Goal: Task Accomplishment & Management: Manage account settings

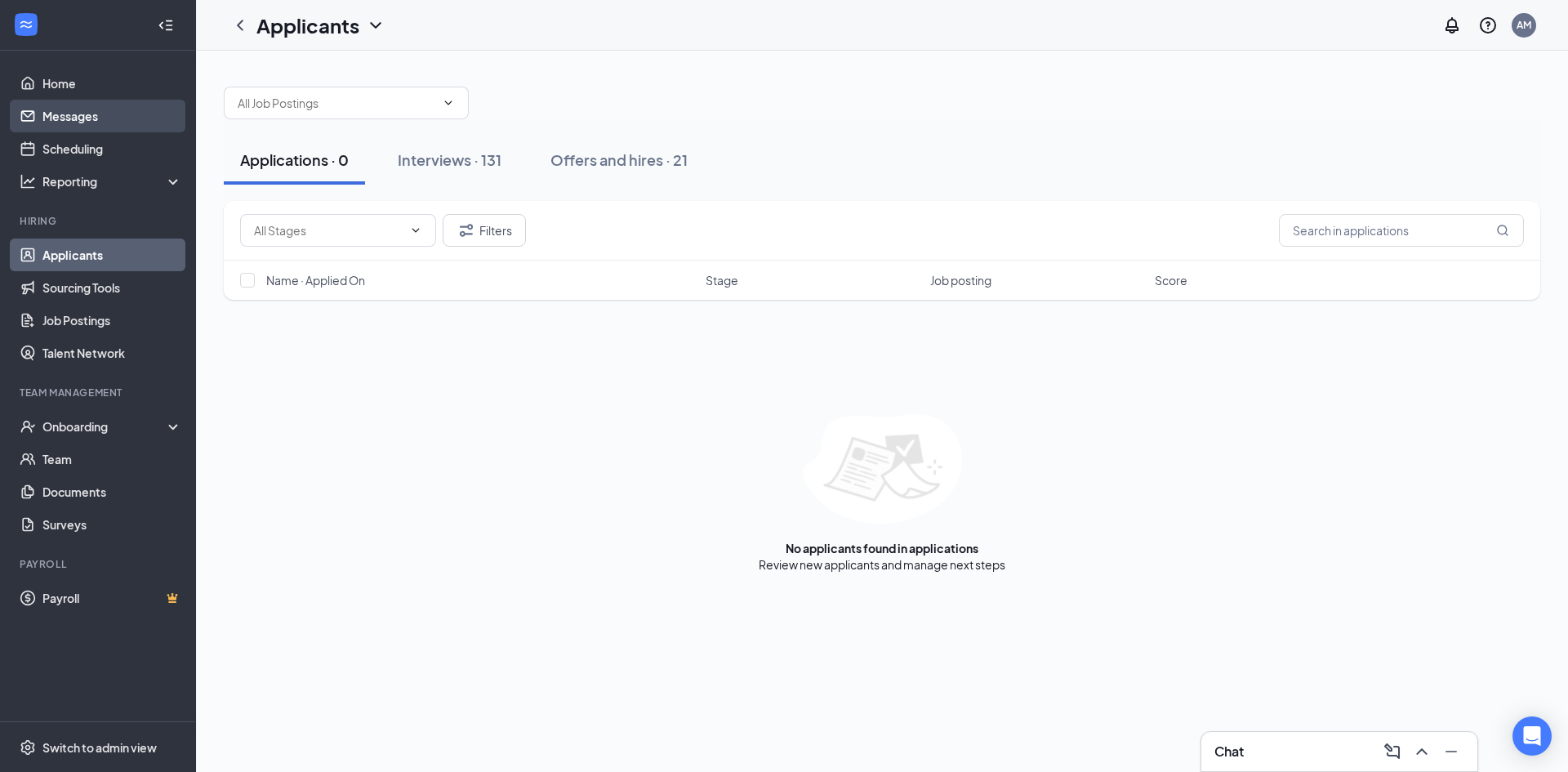
click at [82, 117] on link "Messages" at bounding box center [112, 116] width 140 height 32
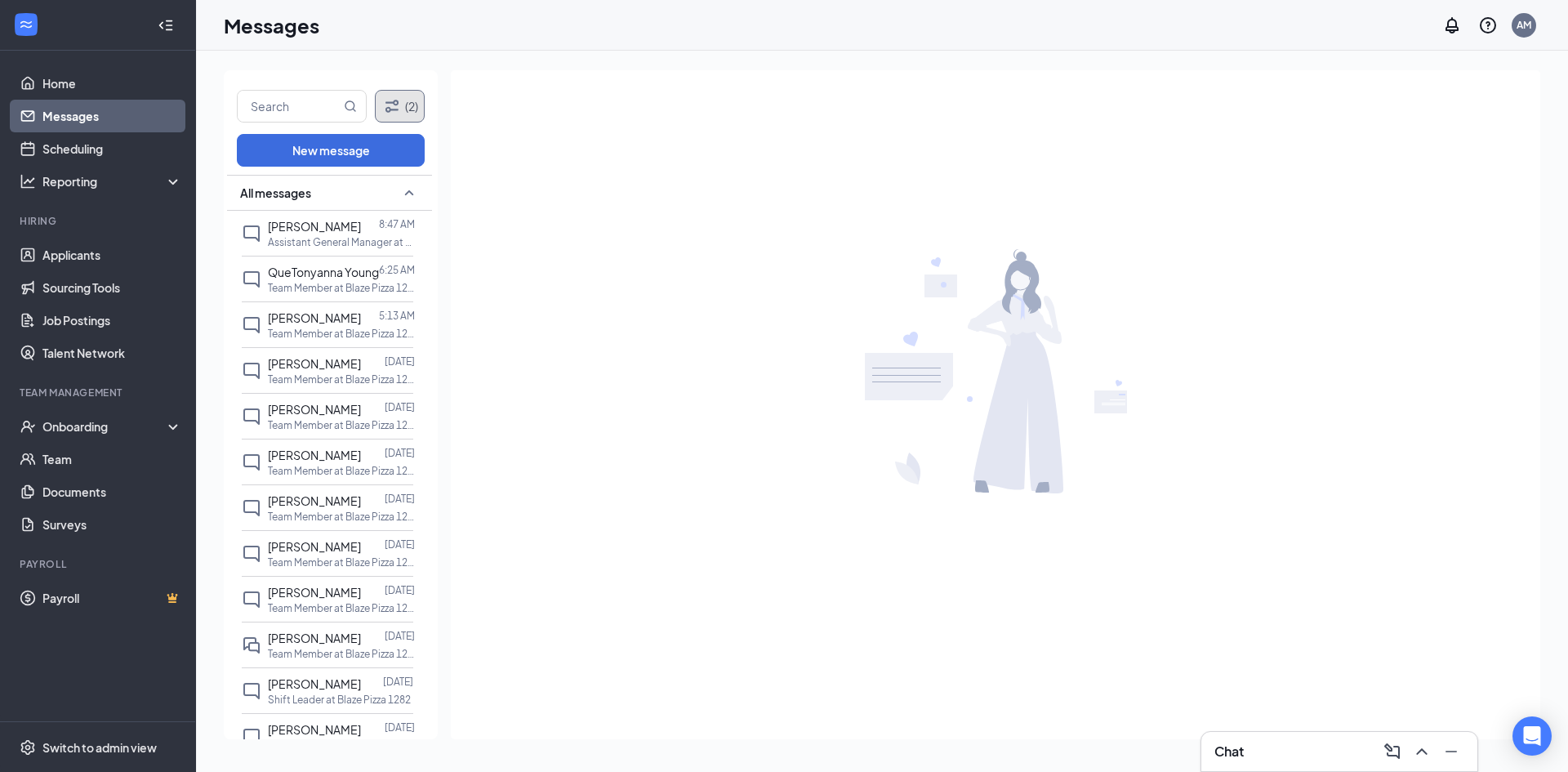
click at [395, 110] on icon "Filter" at bounding box center [392, 106] width 13 height 13
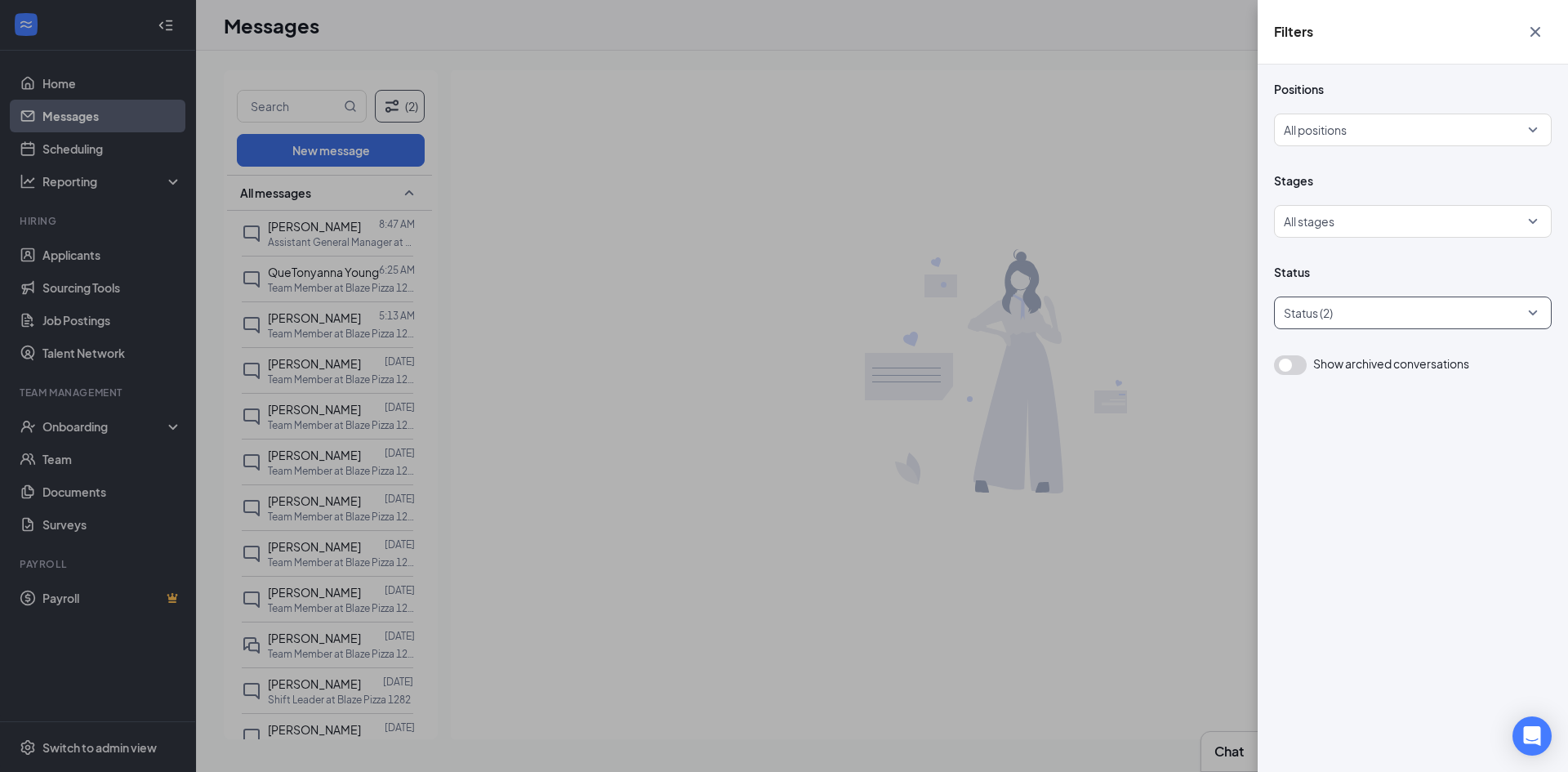
click at [1397, 310] on div at bounding box center [1405, 313] width 253 height 26
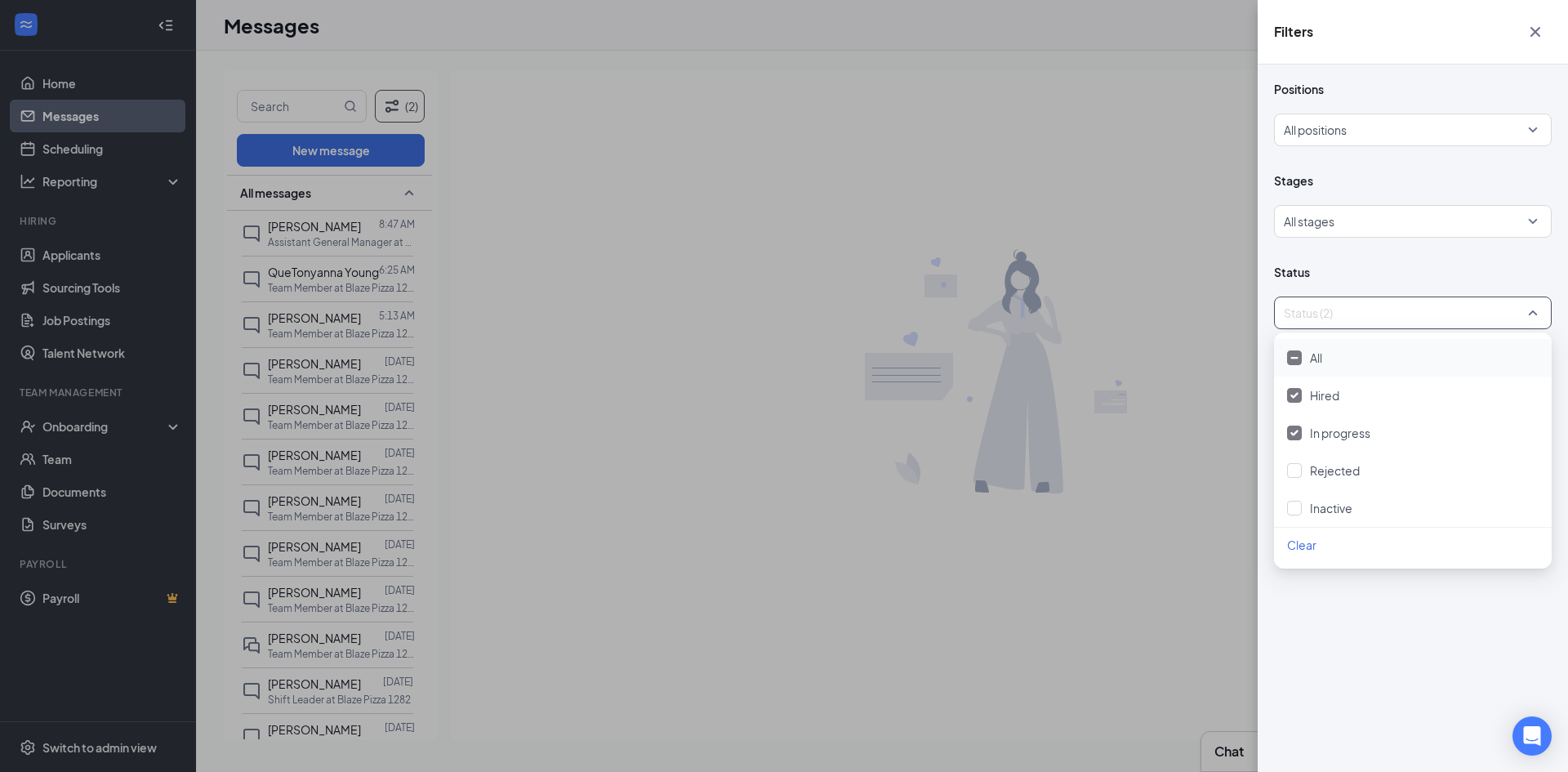
click at [1373, 350] on div "All" at bounding box center [1413, 358] width 252 height 18
click at [847, 124] on div "Filters Positions All positions Stages All stages Status All status Show archiv…" at bounding box center [784, 386] width 1568 height 772
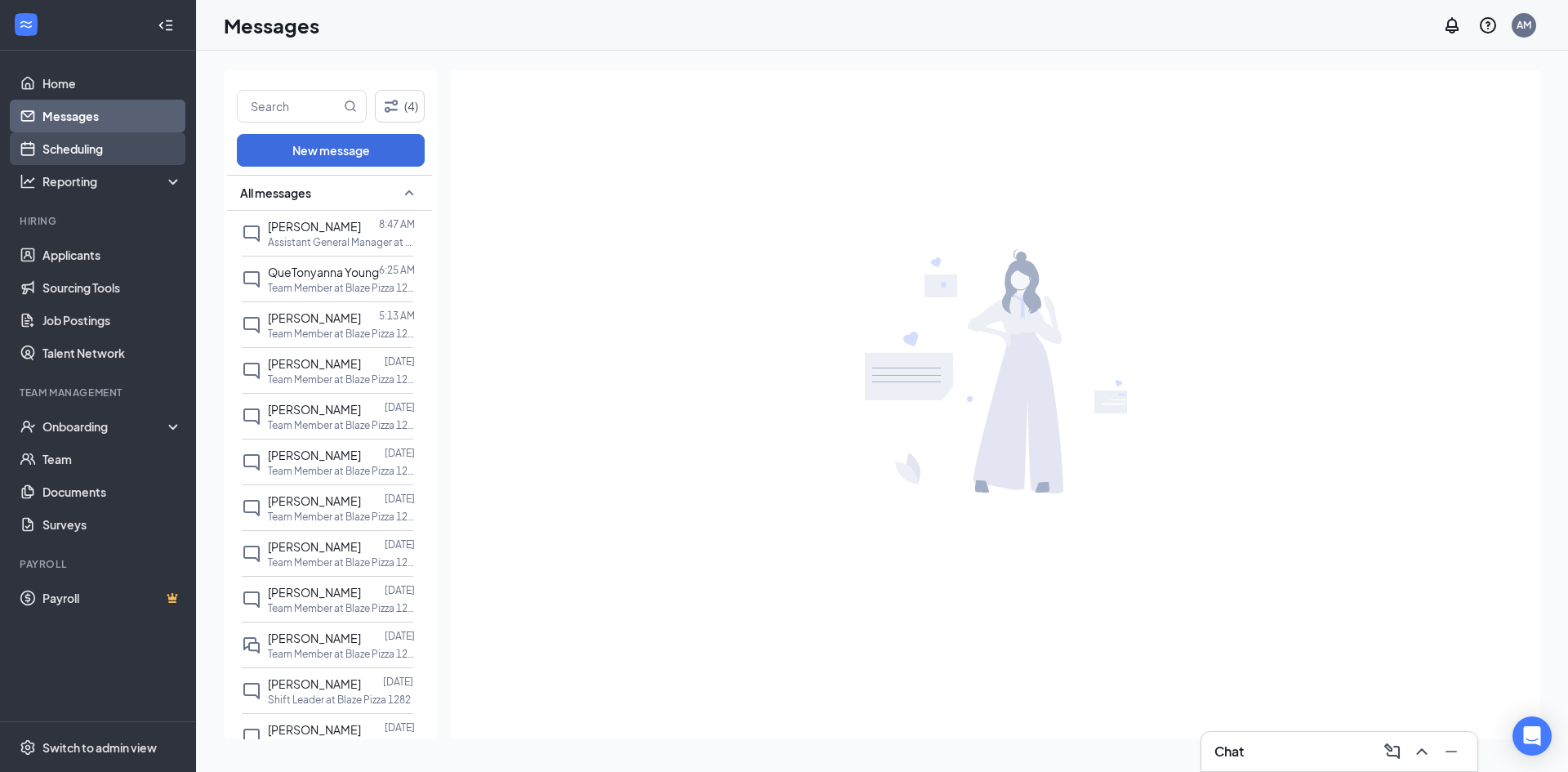
click at [102, 150] on link "Scheduling" at bounding box center [112, 149] width 140 height 32
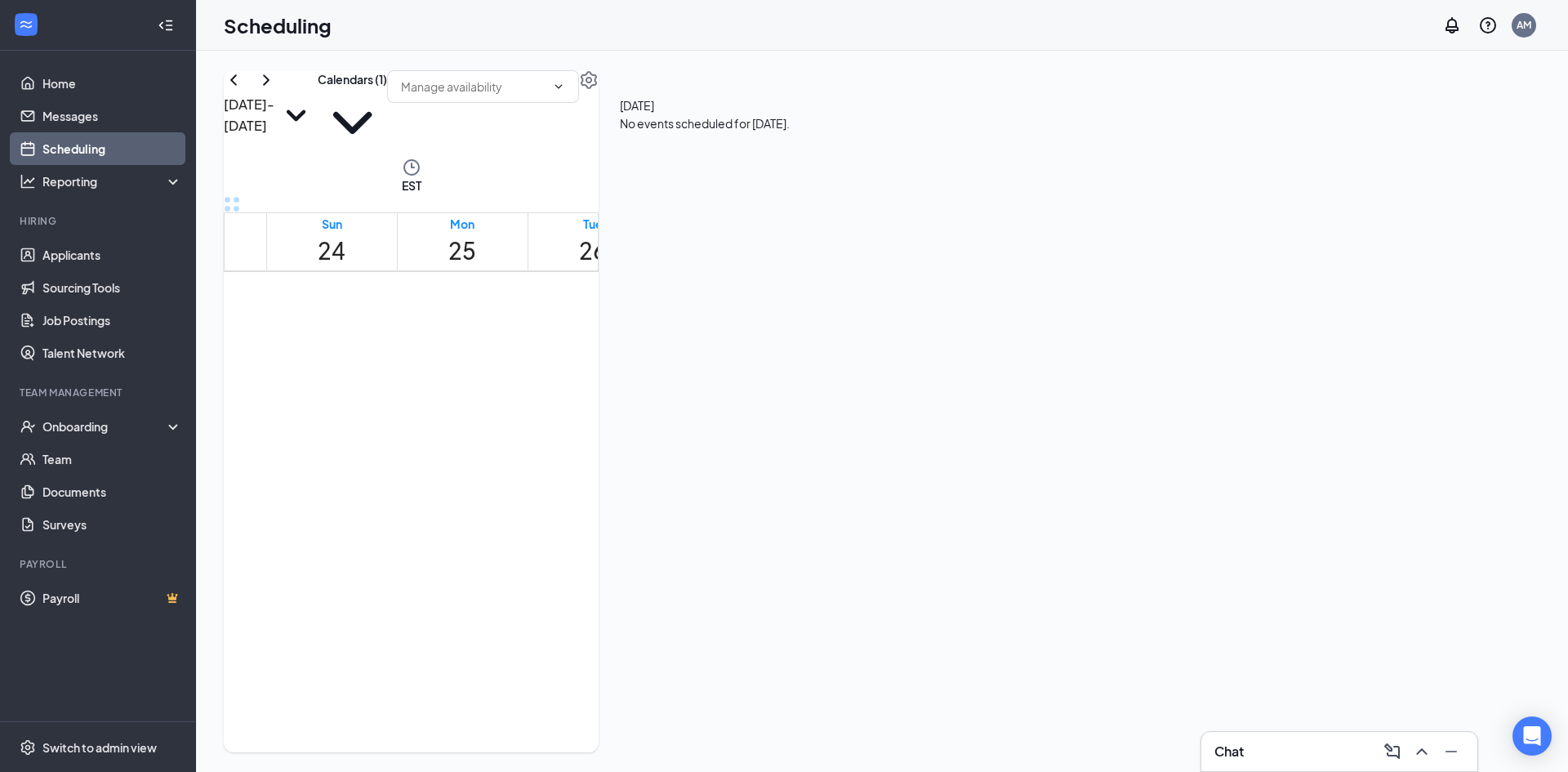
scroll to position [803, 0]
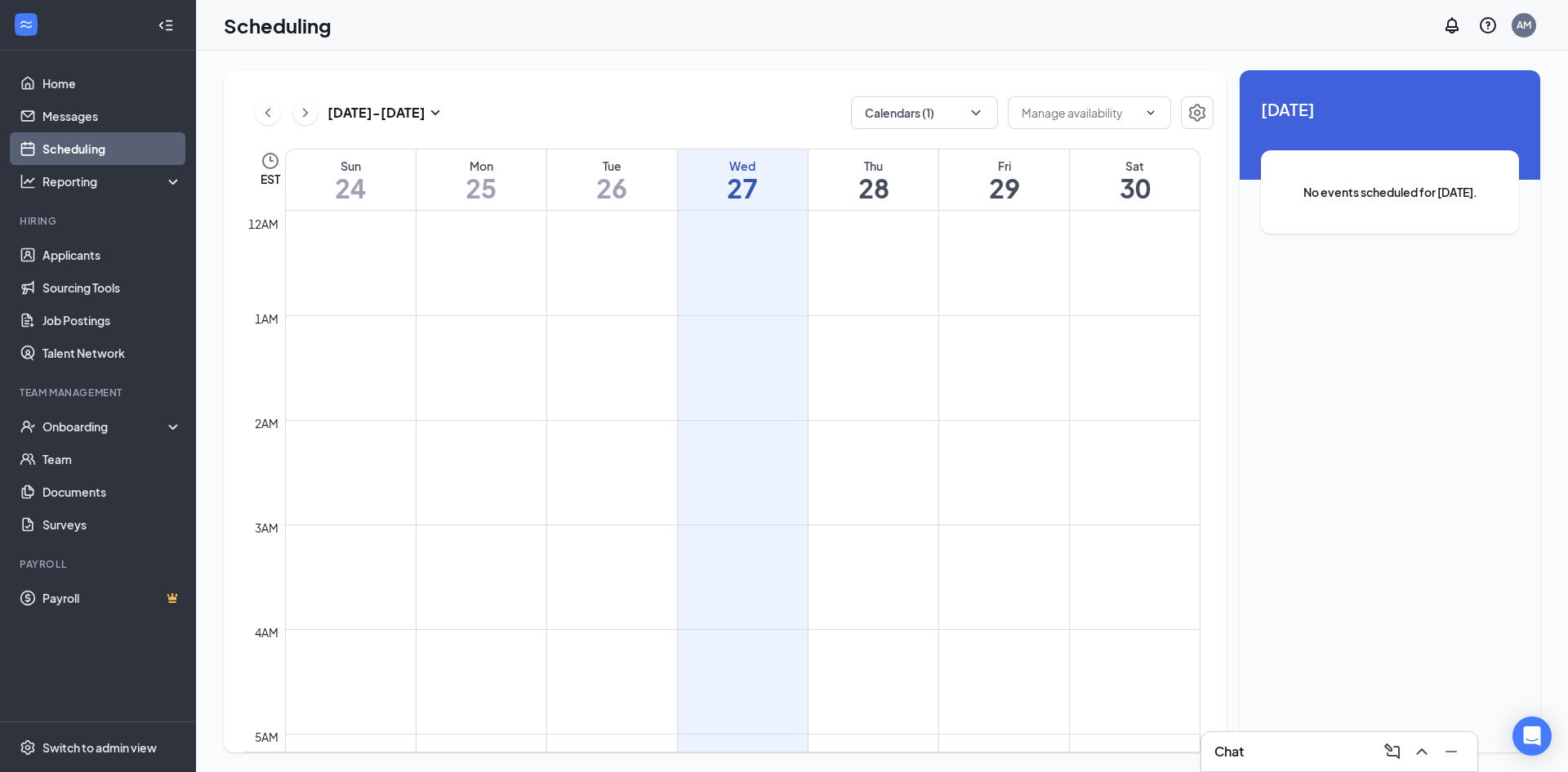
scroll to position [803, 0]
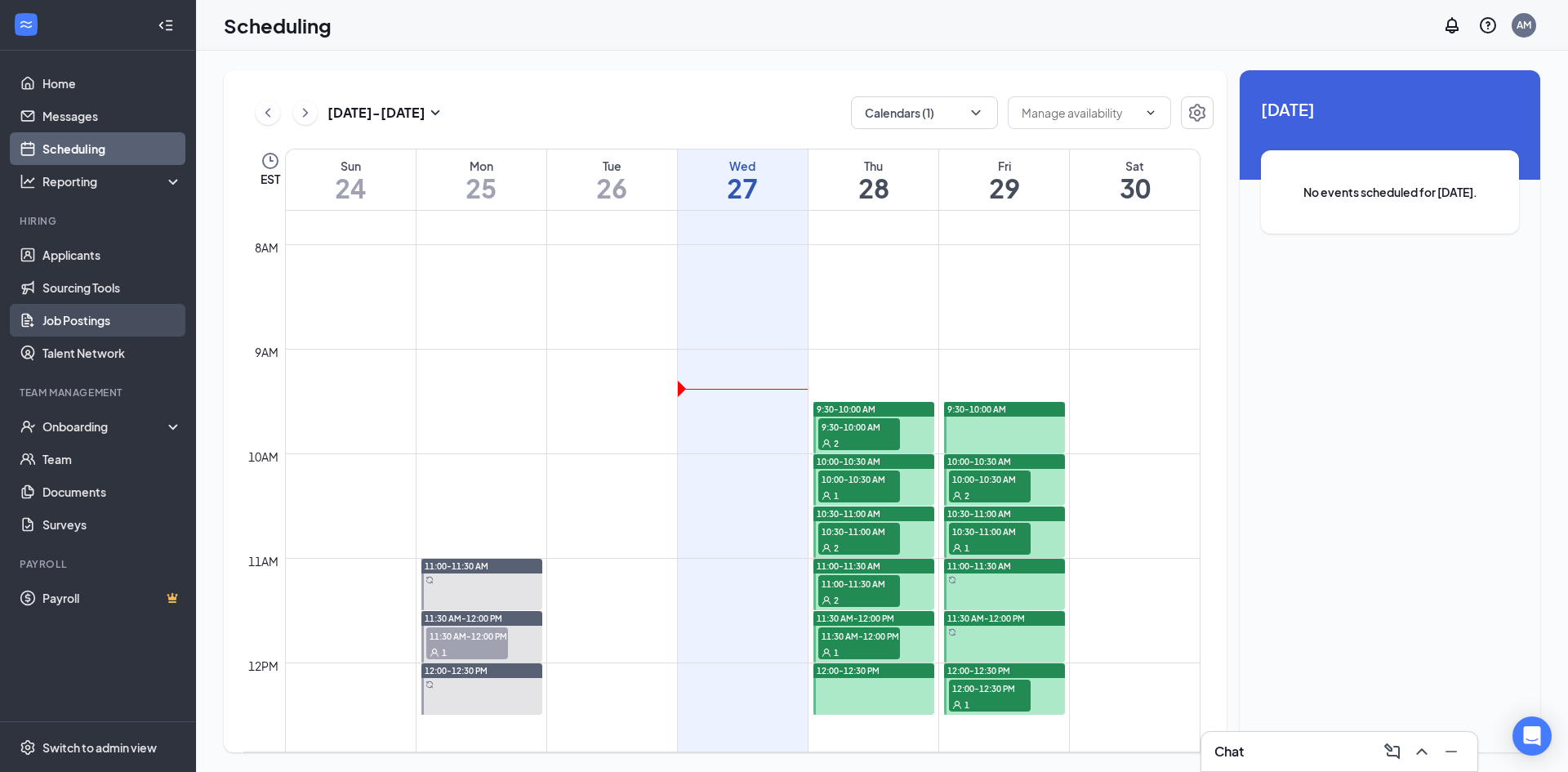
click at [98, 322] on link "Job Postings" at bounding box center [112, 320] width 140 height 32
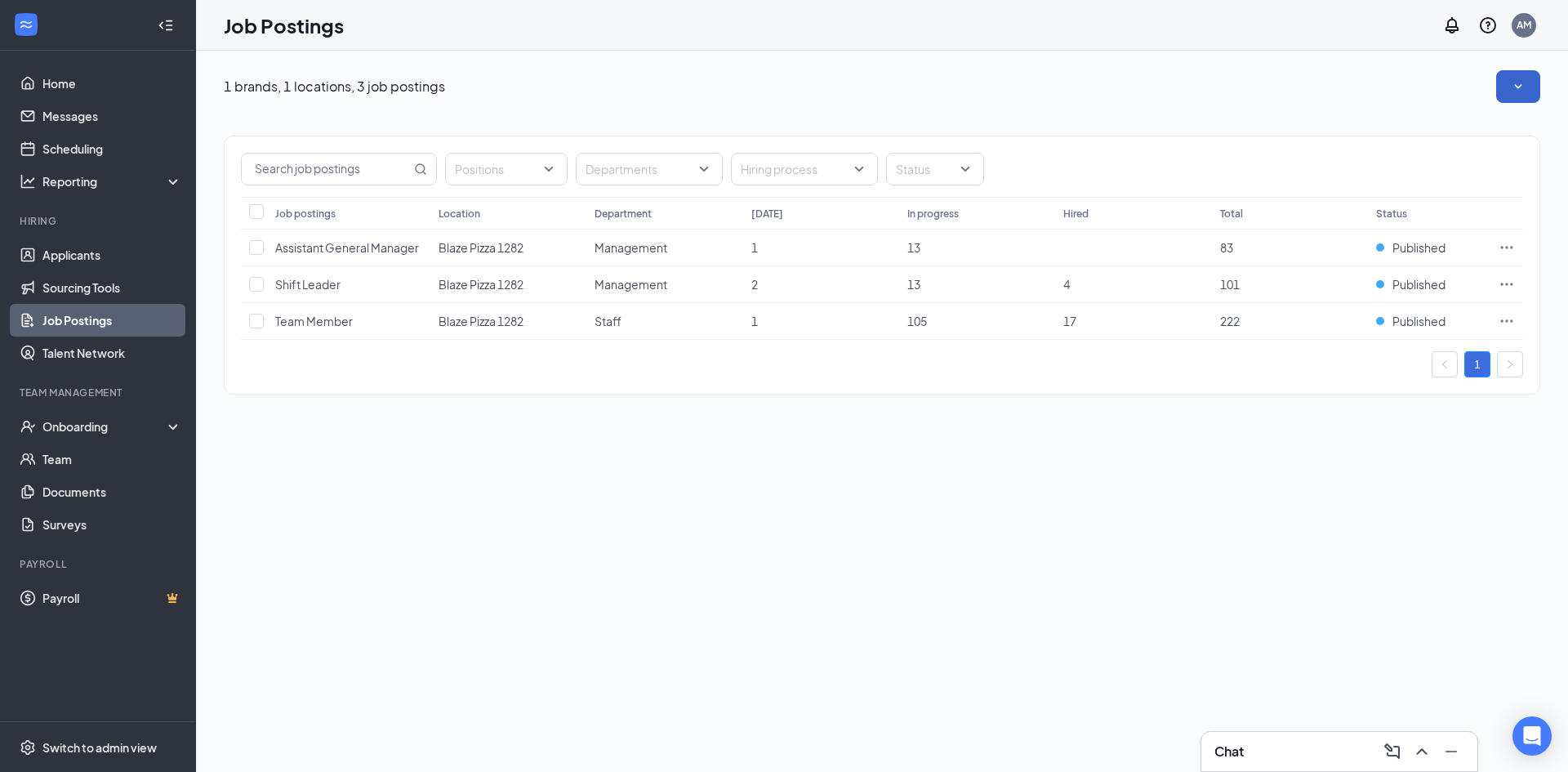
click at [1507, 84] on button "button" at bounding box center [1518, 86] width 44 height 32
click at [1211, 96] on div "1 brands, 1 locations, 3 job postings" at bounding box center [882, 86] width 1316 height 32
click at [1520, 74] on button "button" at bounding box center [1518, 86] width 44 height 32
click at [1401, 199] on span "View job postings on the career page" at bounding box center [1406, 200] width 196 height 14
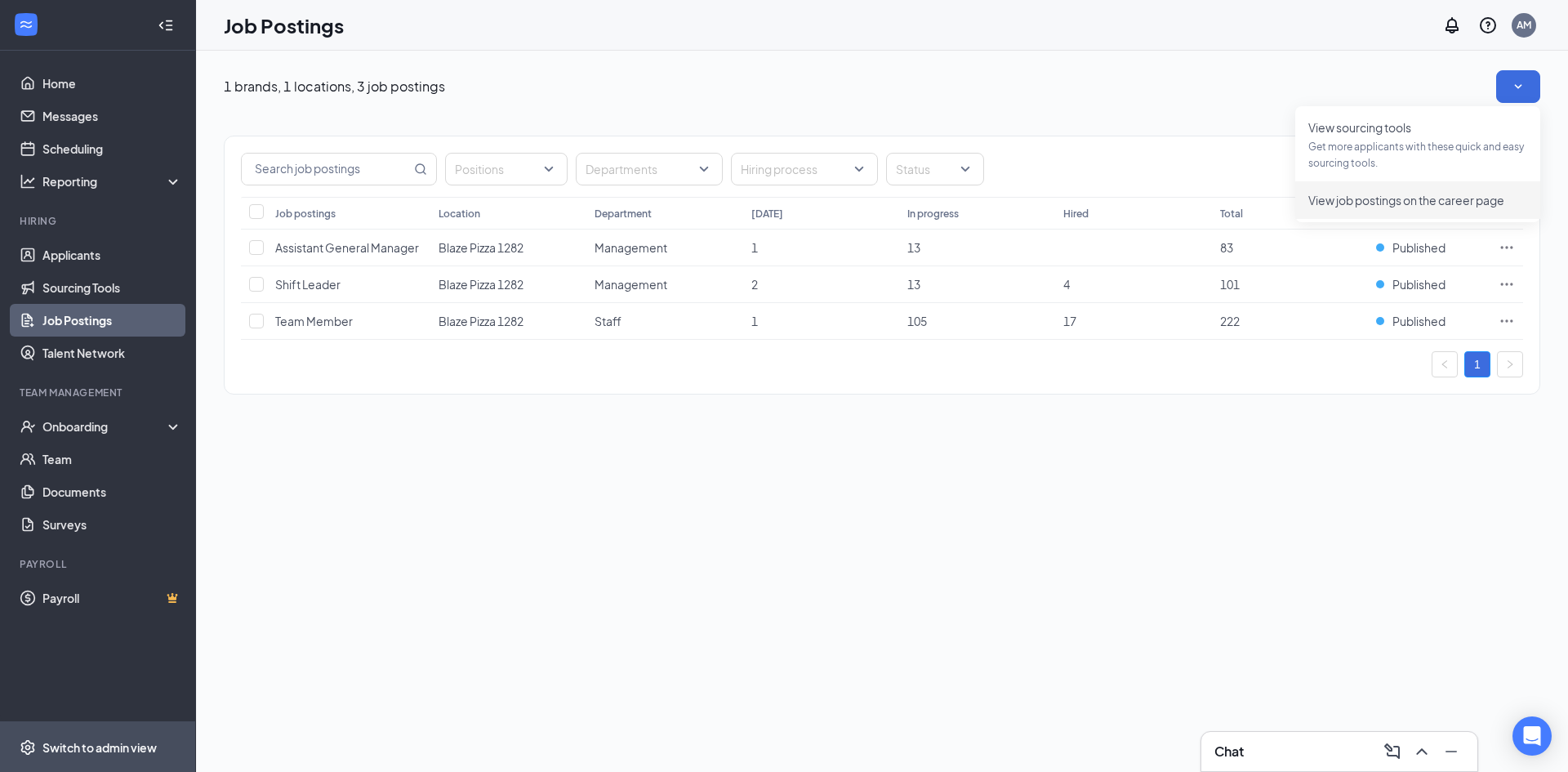
click at [130, 740] on div "Switch to admin view" at bounding box center [99, 748] width 115 height 16
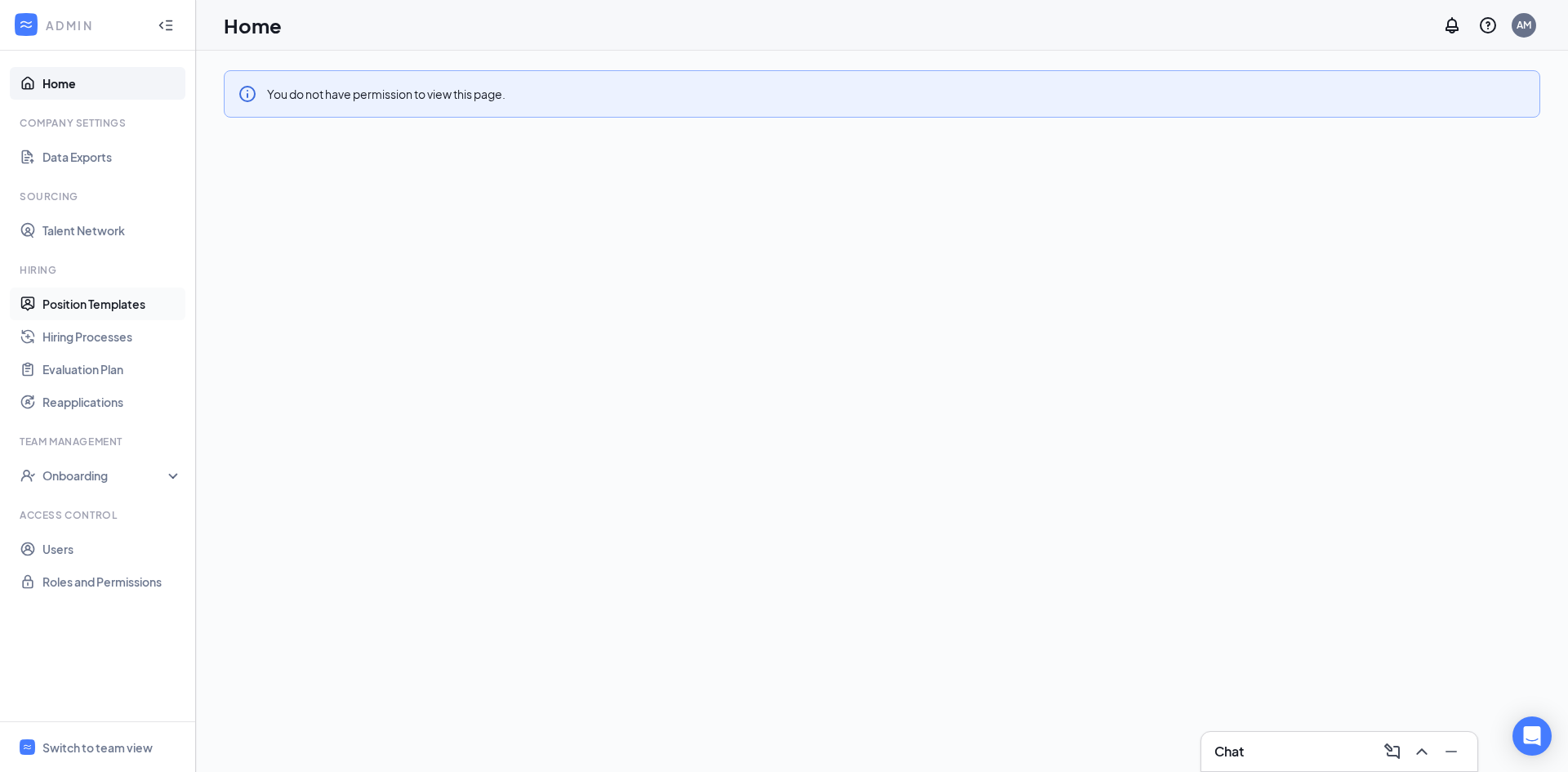
click at [105, 305] on link "Position Templates" at bounding box center [112, 304] width 140 height 32
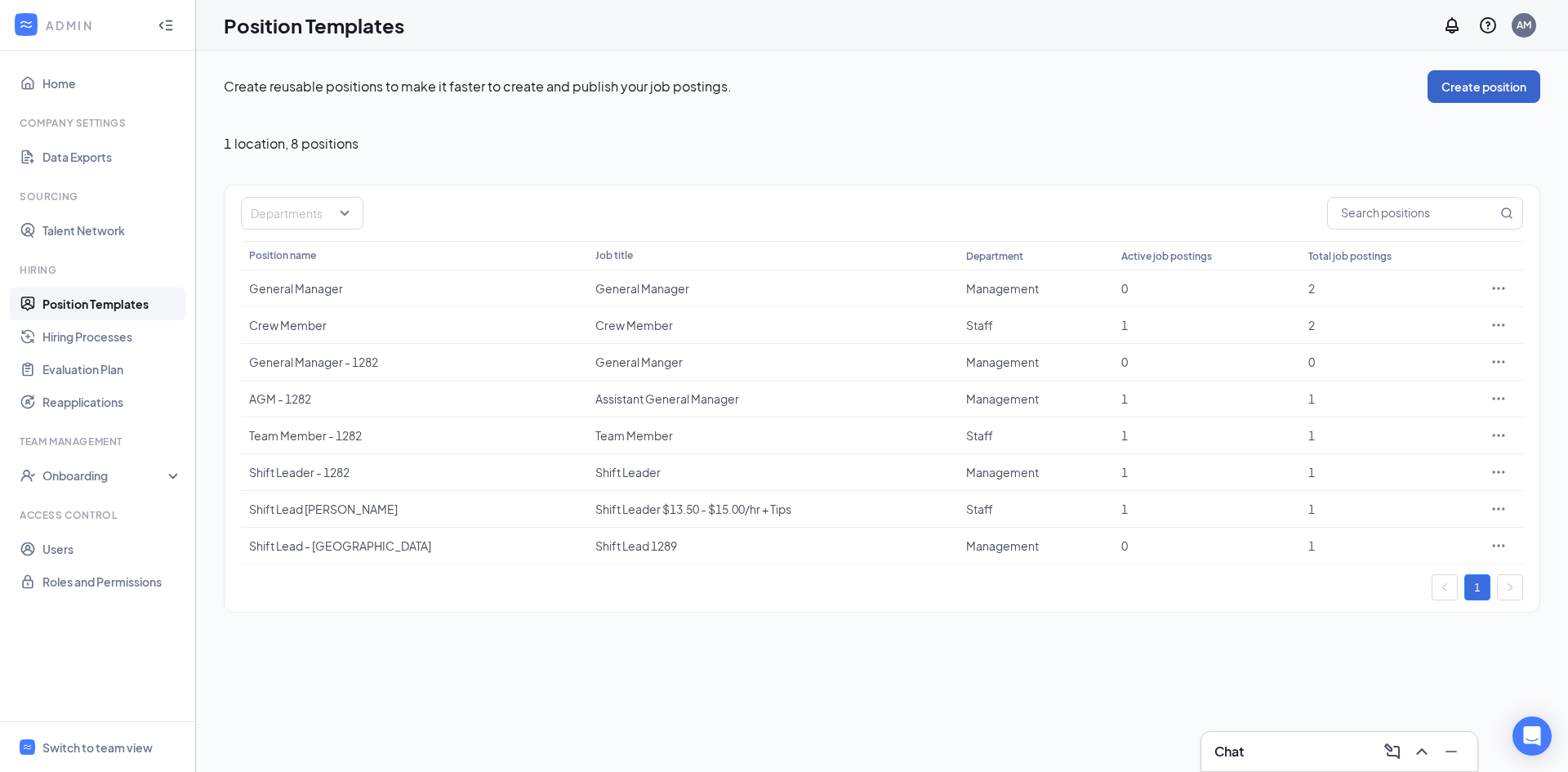
click at [1510, 89] on button "Create position" at bounding box center [1485, 86] width 113 height 32
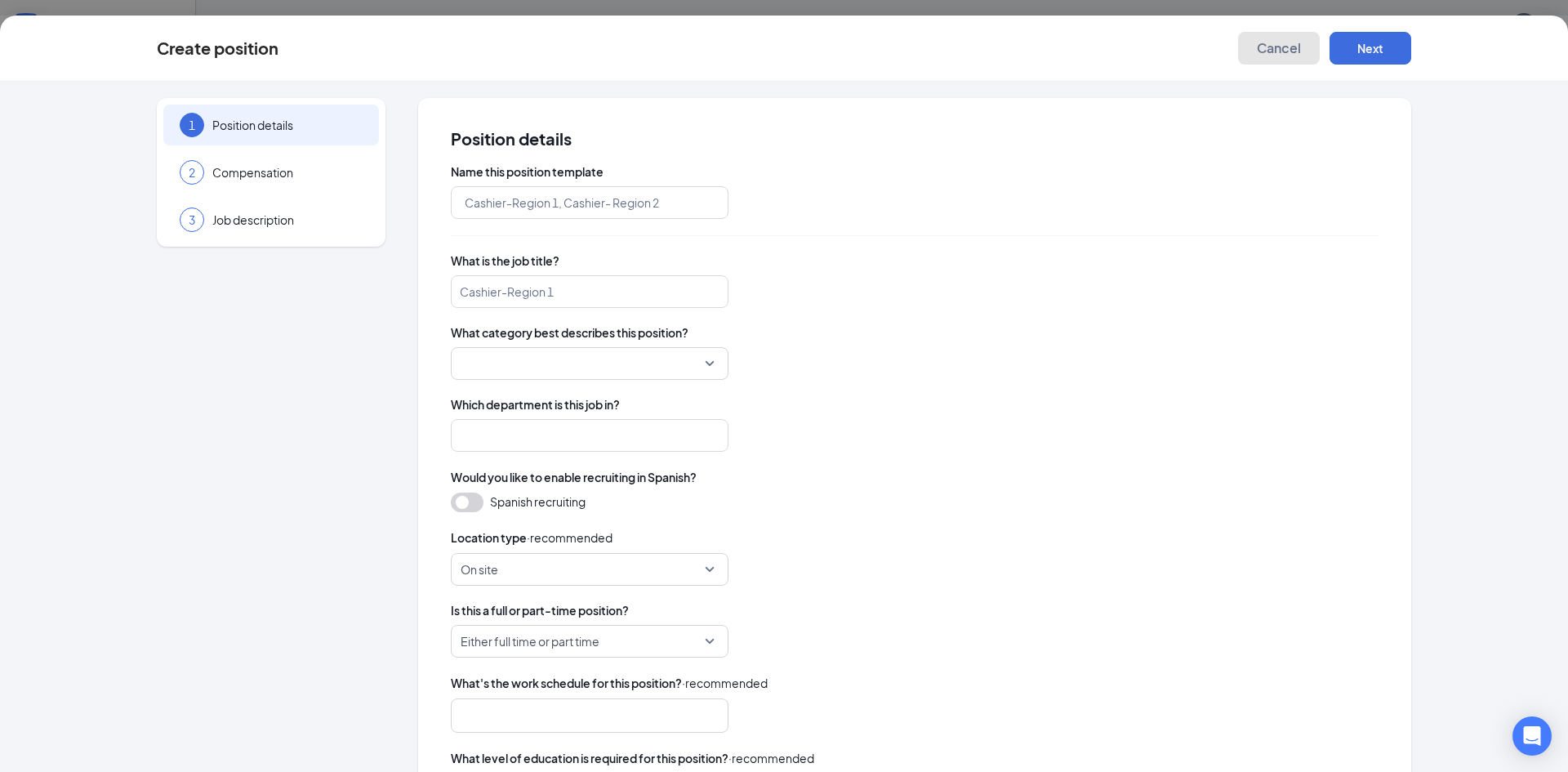
click at [1267, 46] on span "Cancel" at bounding box center [1279, 48] width 44 height 16
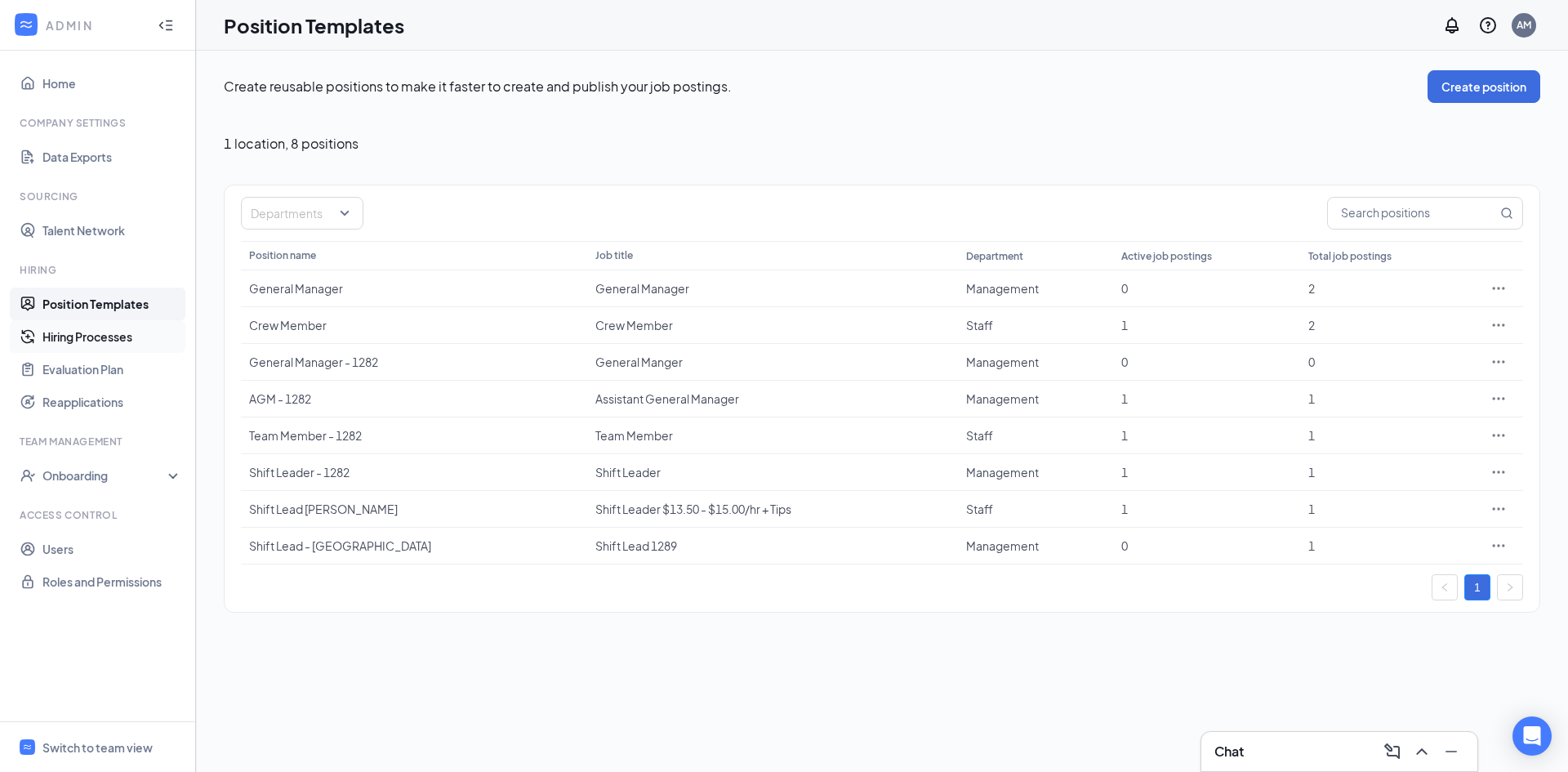
click at [118, 338] on link "Hiring Processes" at bounding box center [112, 337] width 140 height 32
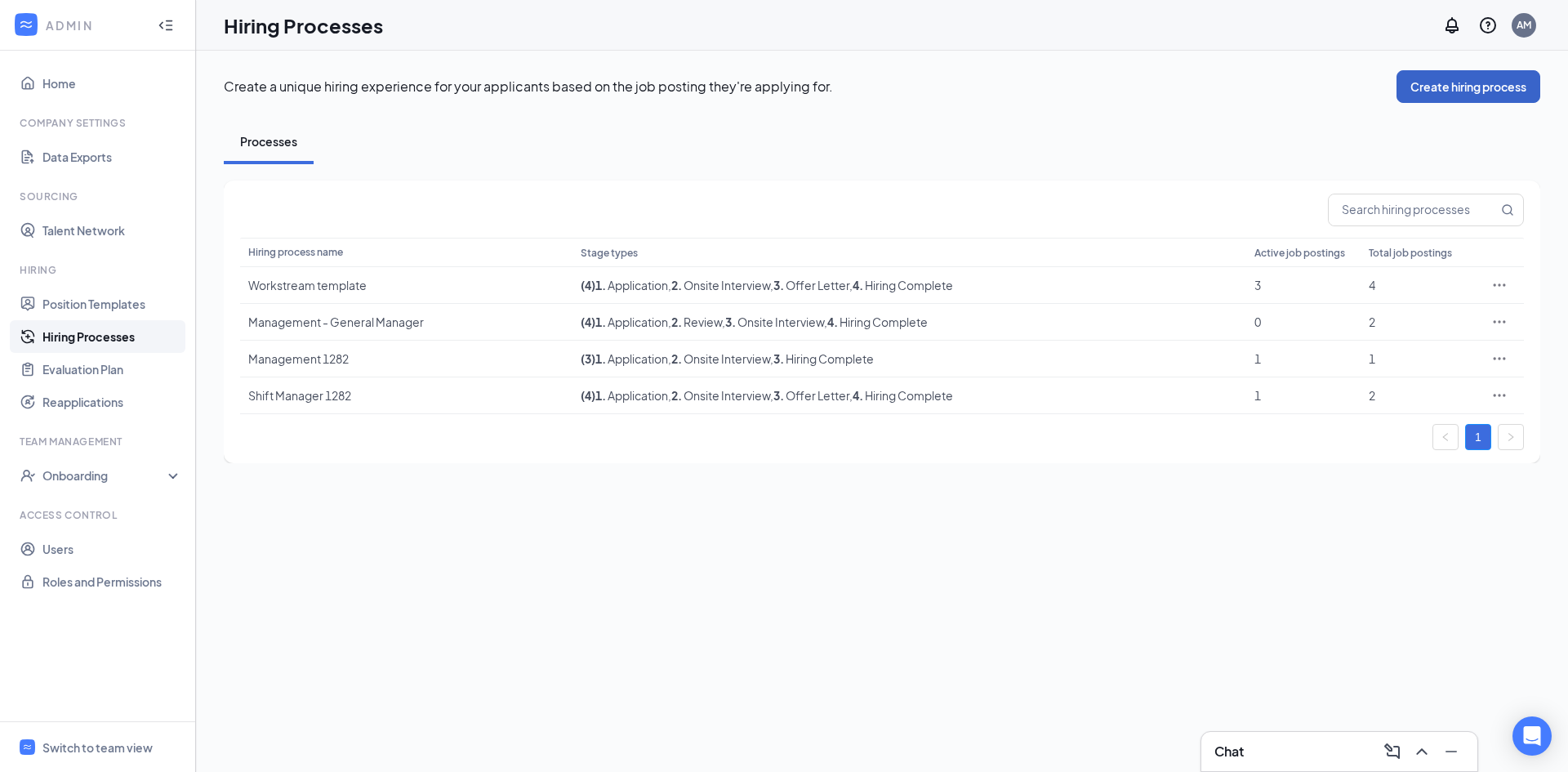
click at [1488, 92] on button "Create hiring process" at bounding box center [1469, 86] width 144 height 32
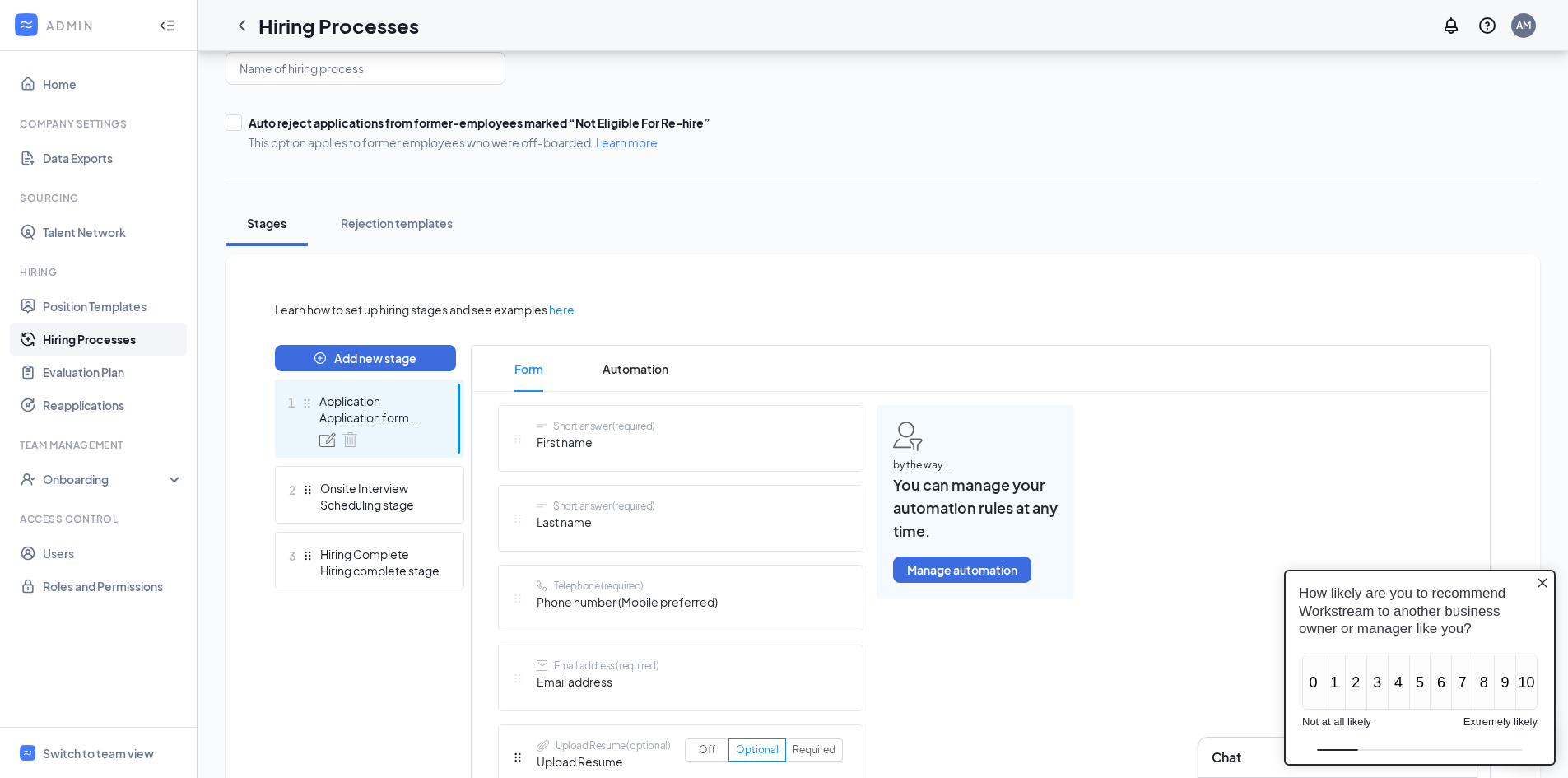
scroll to position [79, 0]
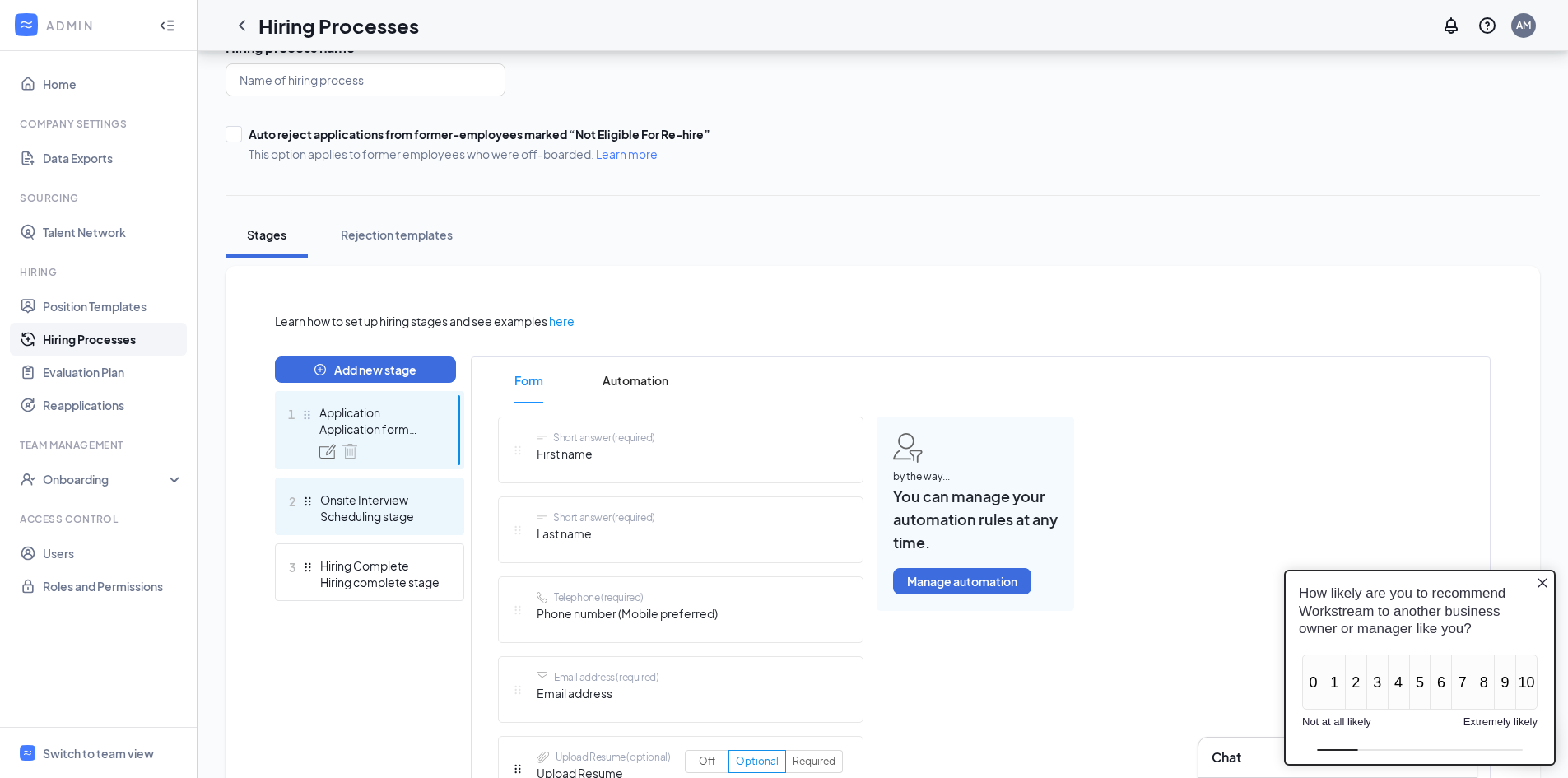
click at [338, 488] on div "2 Onsite Interview Scheduling stage" at bounding box center [370, 506] width 189 height 58
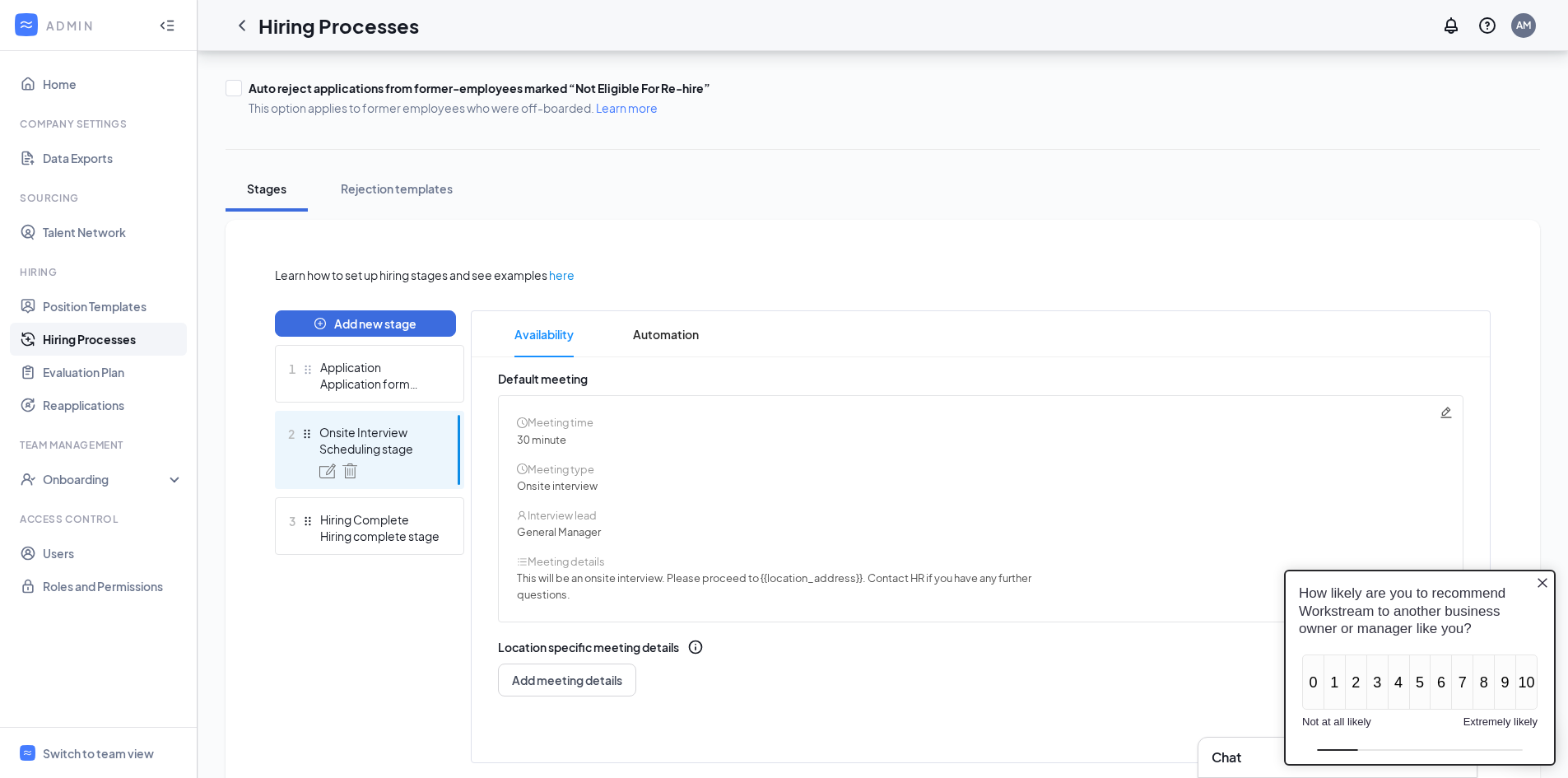
scroll to position [177, 0]
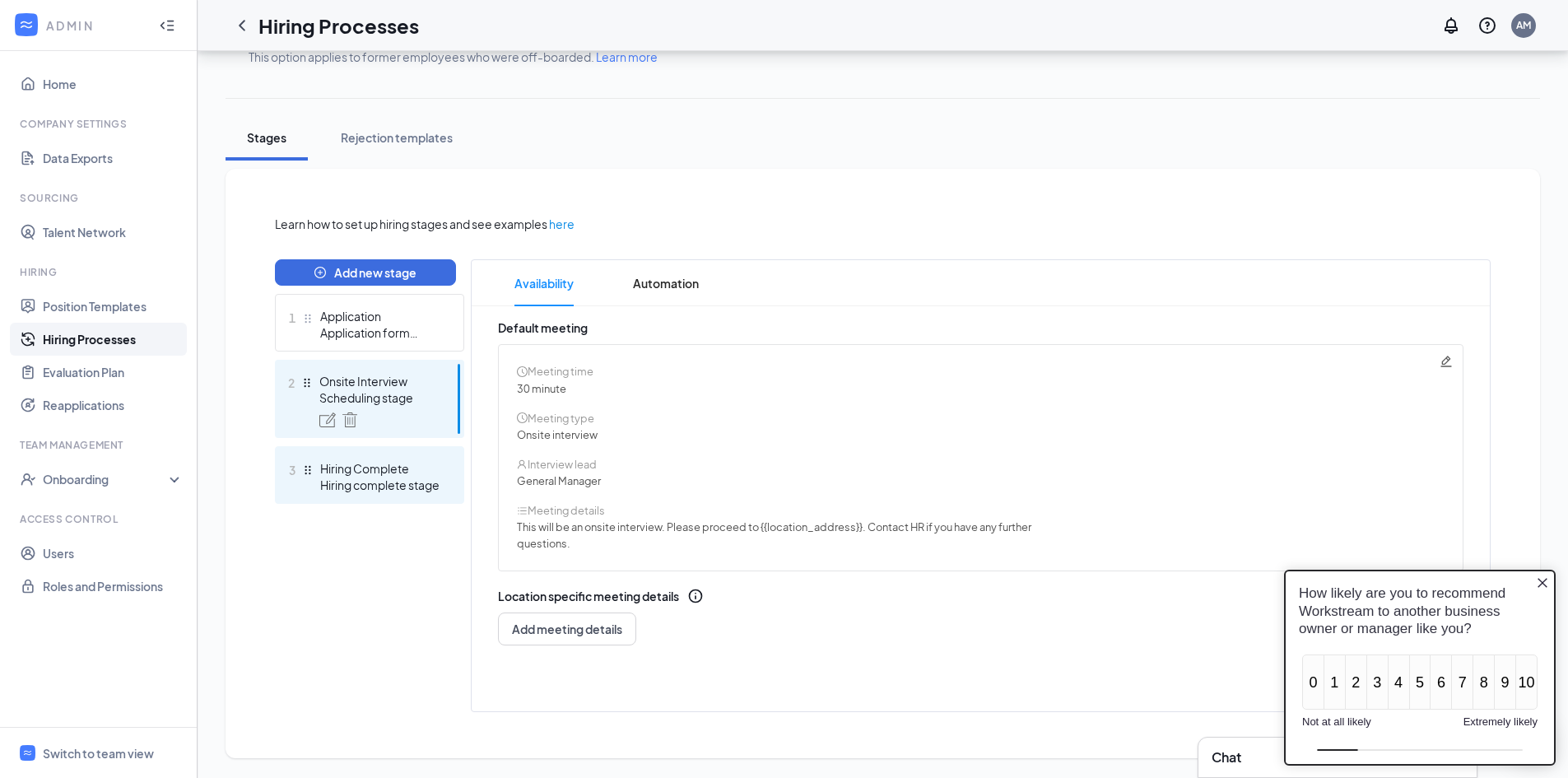
click at [386, 486] on div "Hiring complete stage" at bounding box center [380, 485] width 120 height 16
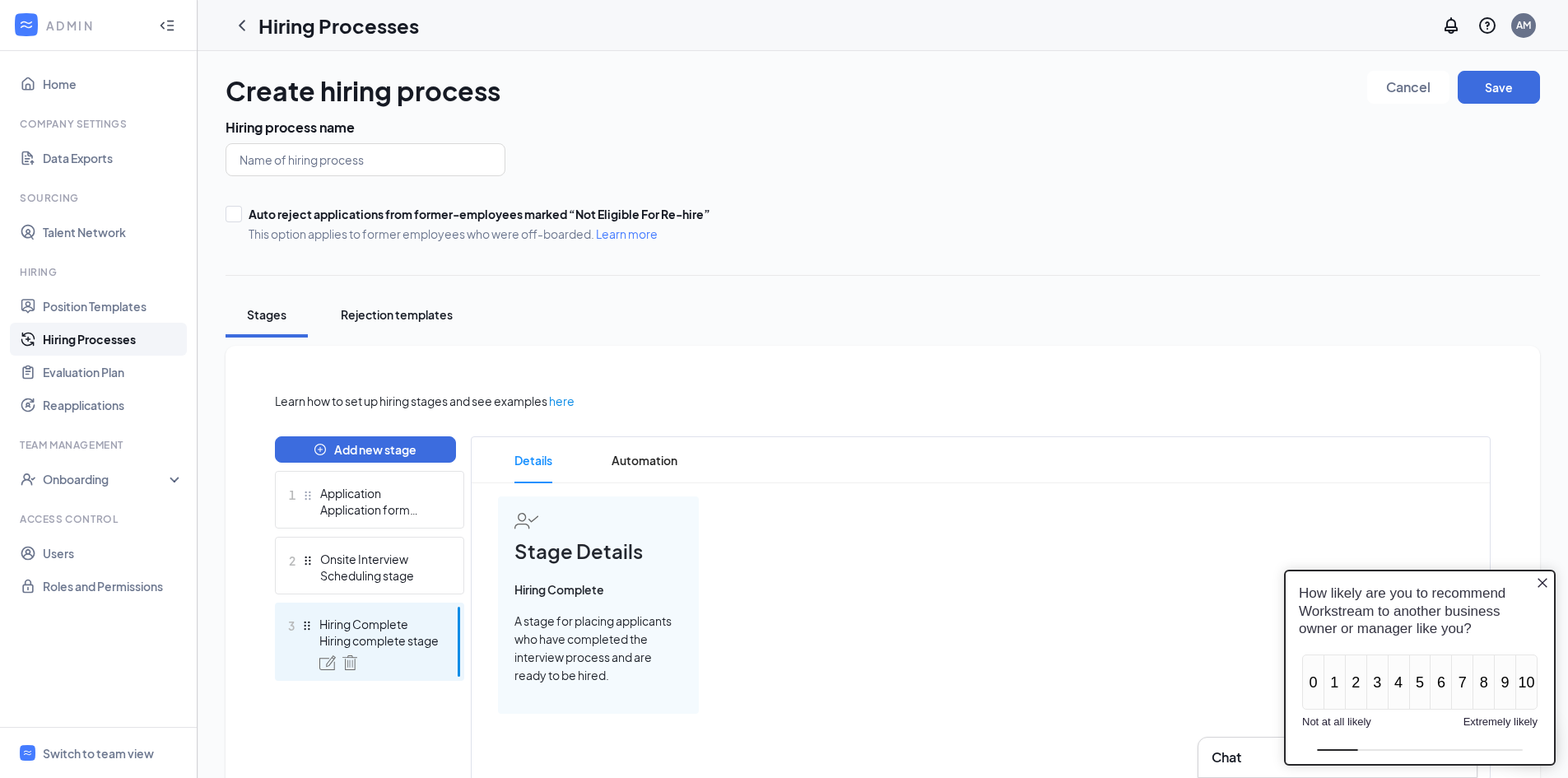
click at [414, 319] on div "Rejection templates" at bounding box center [397, 314] width 112 height 16
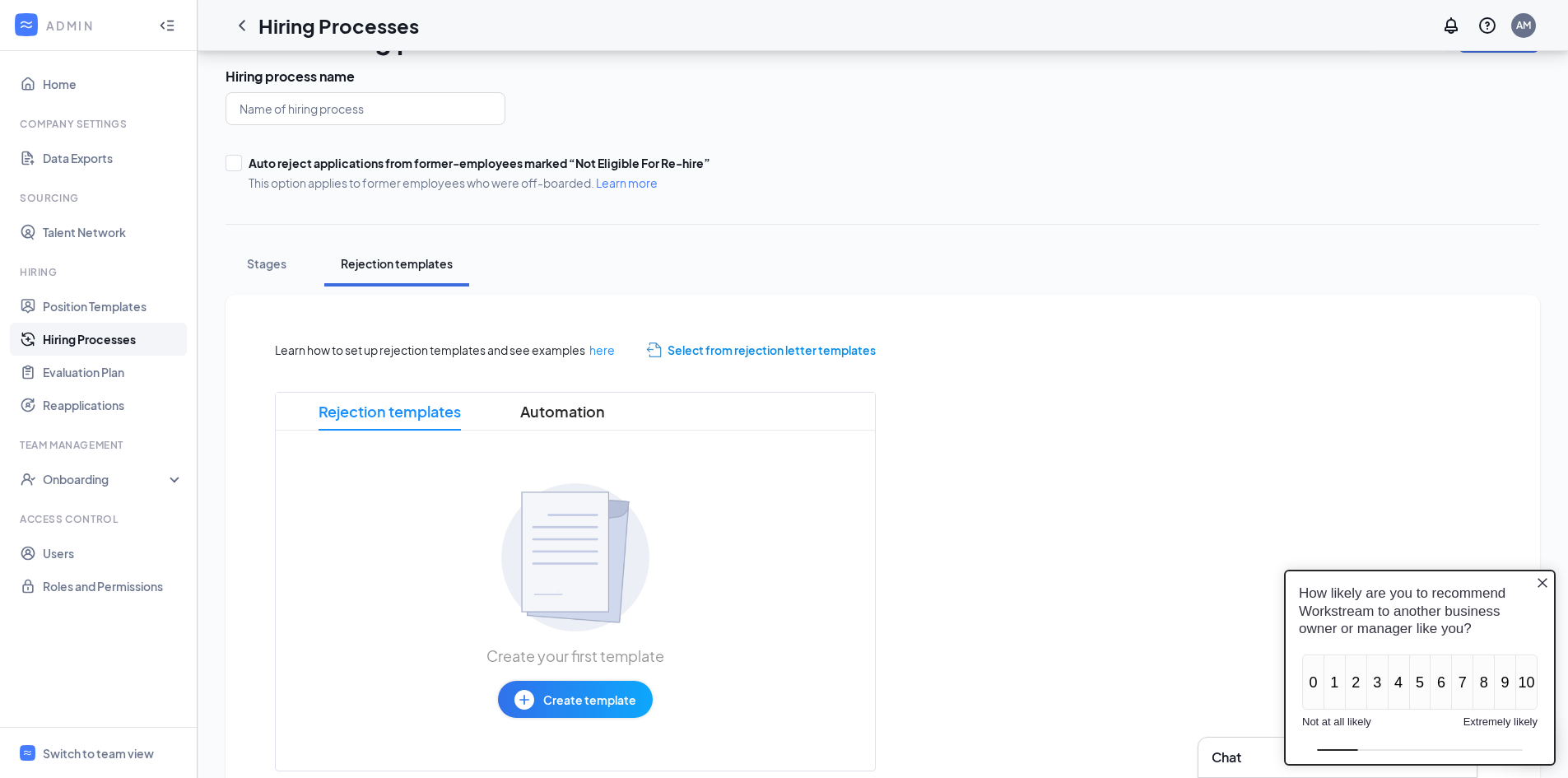
scroll to position [110, 0]
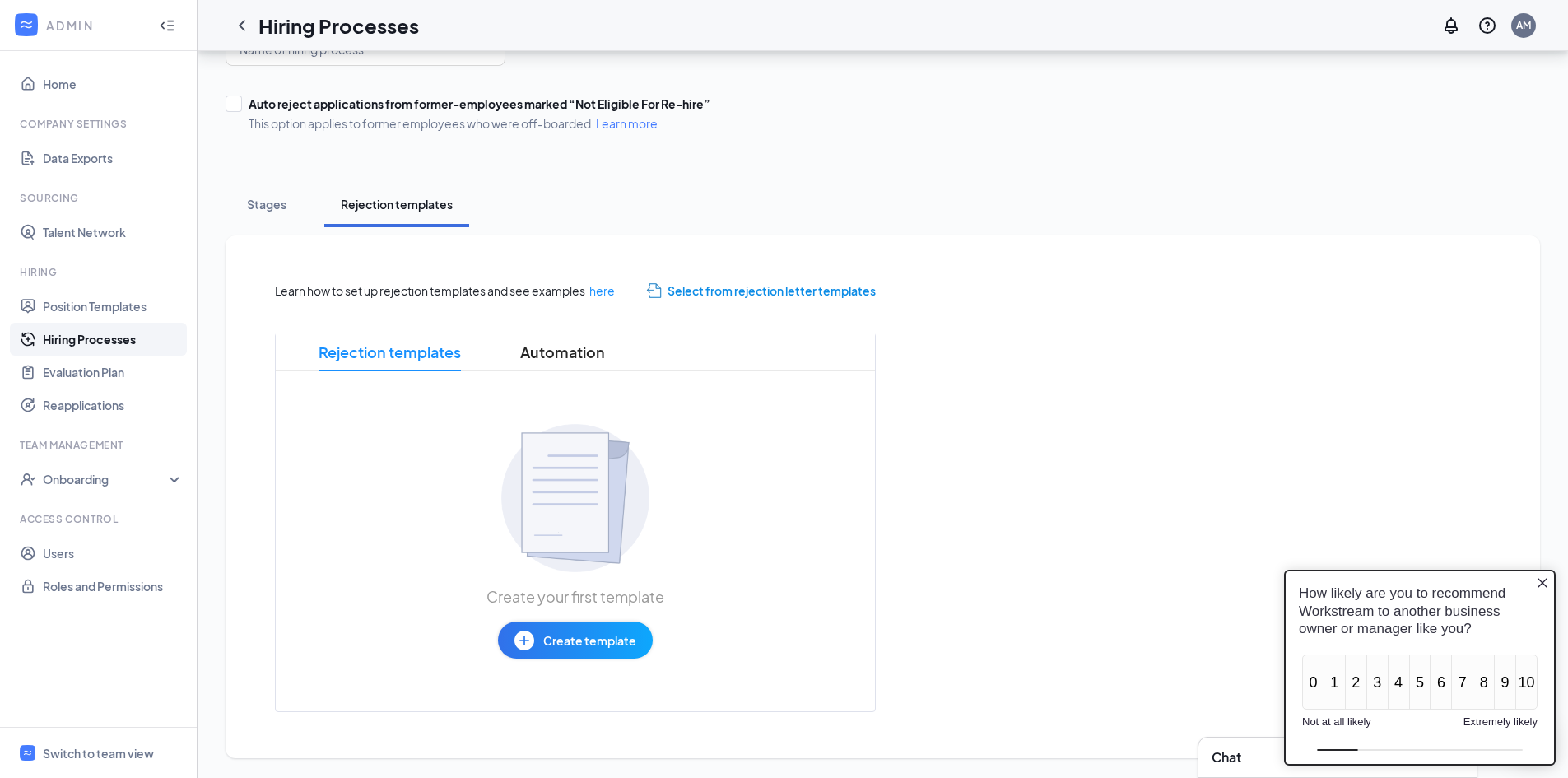
click at [1537, 579] on icon "Close button" at bounding box center [1542, 583] width 14 height 14
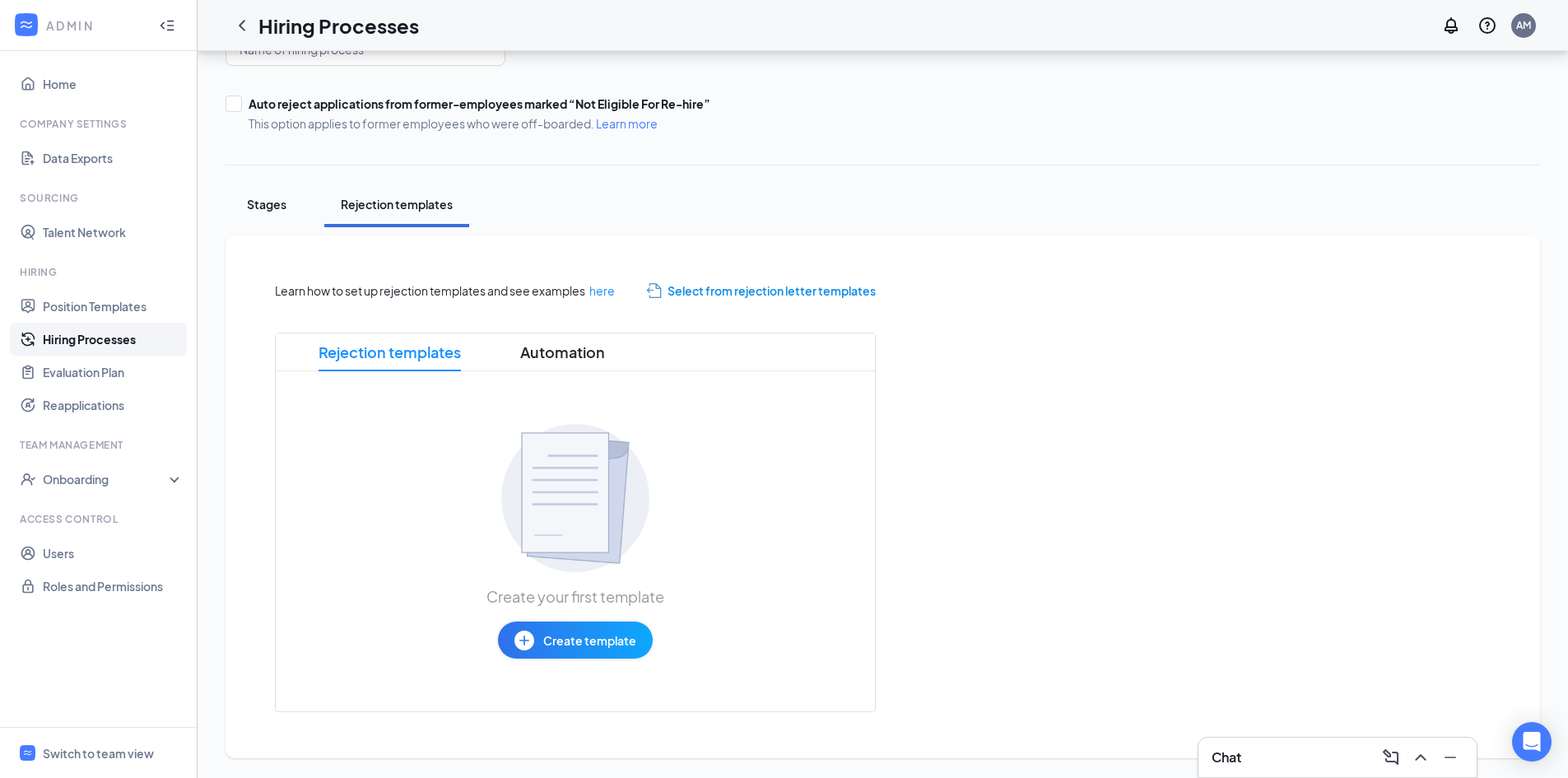
click at [288, 214] on button "Stages" at bounding box center [266, 205] width 82 height 45
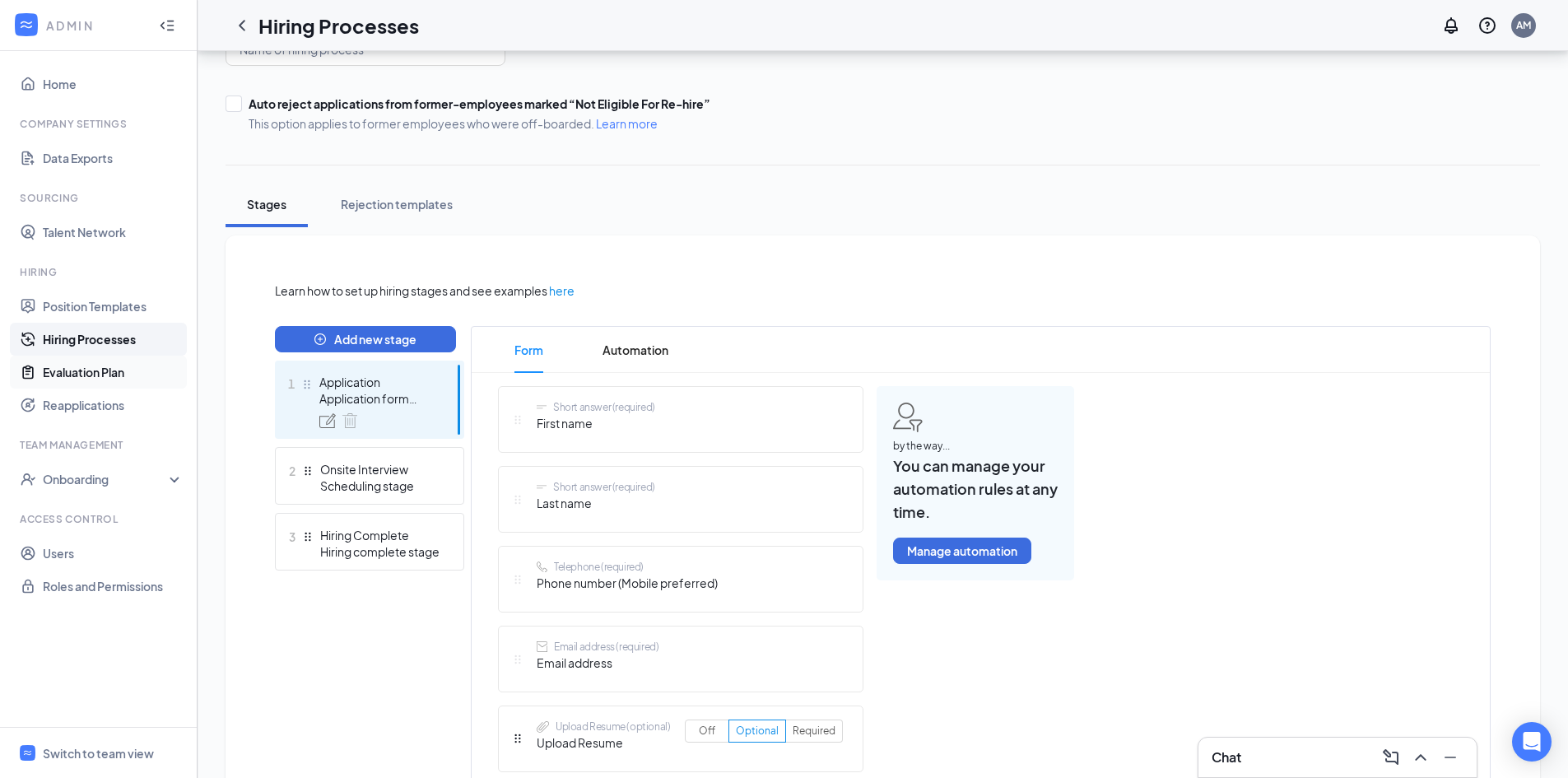
click at [69, 368] on link "Evaluation Plan" at bounding box center [113, 372] width 141 height 32
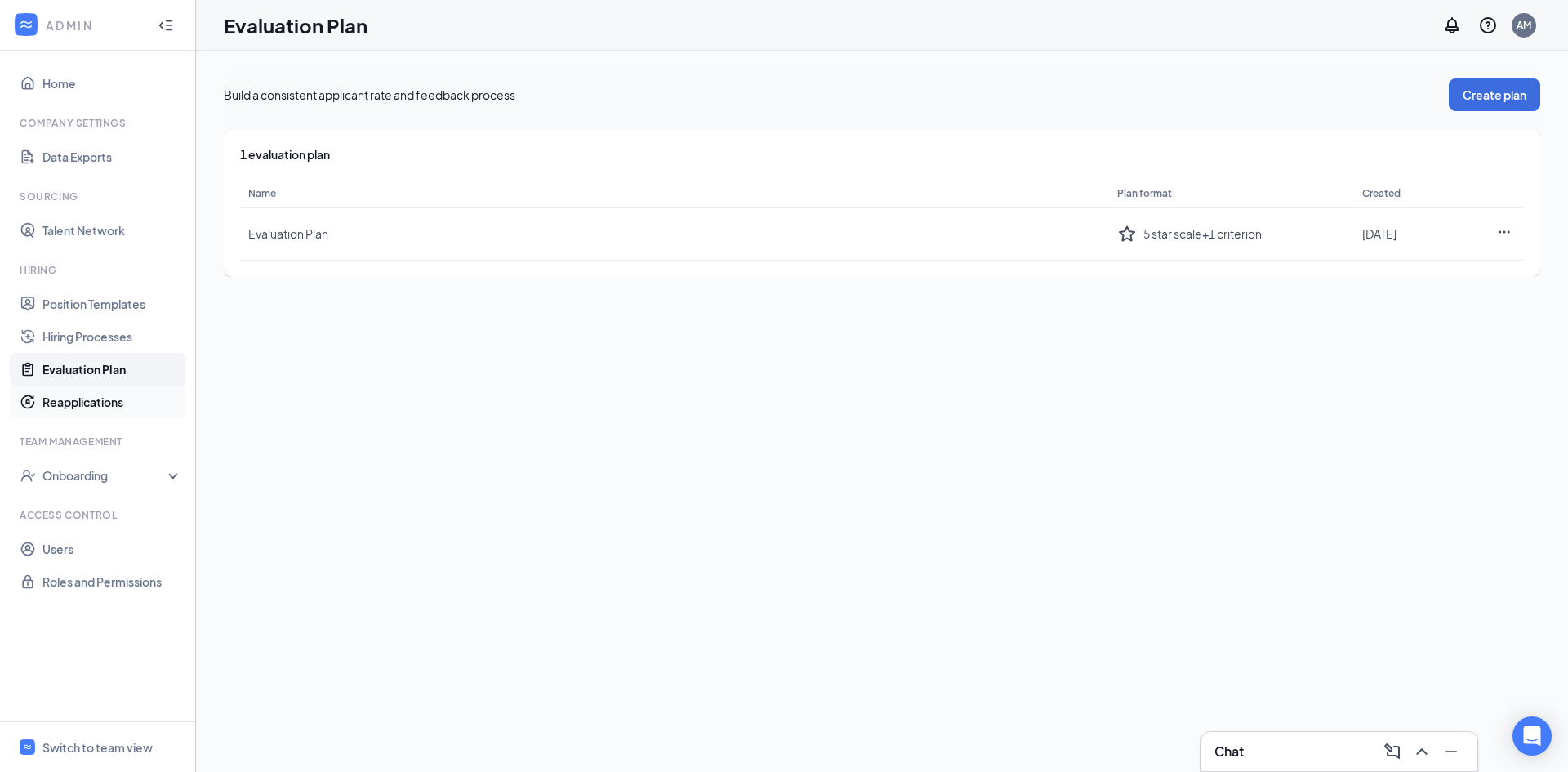
click at [84, 408] on link "Reapplications" at bounding box center [112, 402] width 140 height 32
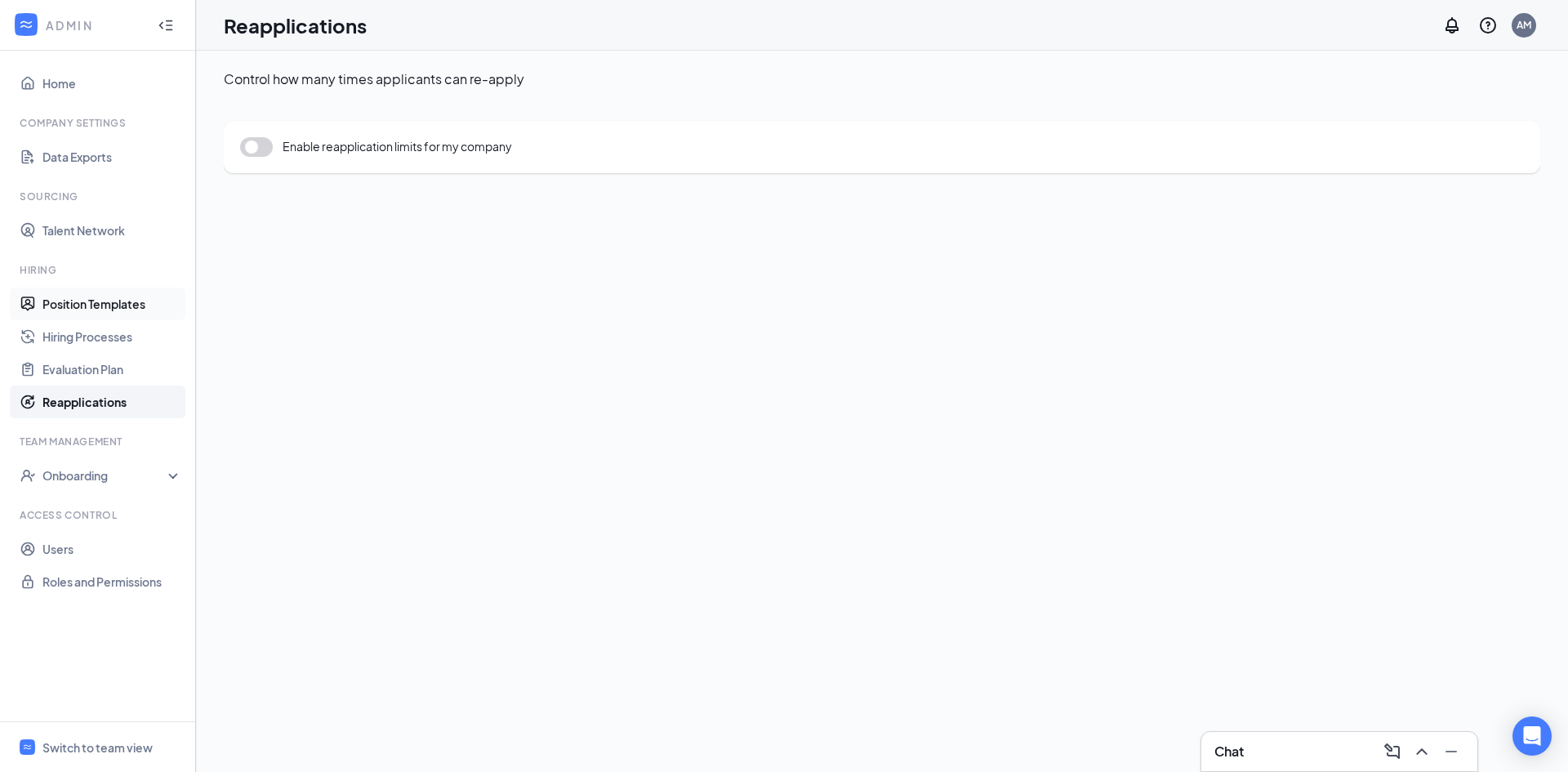
click at [92, 300] on link "Position Templates" at bounding box center [112, 304] width 140 height 32
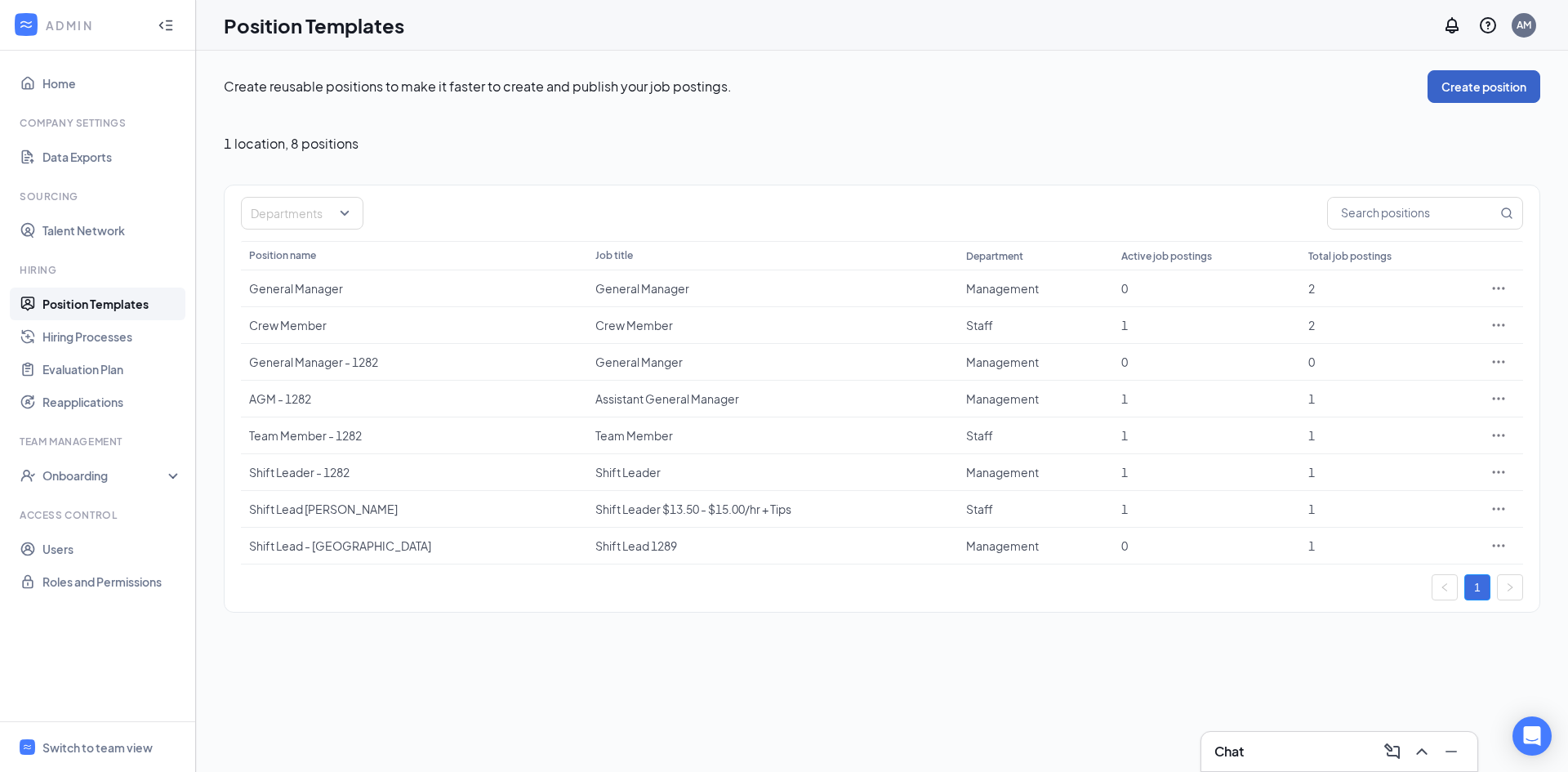
click at [1448, 93] on button "Create position" at bounding box center [1485, 86] width 113 height 32
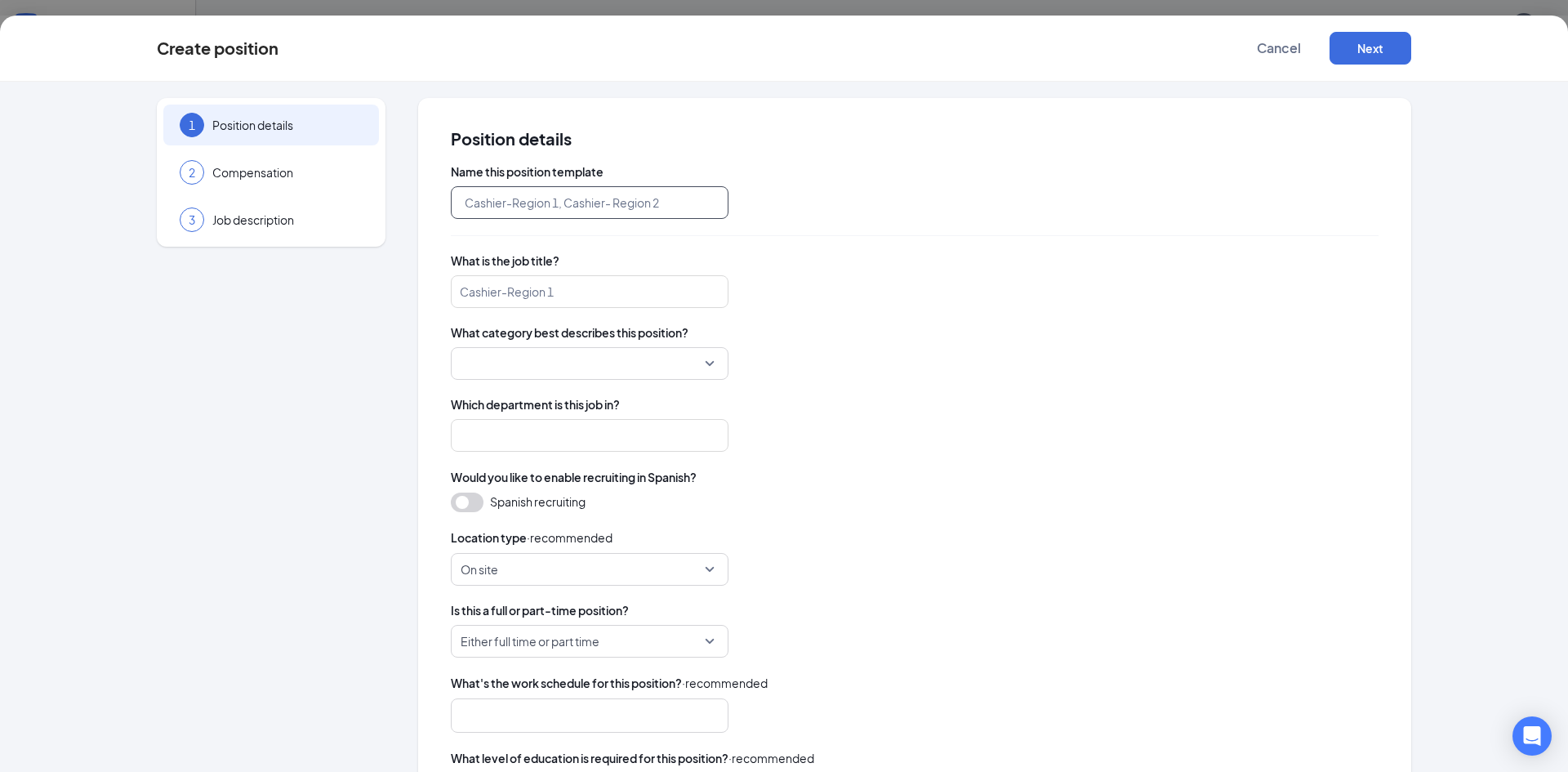
click at [611, 188] on input "text" at bounding box center [590, 202] width 278 height 32
type input "test"
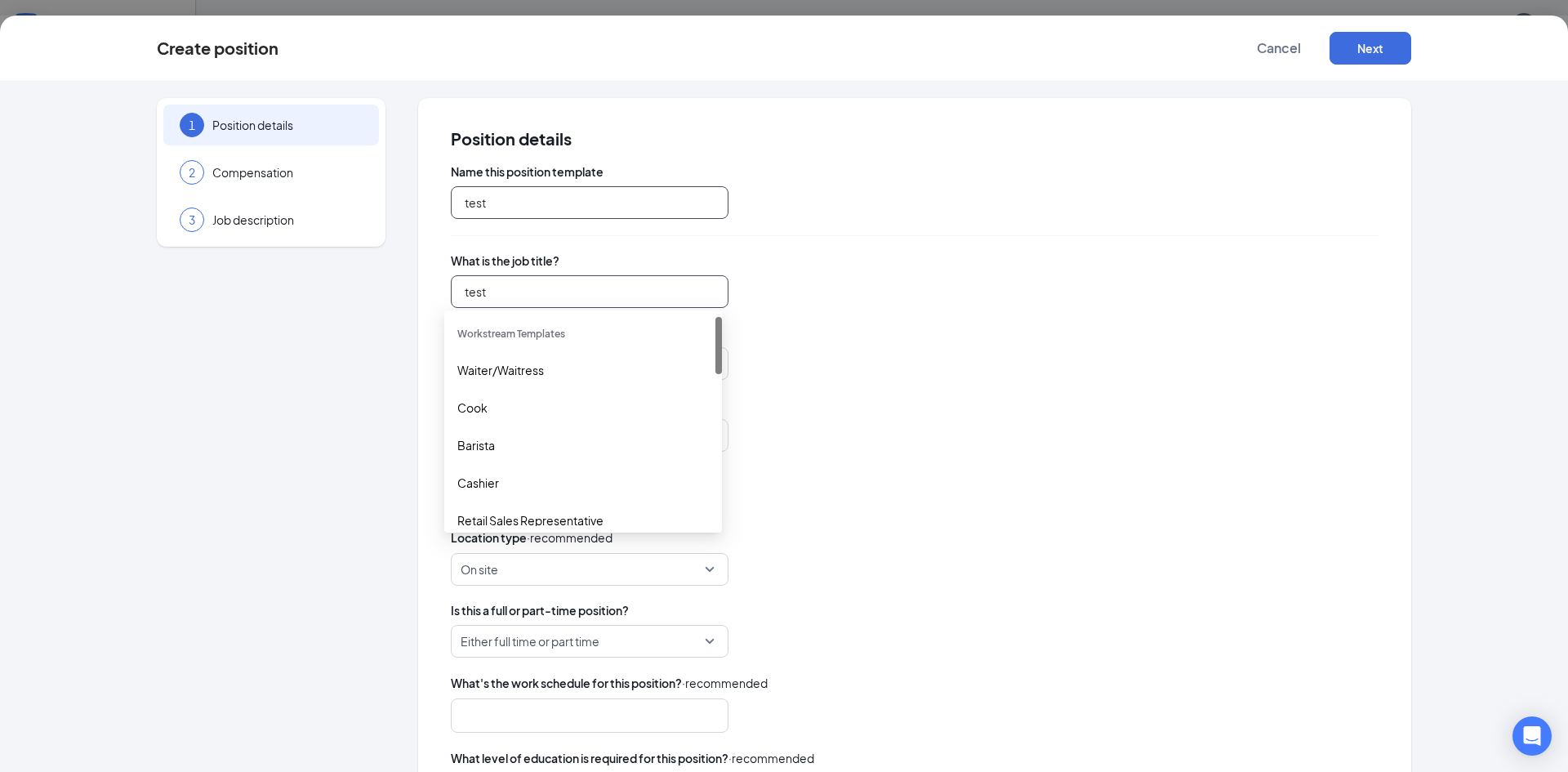
type input "test"
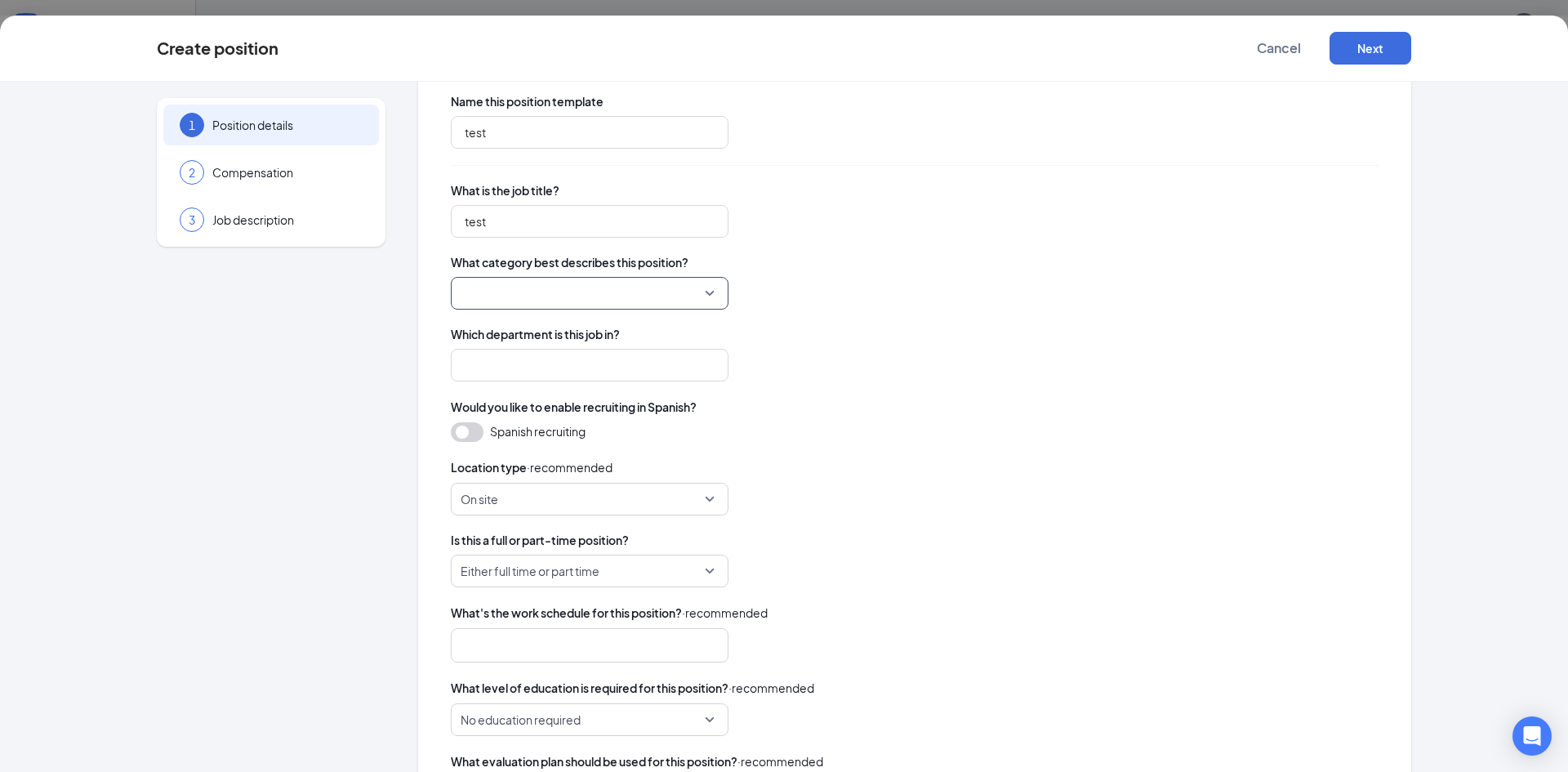
scroll to position [178, 0]
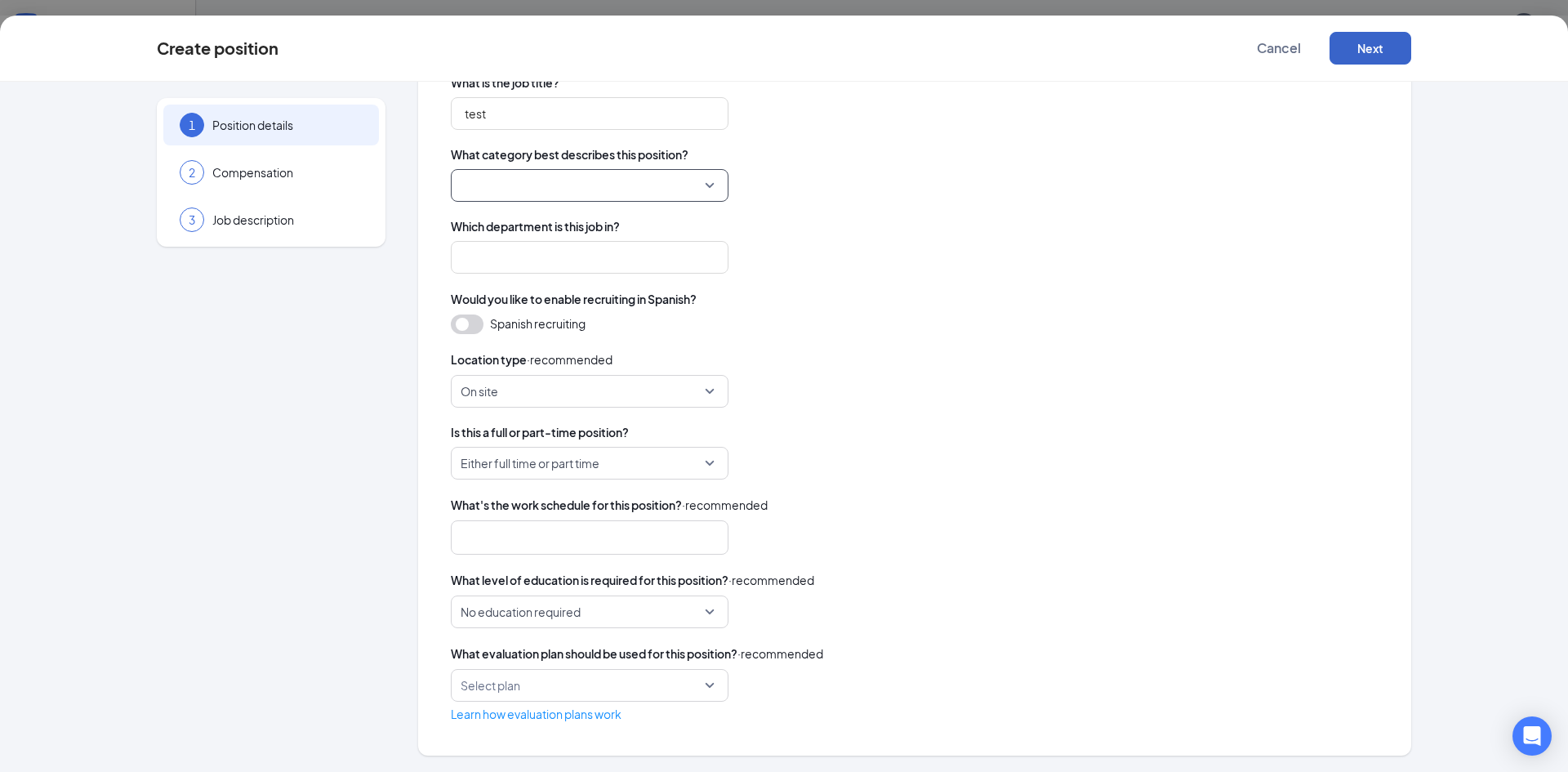
click at [1367, 48] on button "Next" at bounding box center [1370, 48] width 81 height 32
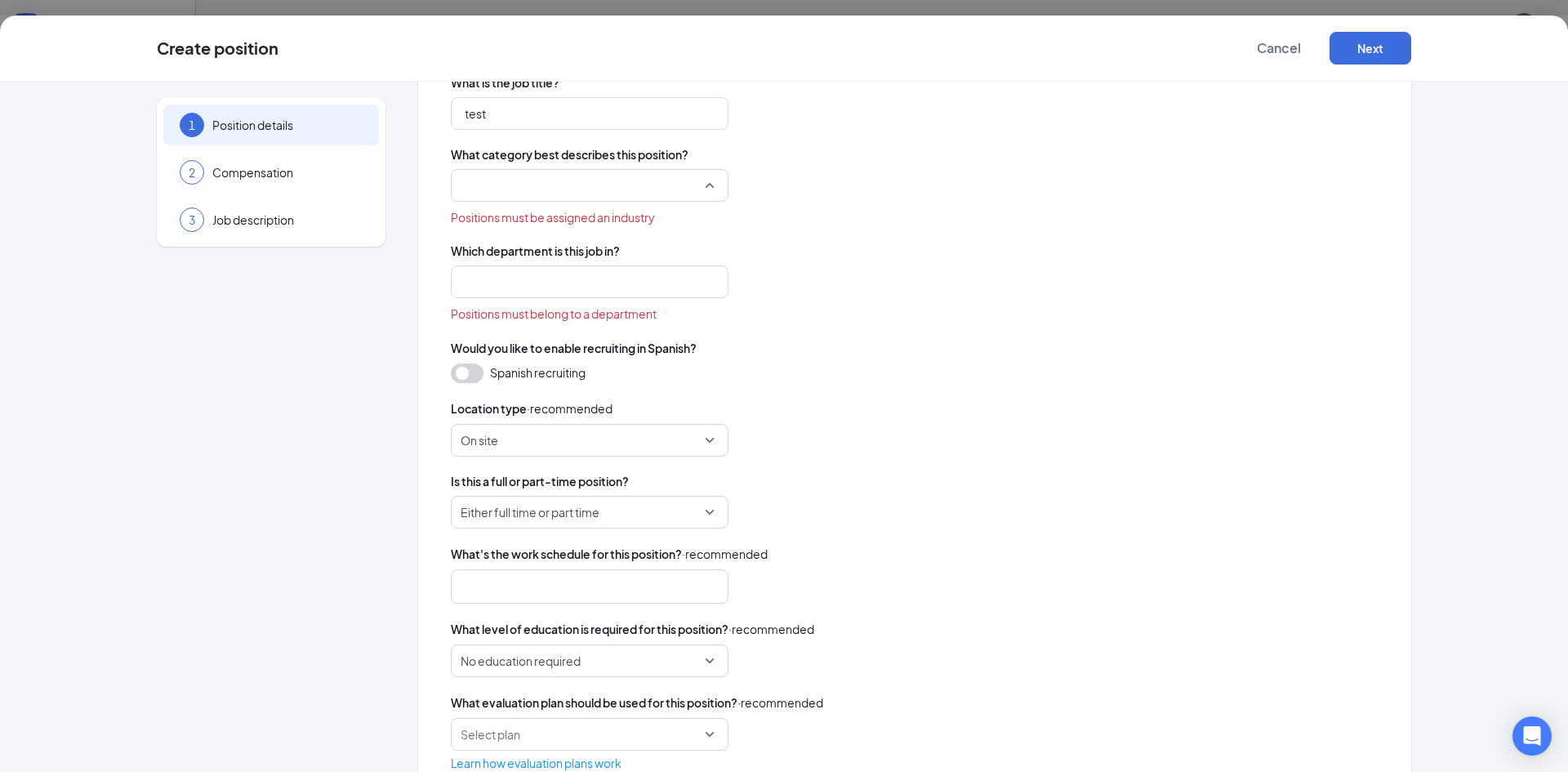
click at [604, 194] on input "search" at bounding box center [583, 185] width 246 height 31
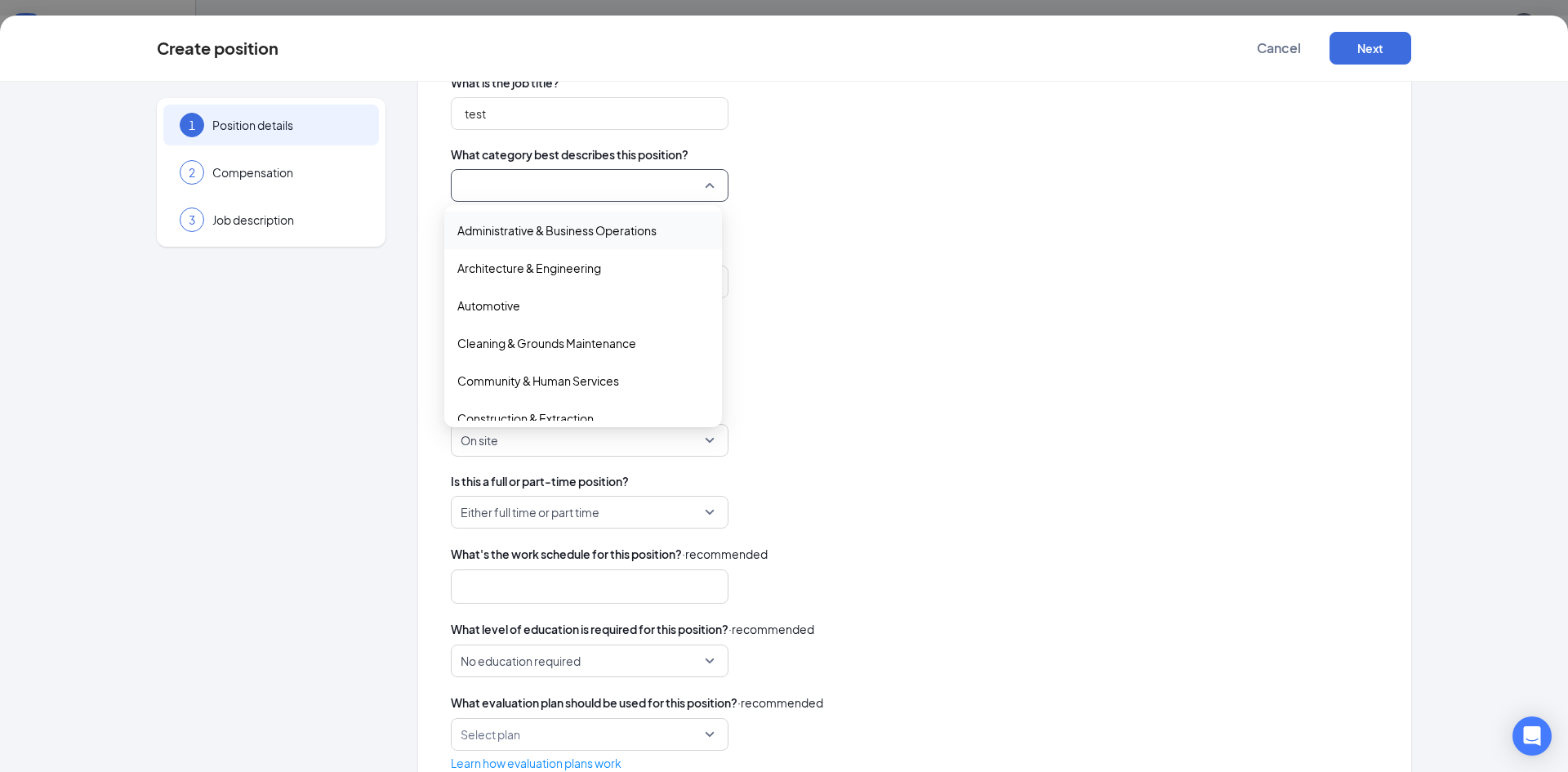
click at [638, 228] on span "Administrative & Business Operations" at bounding box center [557, 230] width 200 height 18
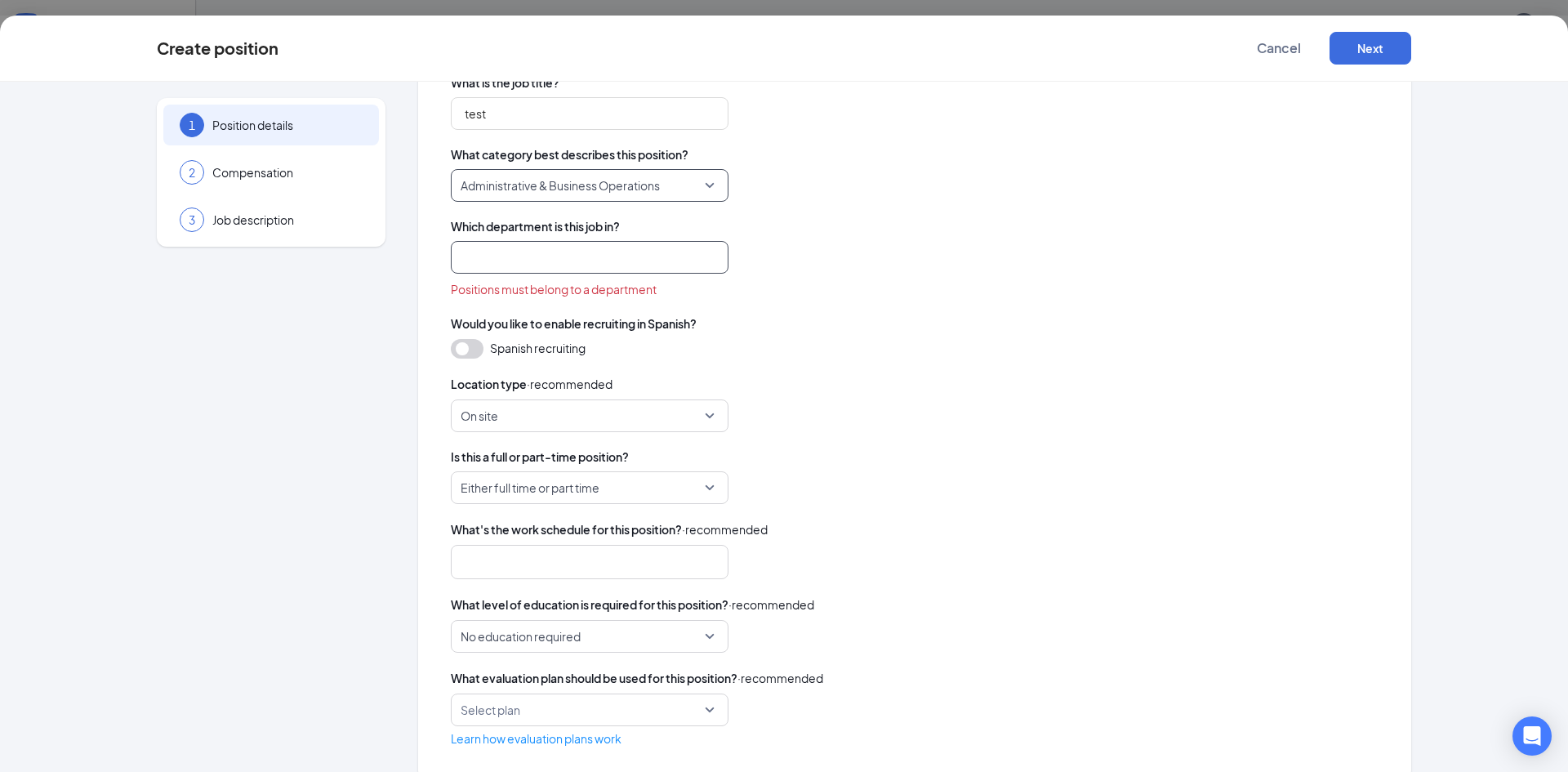
click at [592, 263] on input "search" at bounding box center [590, 257] width 278 height 32
type input "r"
type input "test"
click at [1011, 156] on span "What category best describes this position?" at bounding box center [915, 154] width 928 height 16
click at [451, 266] on input "search" at bounding box center [590, 257] width 278 height 32
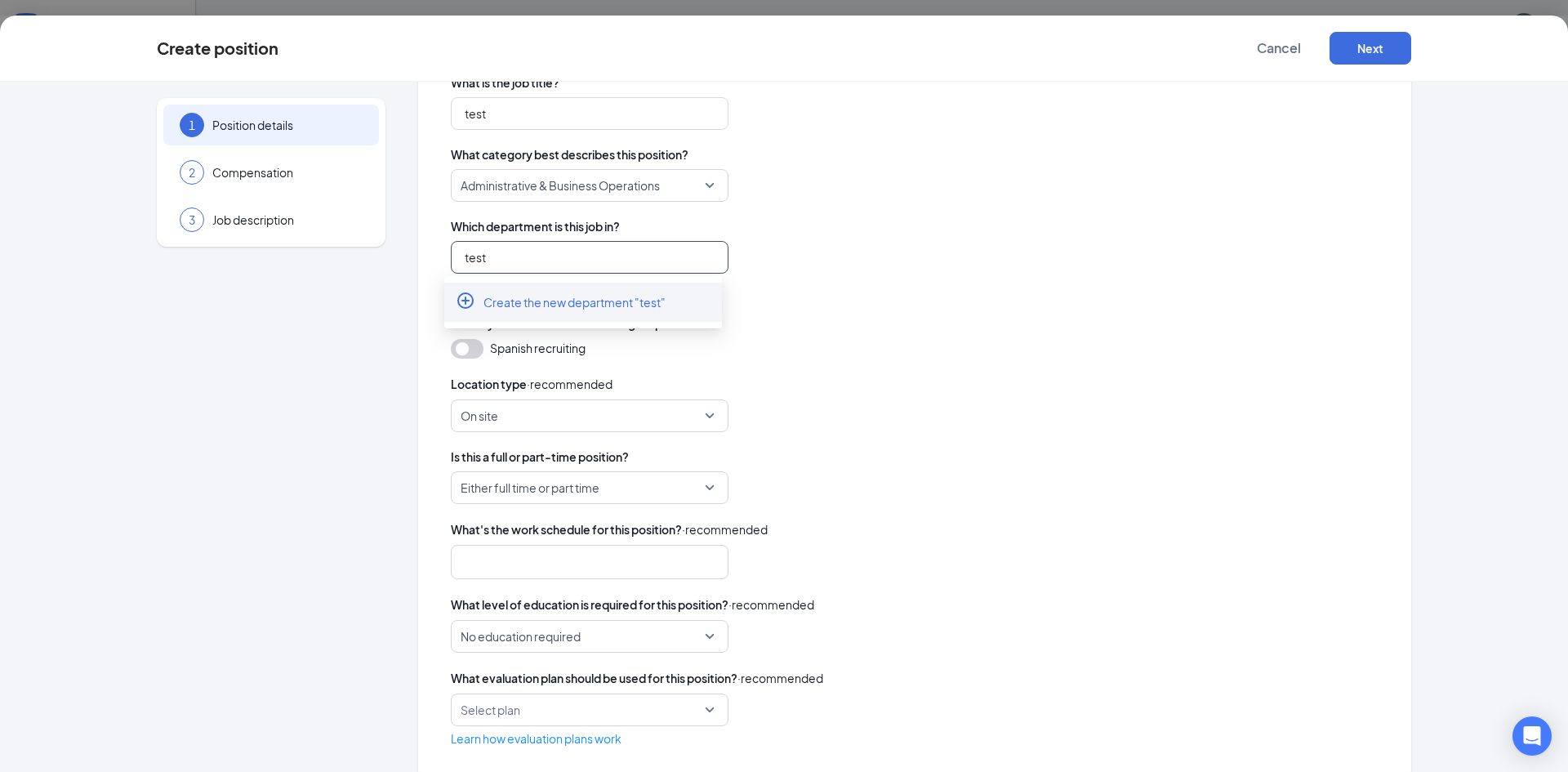
click at [659, 314] on div "Create the new department "test"" at bounding box center [583, 303] width 278 height 39
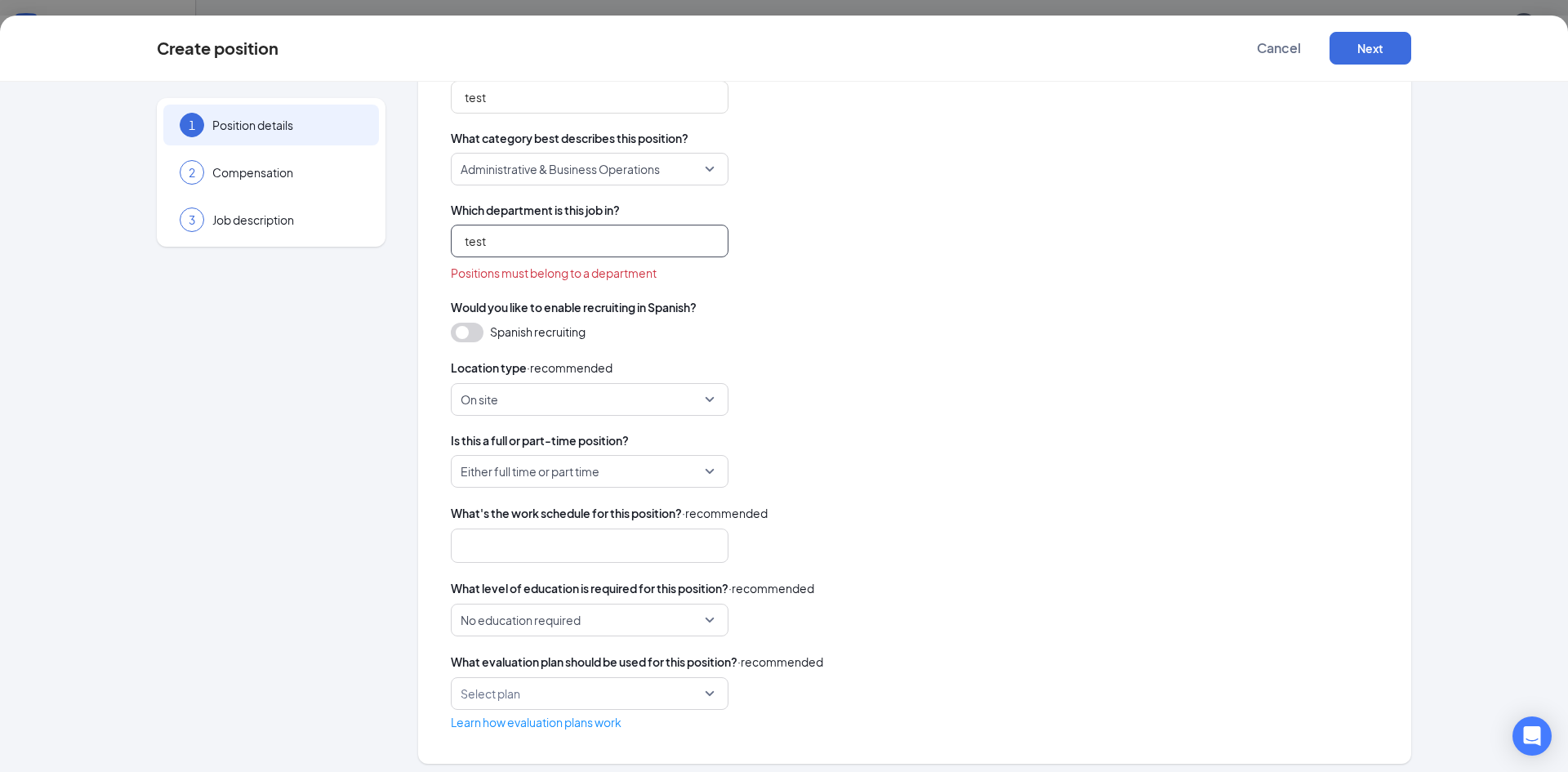
scroll to position [202, 0]
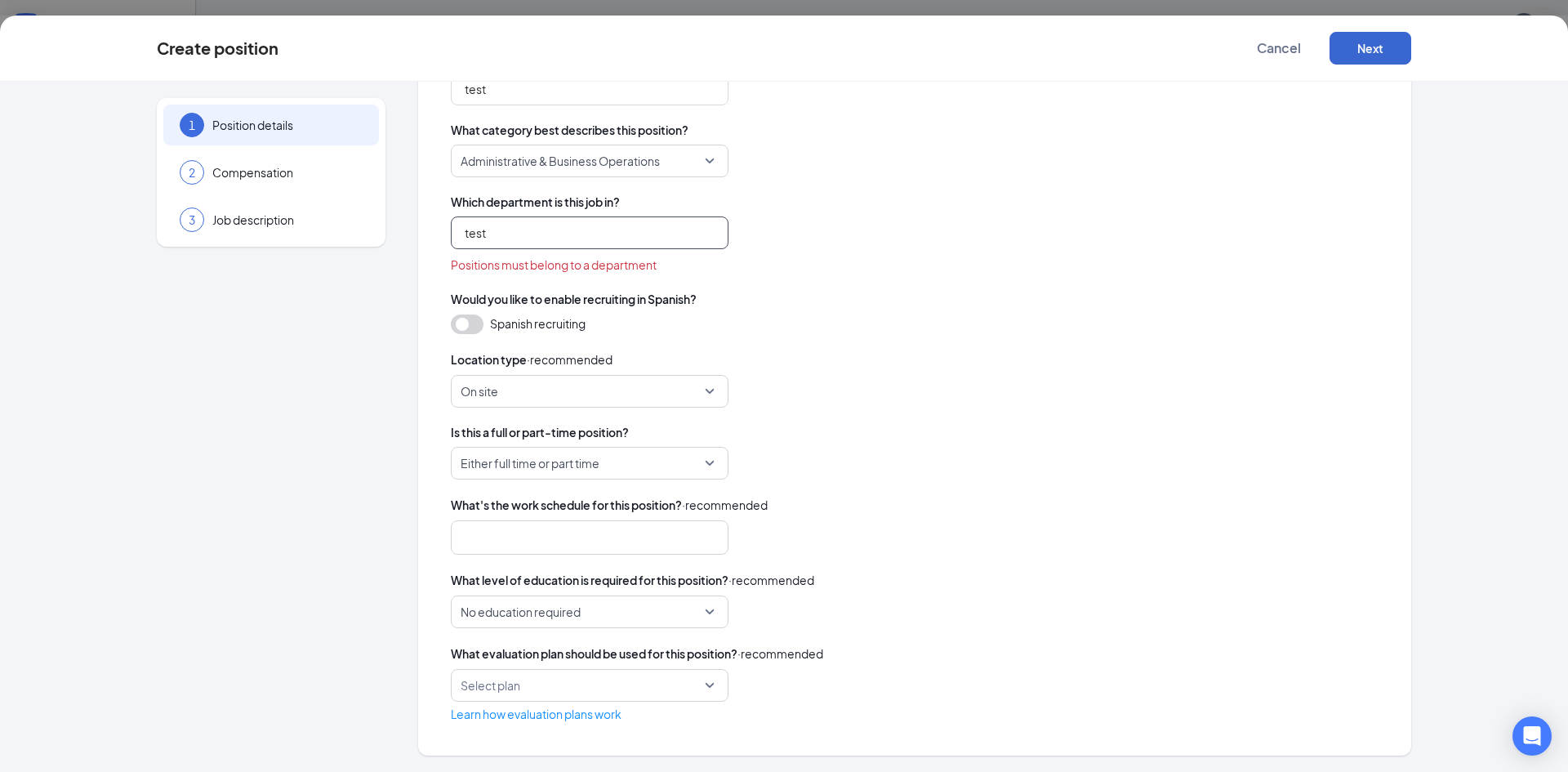
type input "test"
click at [1388, 48] on button "Next" at bounding box center [1370, 48] width 81 height 32
click at [600, 223] on input "search" at bounding box center [590, 233] width 278 height 32
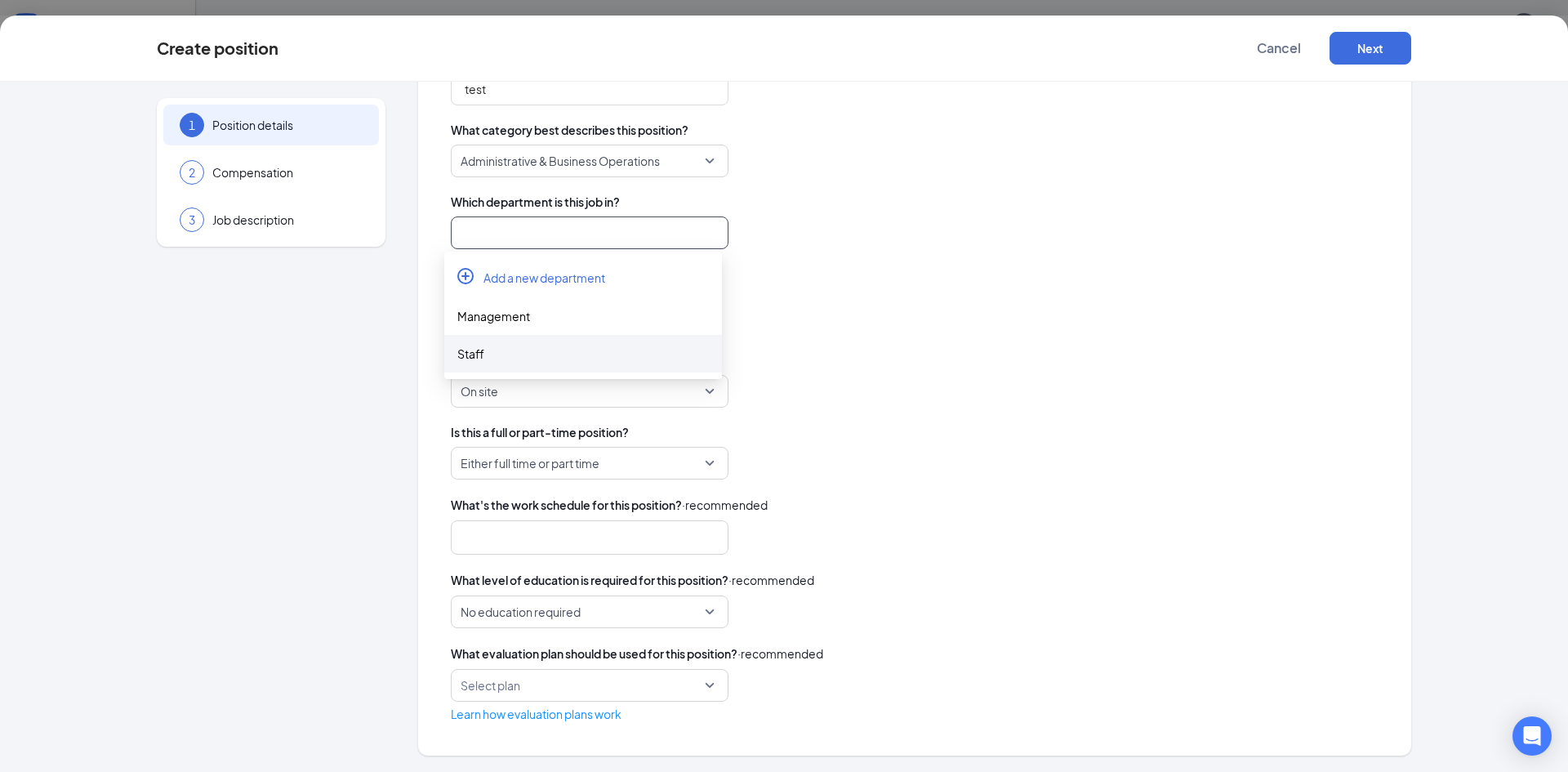
click at [523, 349] on div "Staff" at bounding box center [583, 354] width 252 height 18
type input "Staff"
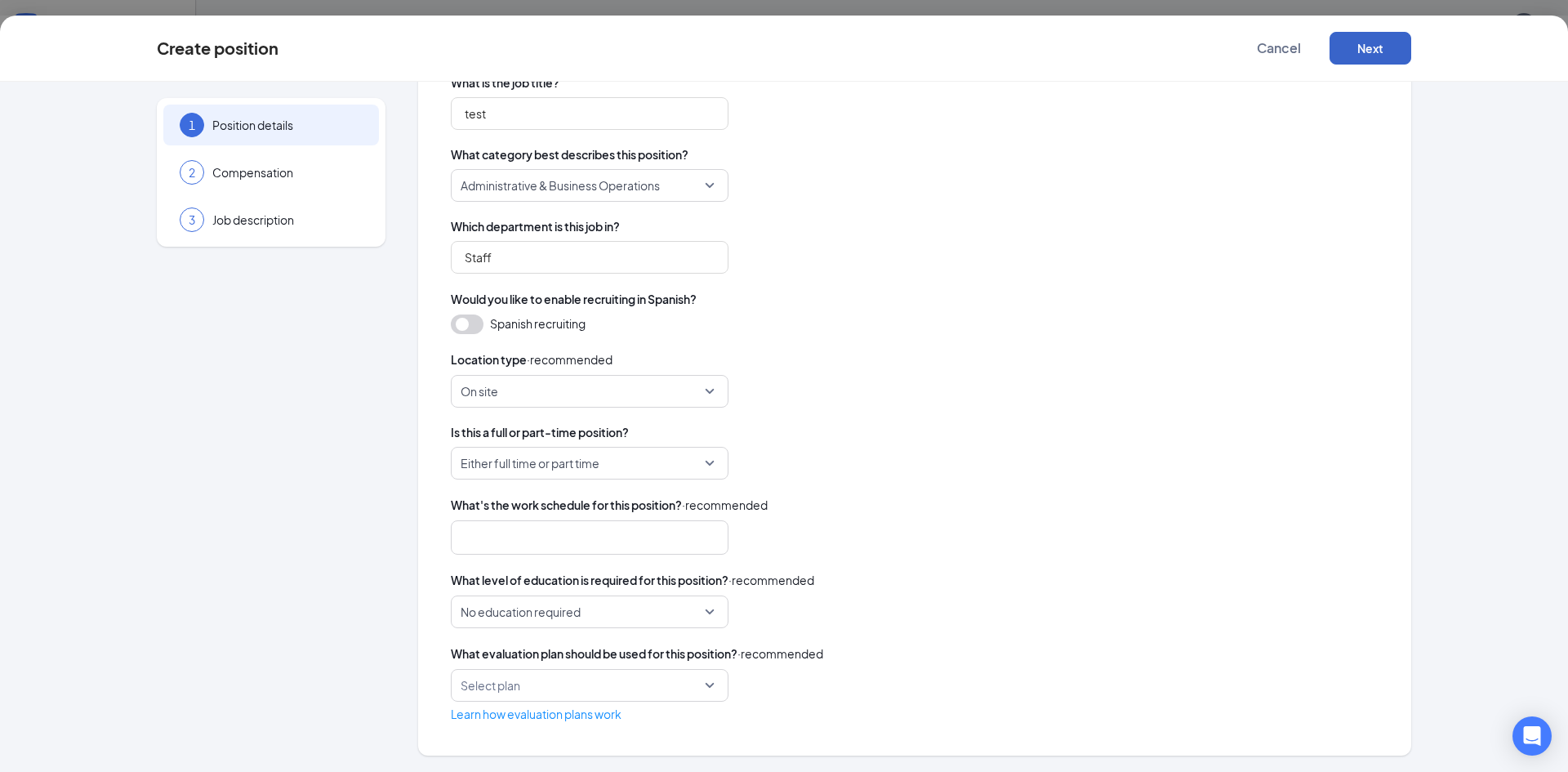
click at [1374, 58] on button "Next" at bounding box center [1370, 48] width 81 height 32
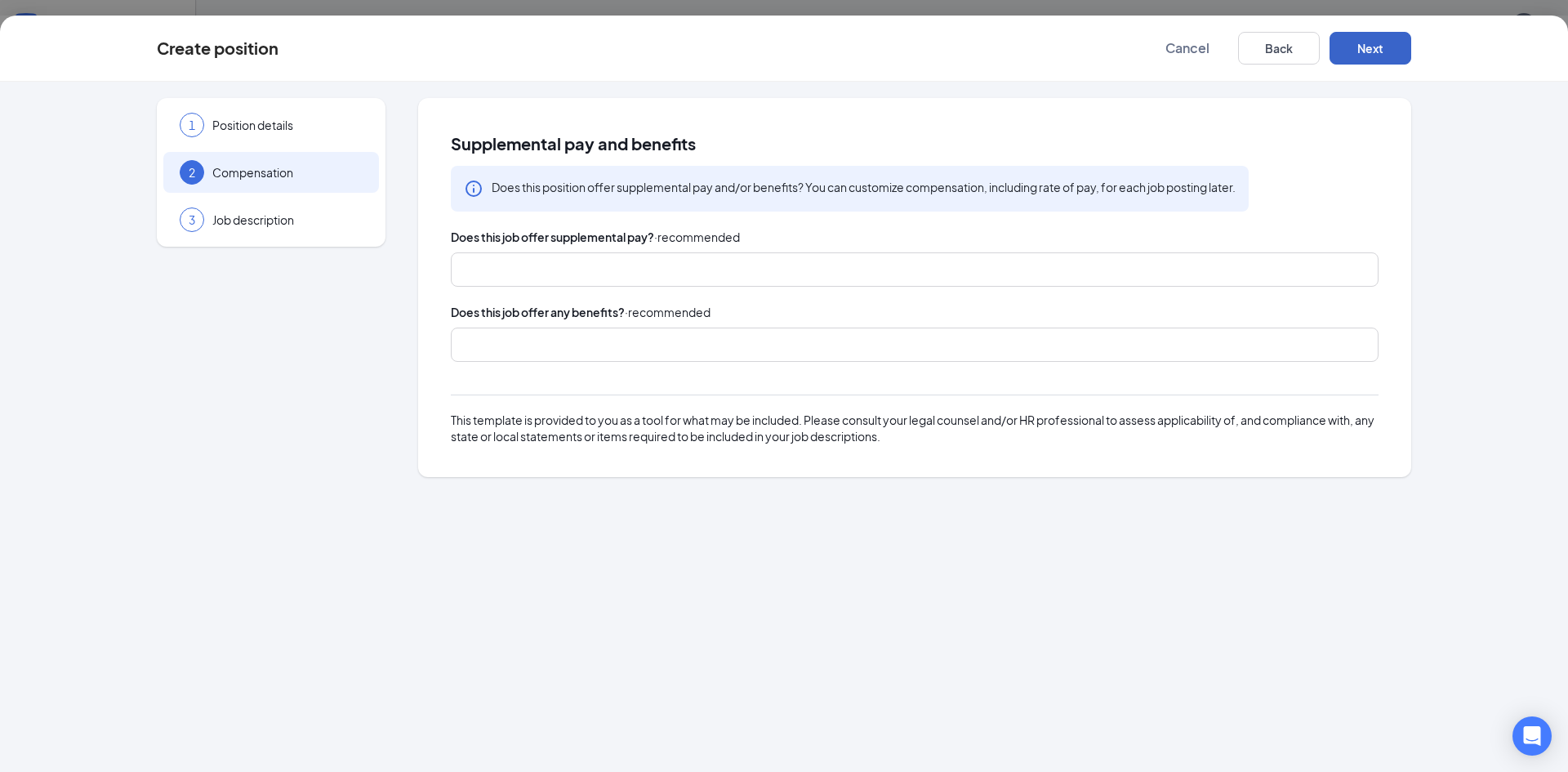
click at [711, 259] on div at bounding box center [907, 269] width 885 height 26
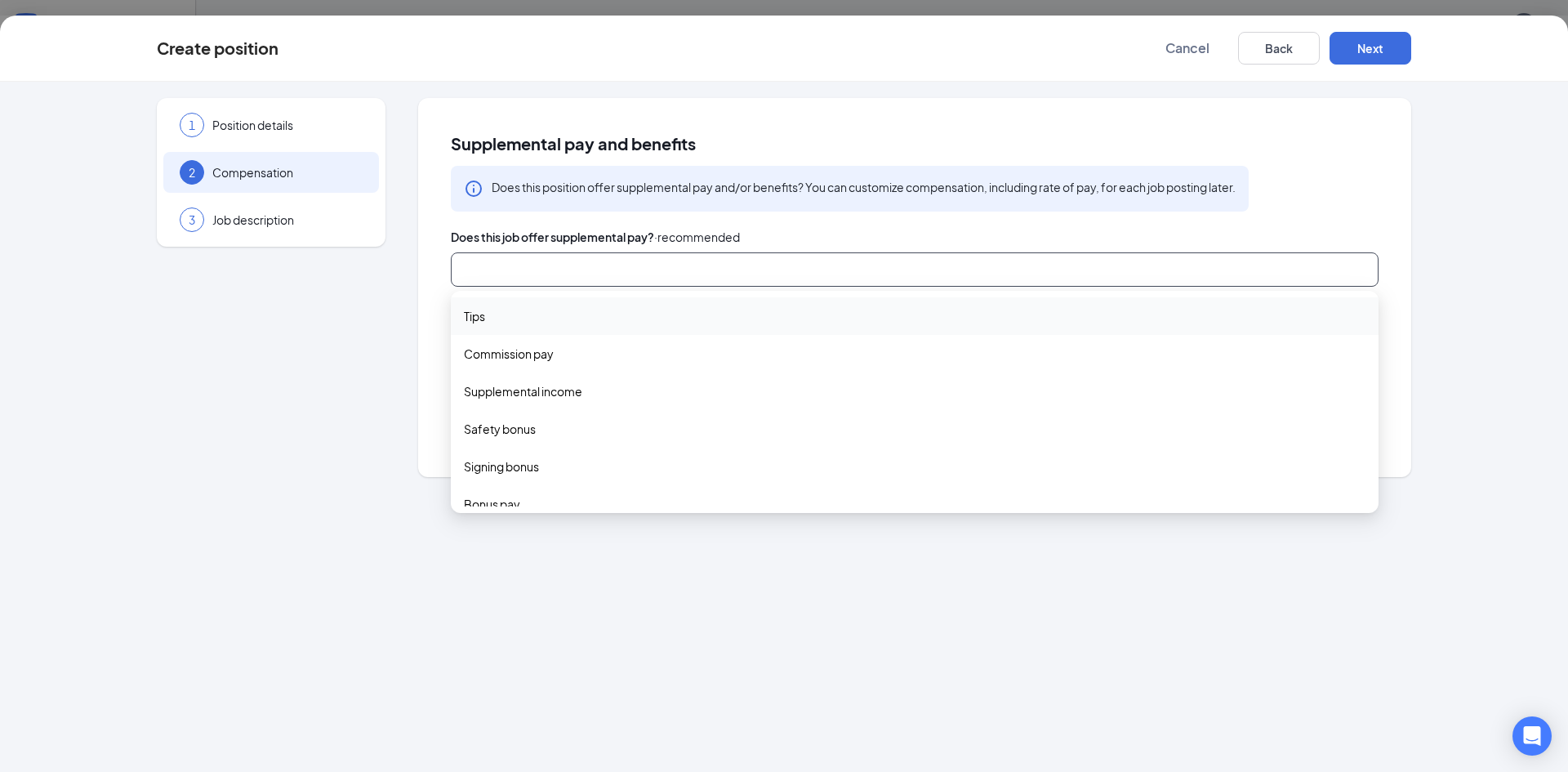
click at [577, 305] on div "Tips" at bounding box center [915, 316] width 928 height 38
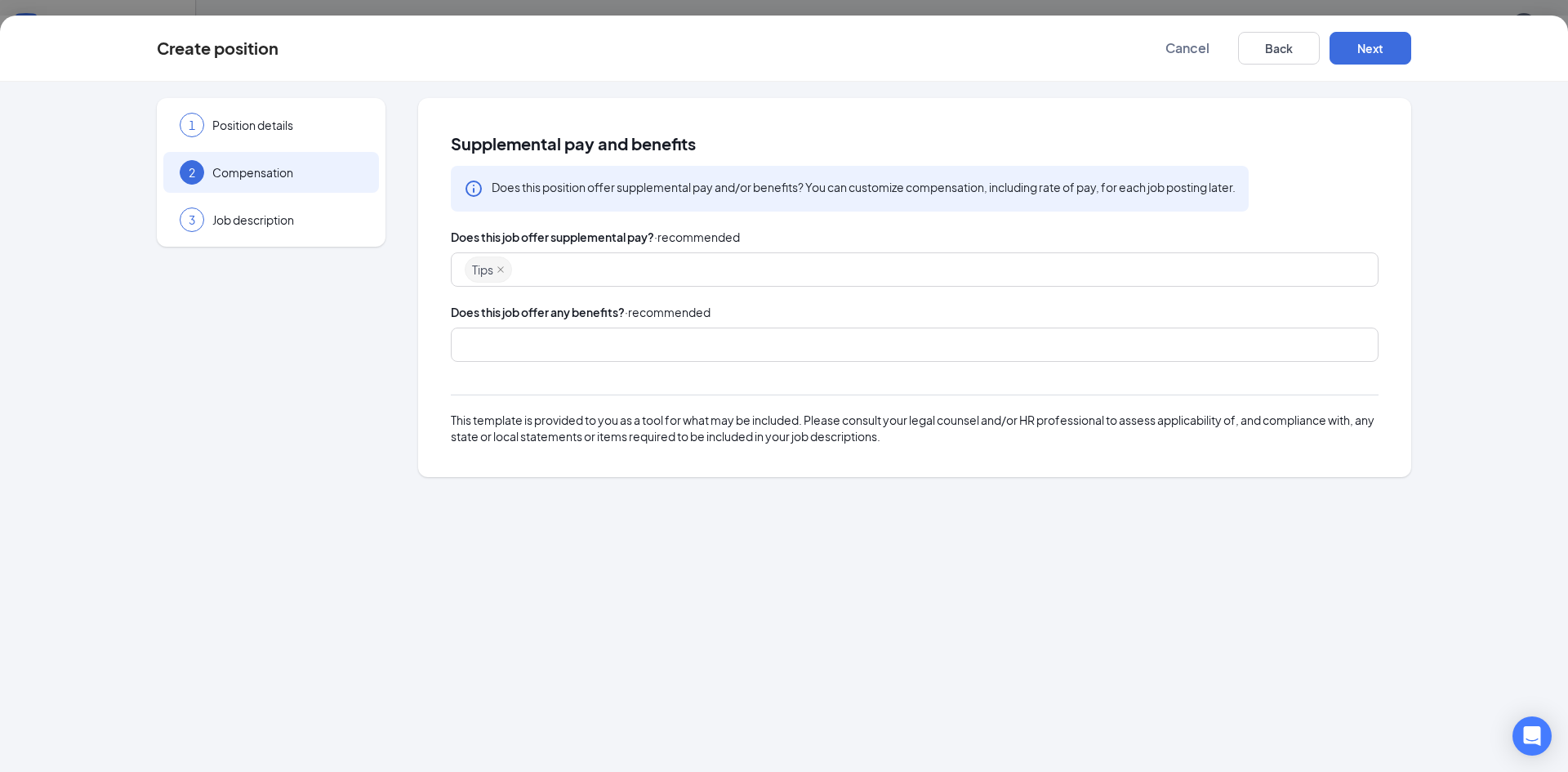
click at [427, 330] on div "Supplemental pay and benefits Does this position offer supplemental pay and/or …" at bounding box center [914, 287] width 993 height 379
click at [578, 333] on div at bounding box center [907, 344] width 885 height 26
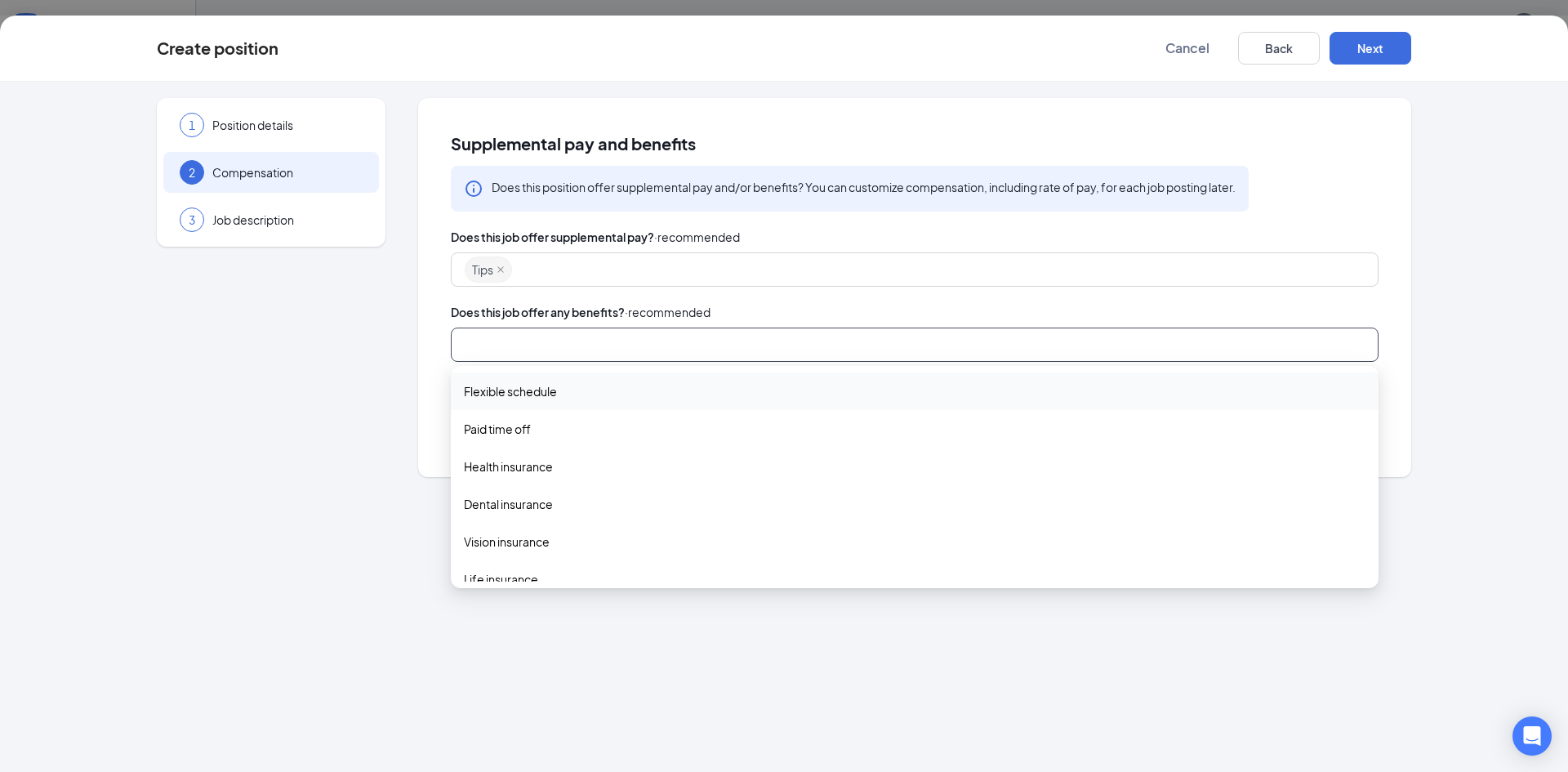
click at [559, 386] on span "Flexible schedule" at bounding box center [914, 391] width 902 height 18
click at [442, 356] on div "Supplemental pay and benefits Does this position offer supplemental pay and/or …" at bounding box center [914, 287] width 993 height 379
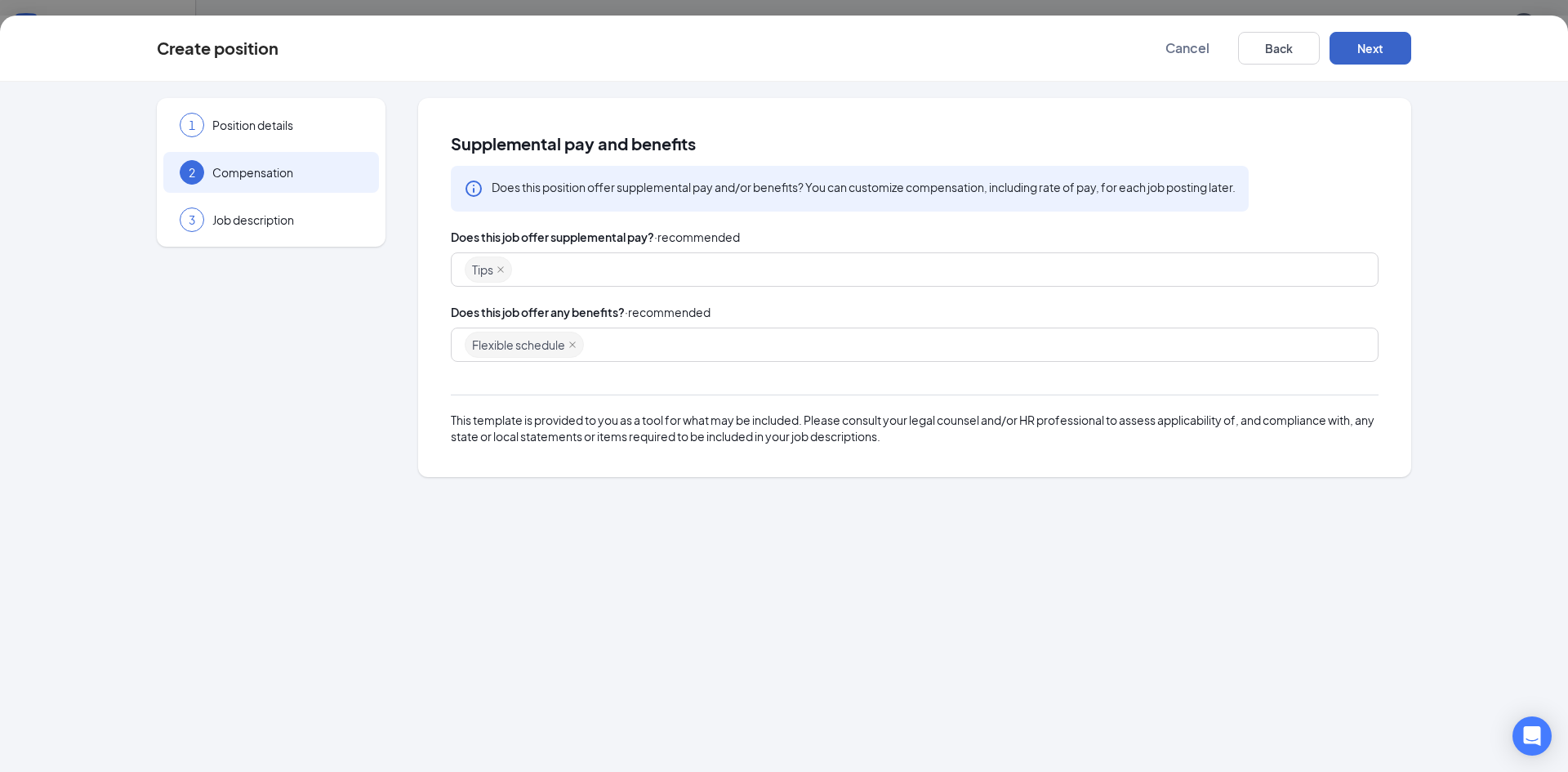
click at [1373, 47] on button "Next" at bounding box center [1370, 48] width 81 height 32
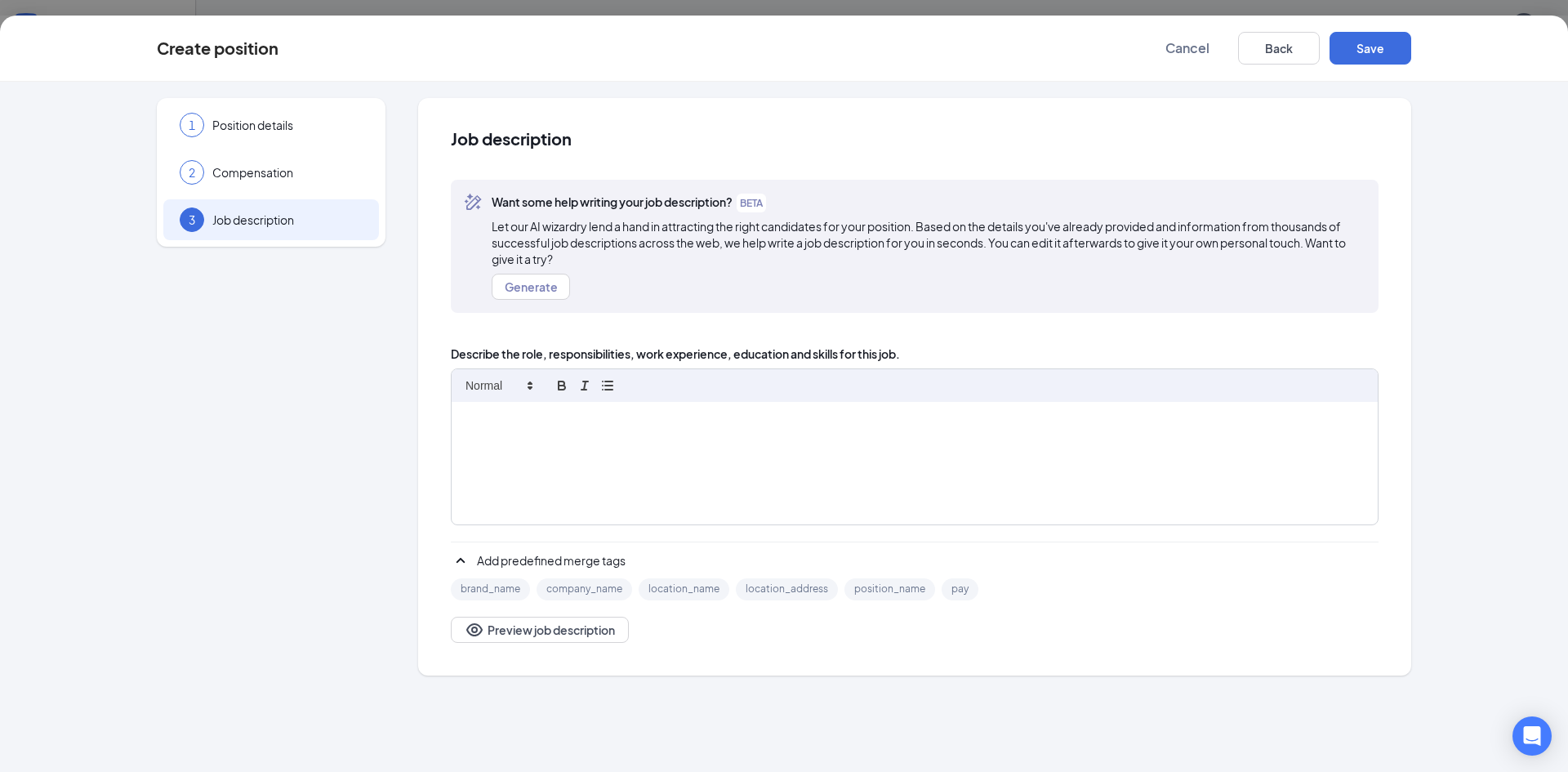
click at [577, 416] on p at bounding box center [914, 419] width 902 height 14
click at [1375, 46] on button "Save" at bounding box center [1370, 48] width 81 height 32
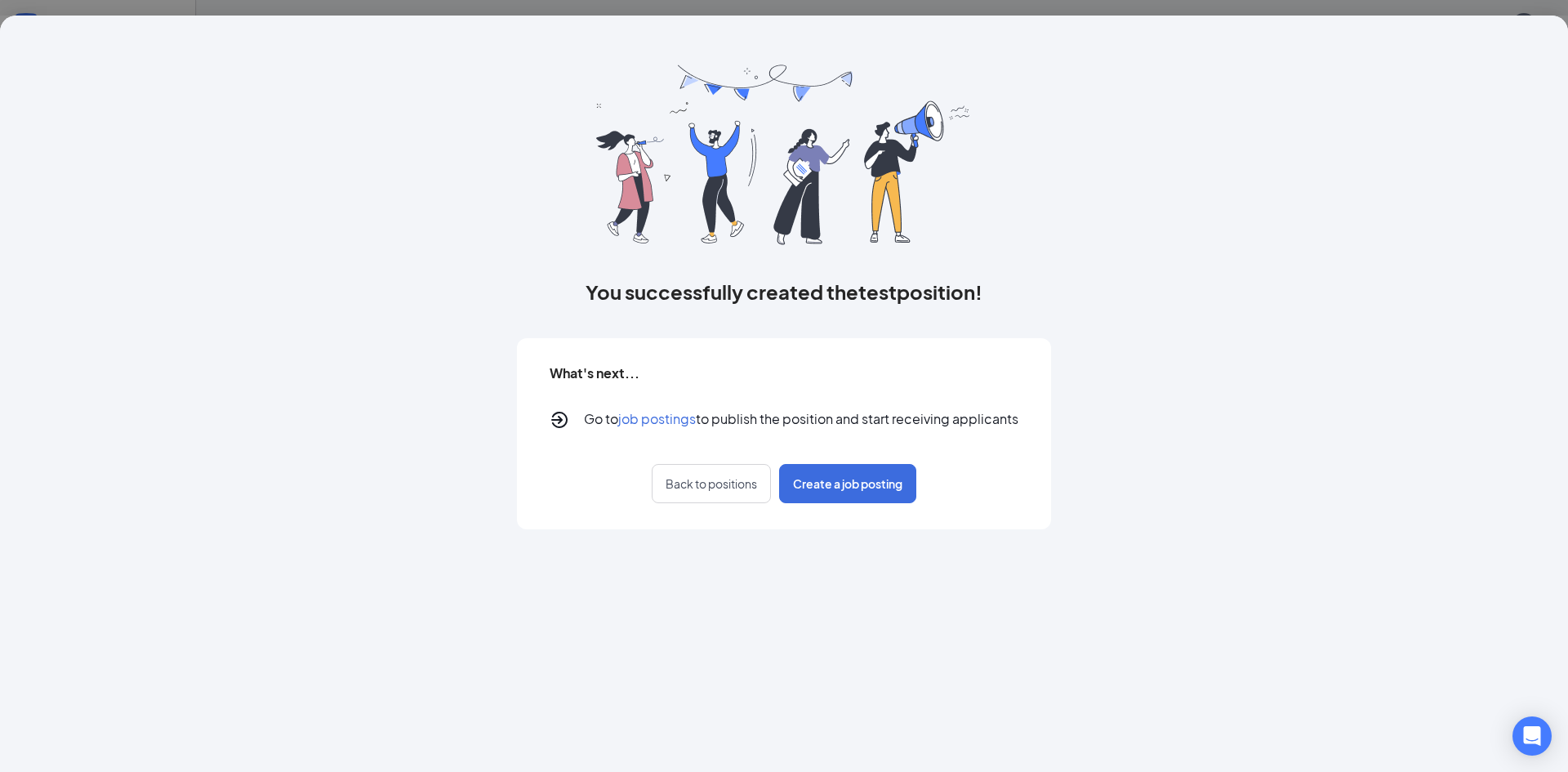
click at [669, 417] on span "job postings" at bounding box center [657, 418] width 78 height 17
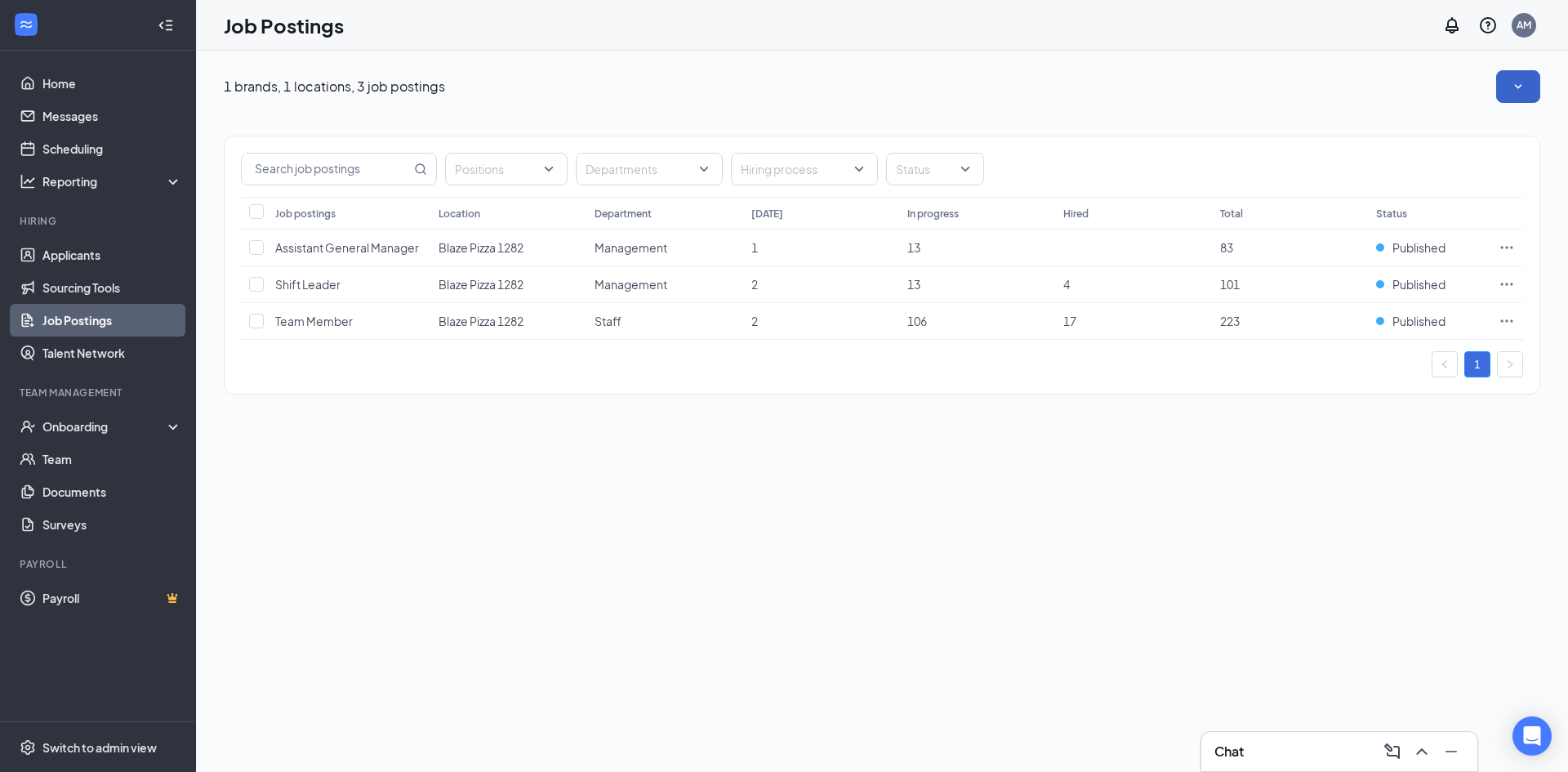
click at [1529, 92] on button "button" at bounding box center [1518, 86] width 44 height 32
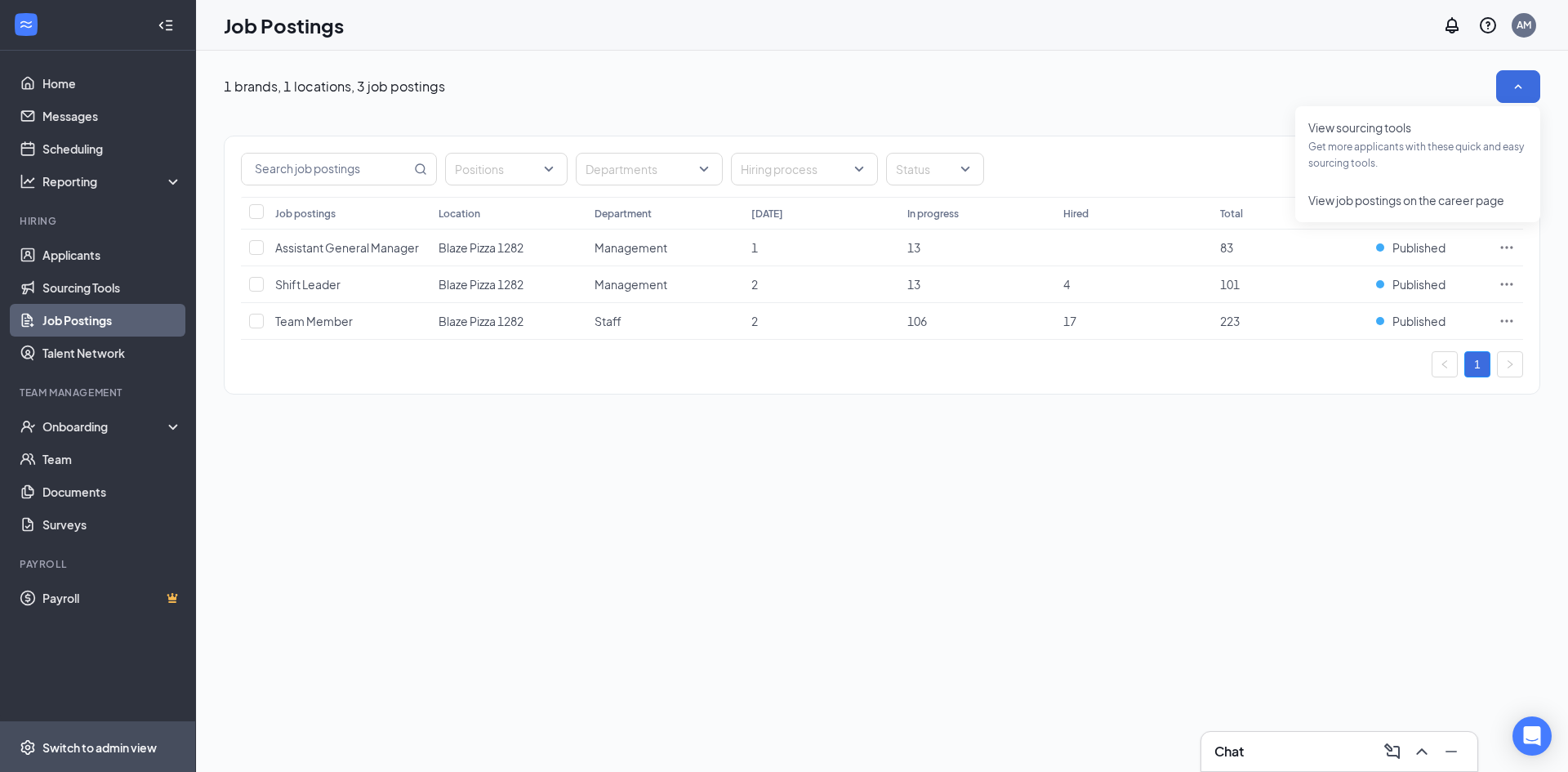
click at [98, 745] on div "Switch to admin view" at bounding box center [99, 748] width 115 height 16
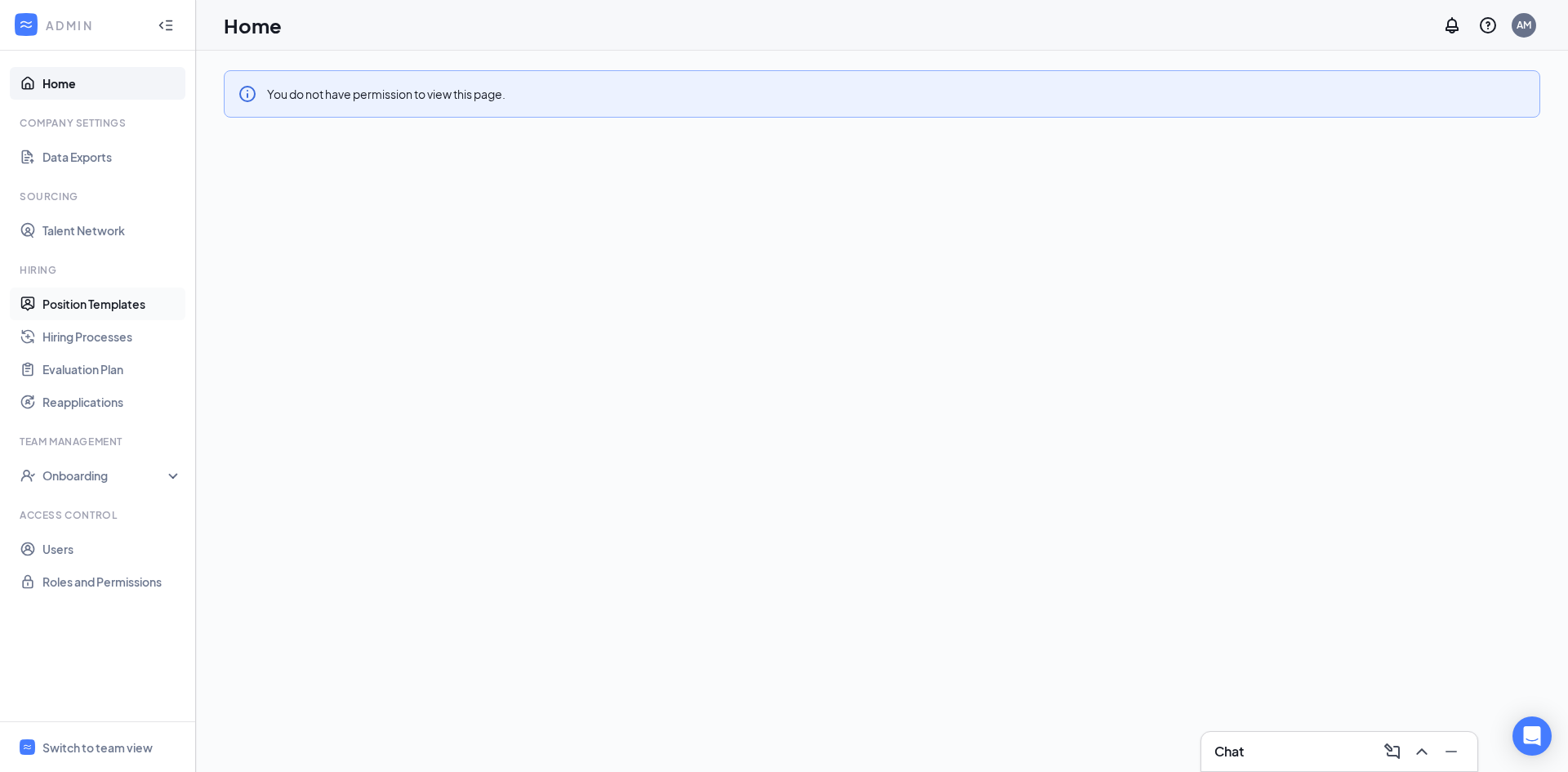
click at [97, 300] on link "Position Templates" at bounding box center [112, 304] width 140 height 32
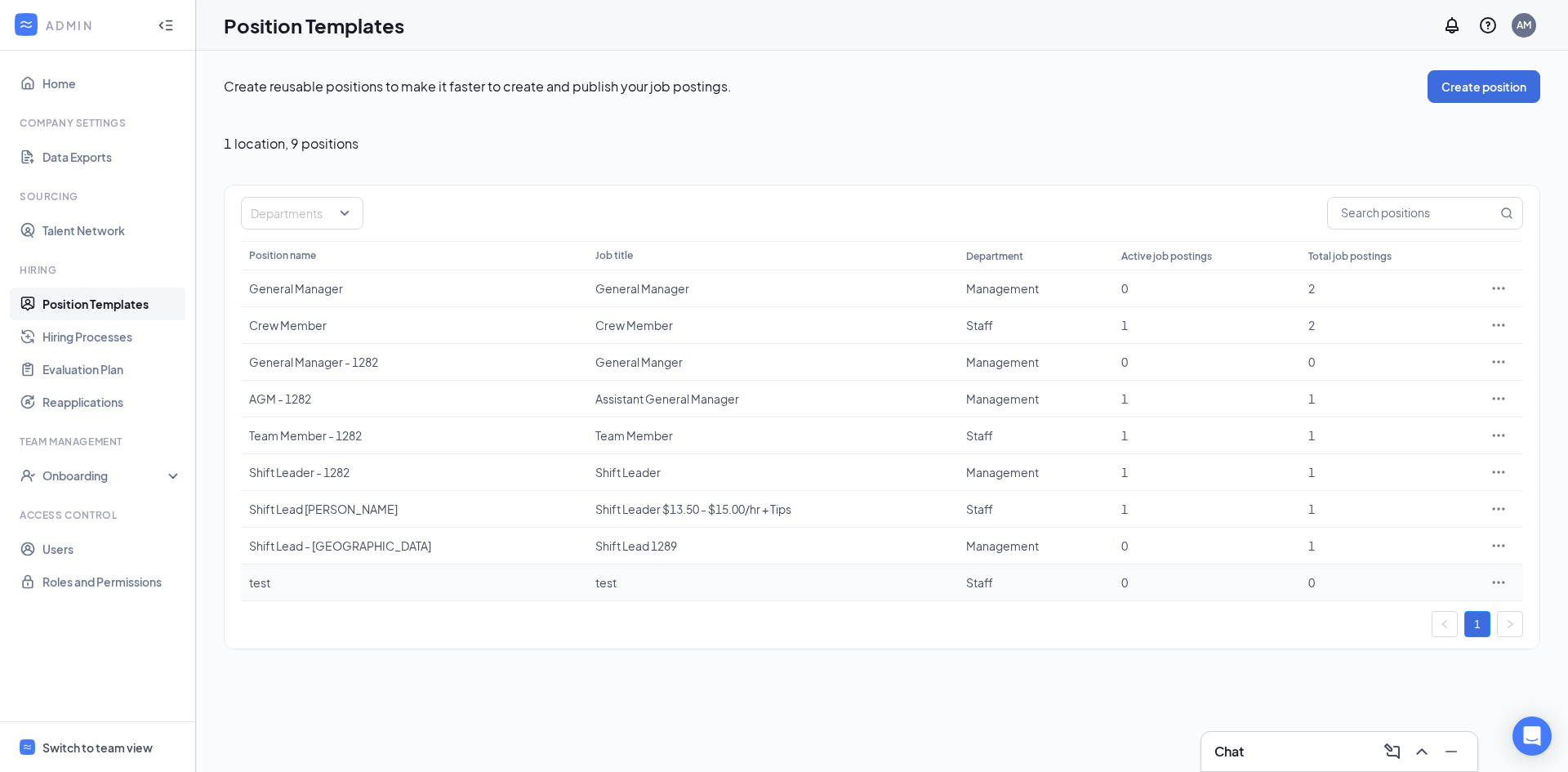
click at [1509, 585] on div at bounding box center [1499, 582] width 32 height 16
click at [1502, 582] on icon "Ellipses" at bounding box center [1499, 582] width 16 height 16
click at [958, 581] on td "Staff" at bounding box center [1035, 582] width 155 height 37
click at [595, 579] on div "test" at bounding box center [773, 582] width 355 height 16
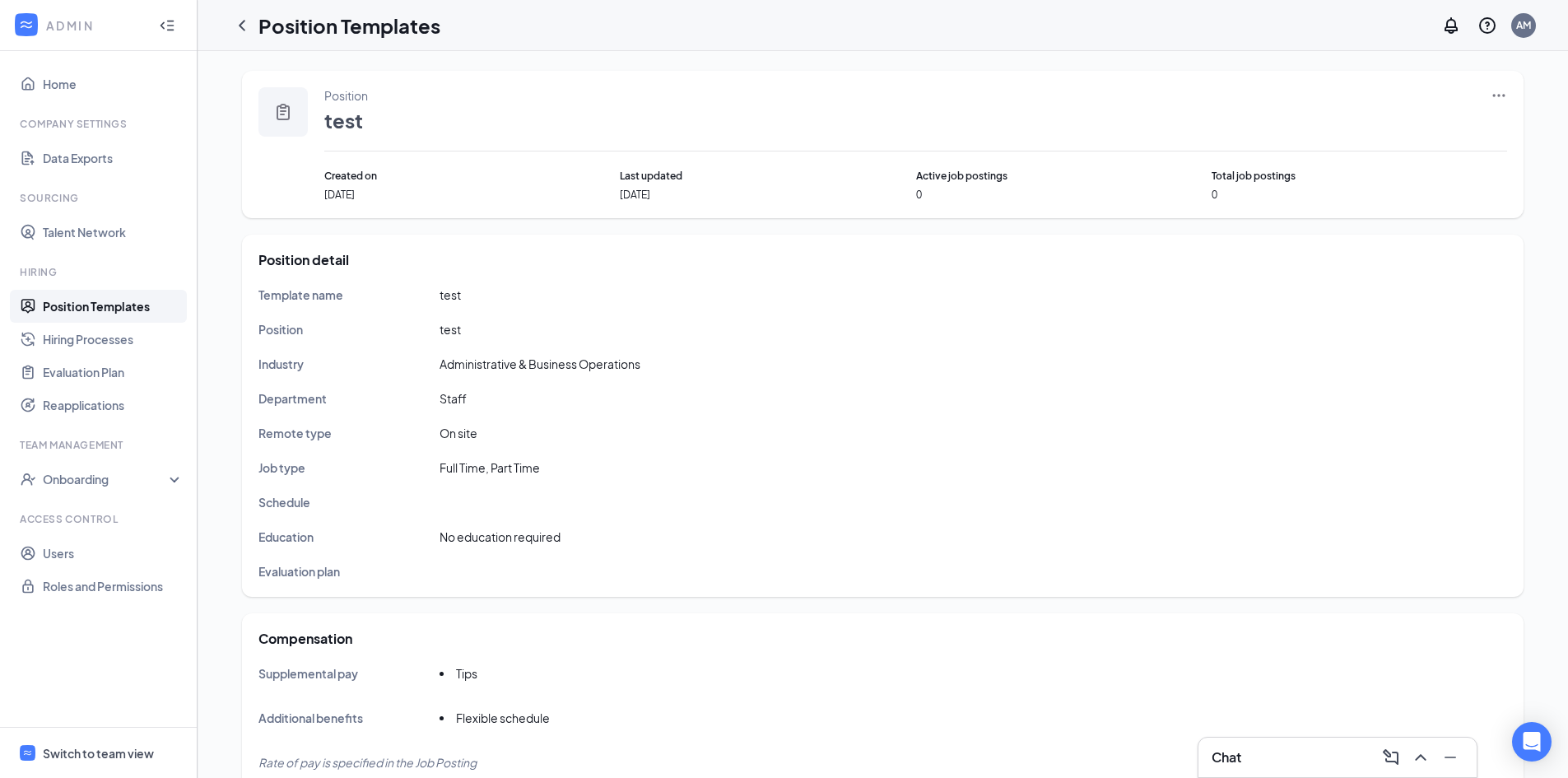
click at [1491, 100] on icon "Ellipses" at bounding box center [1499, 96] width 16 height 16
click at [1392, 202] on span "View job postings" at bounding box center [1399, 205] width 94 height 14
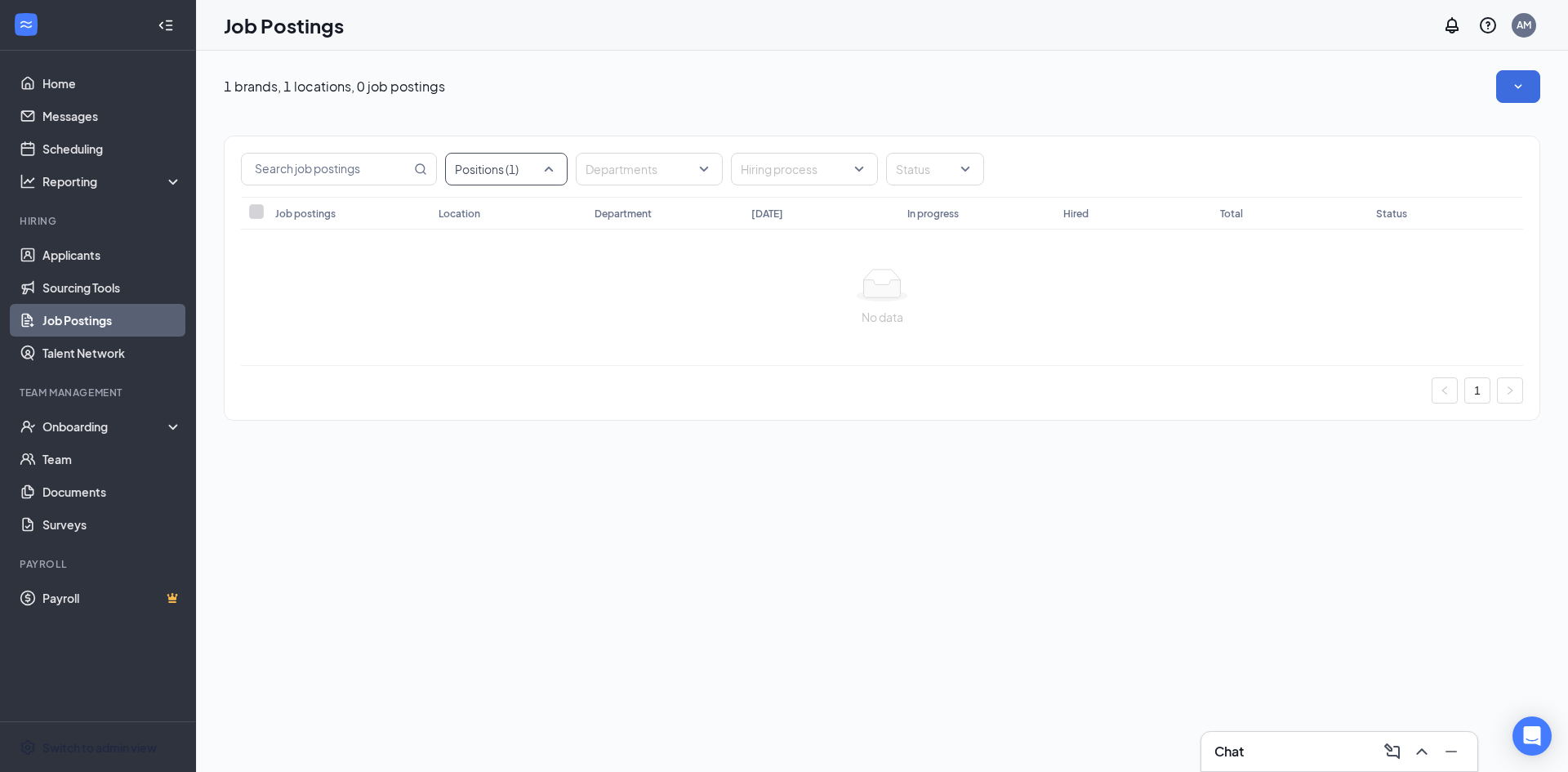
click at [527, 172] on div at bounding box center [498, 168] width 98 height 26
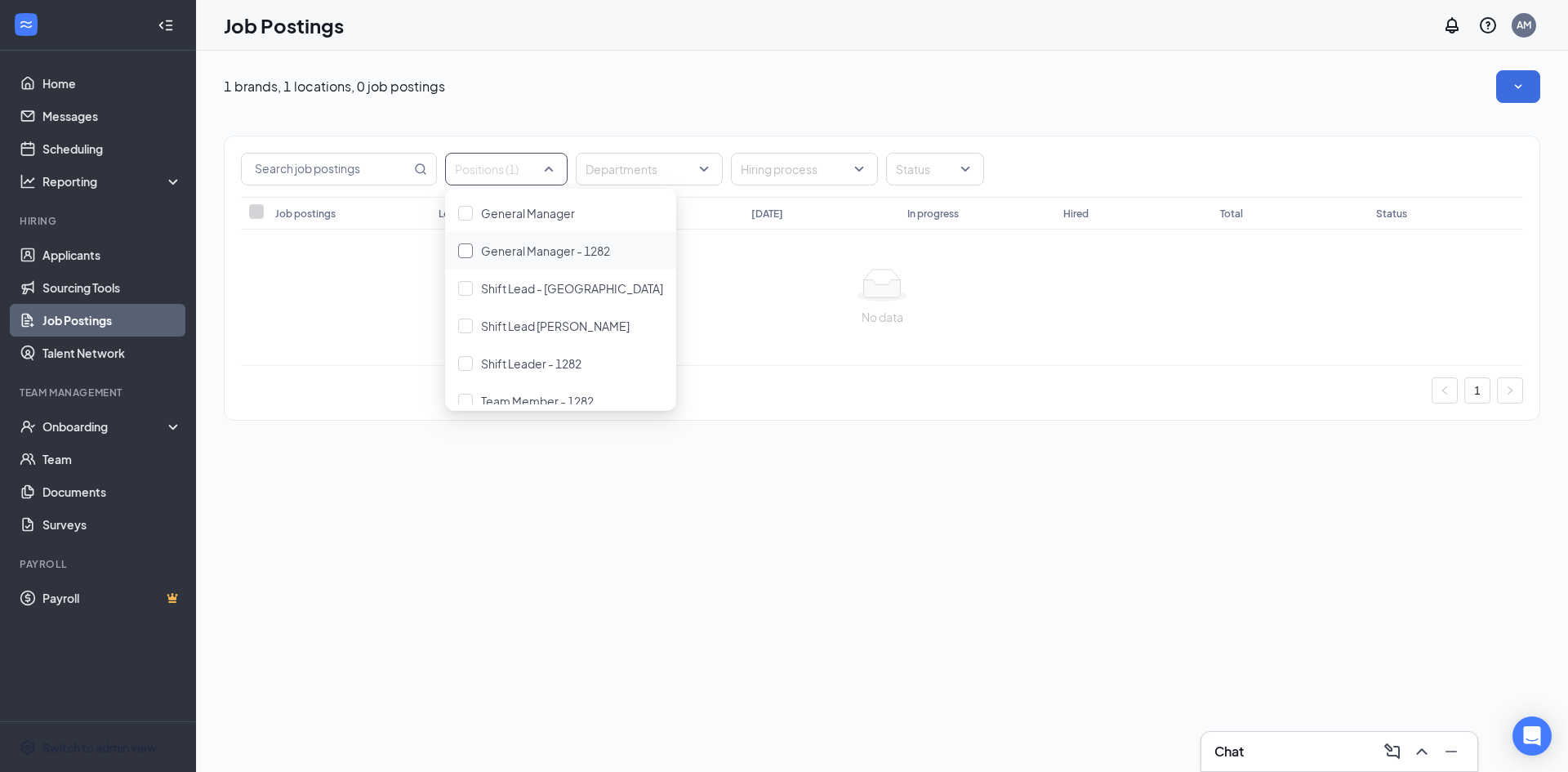
scroll to position [129, 0]
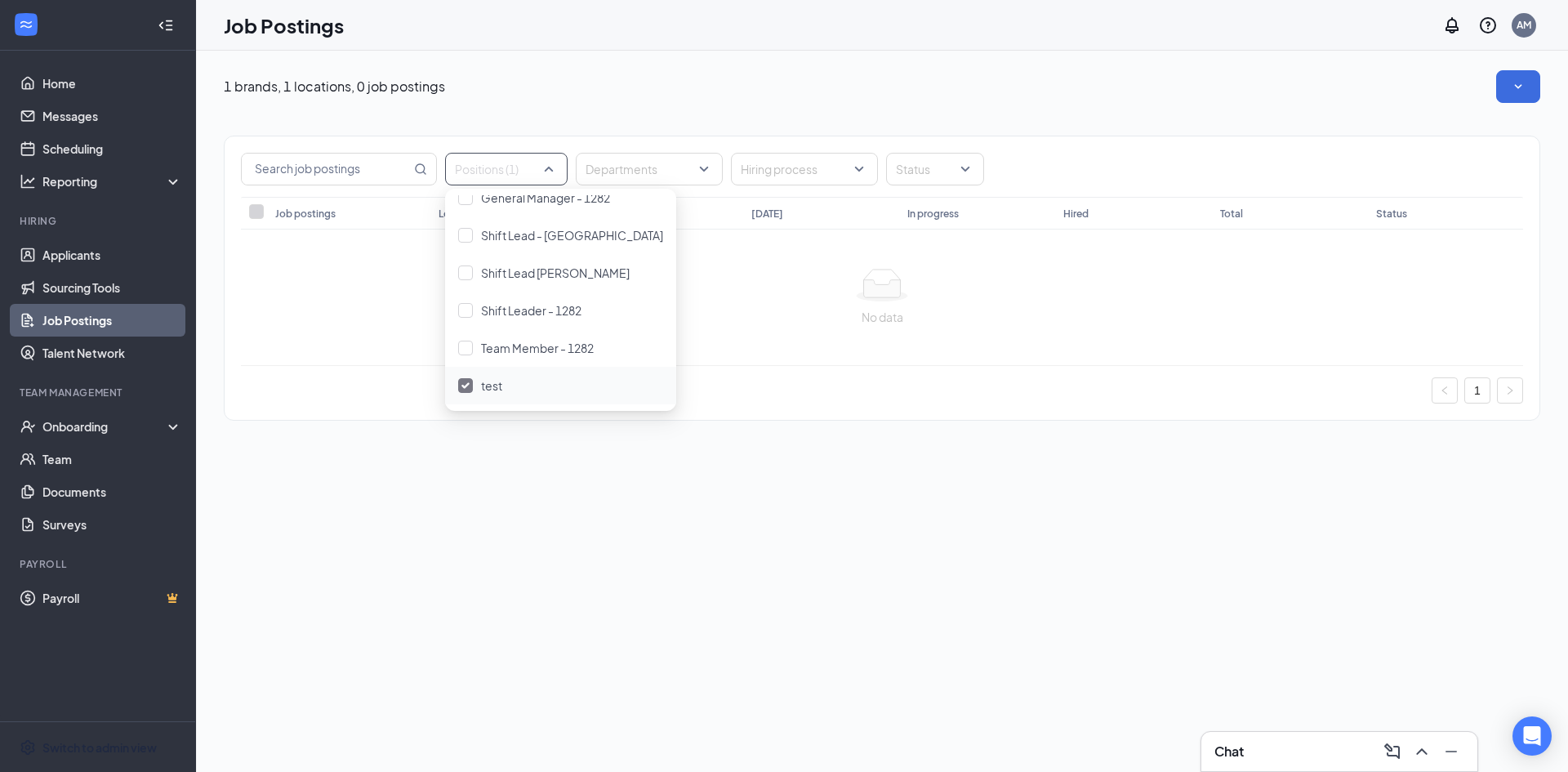
click at [483, 385] on span "test" at bounding box center [492, 385] width 21 height 14
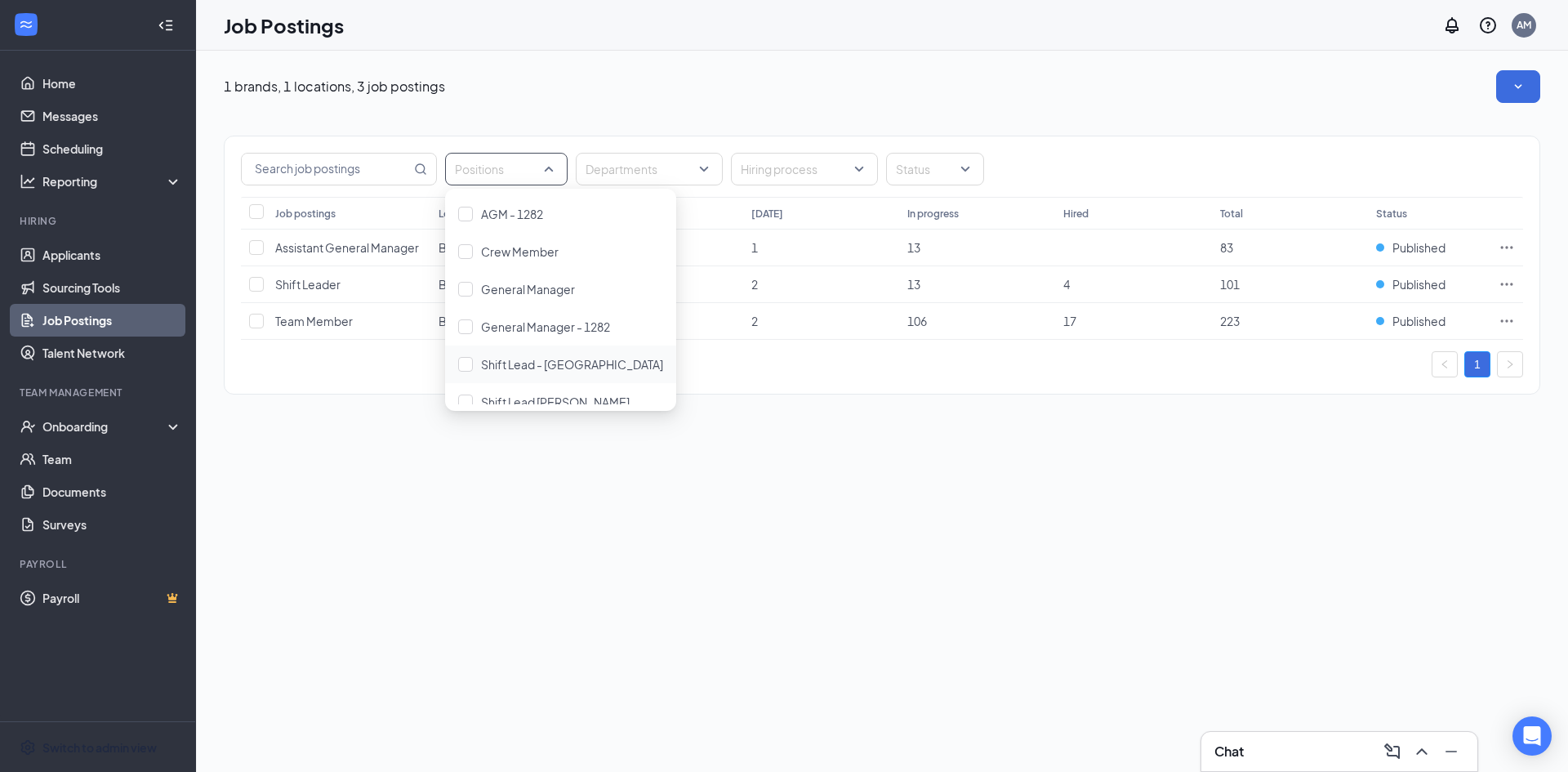
scroll to position [129, 0]
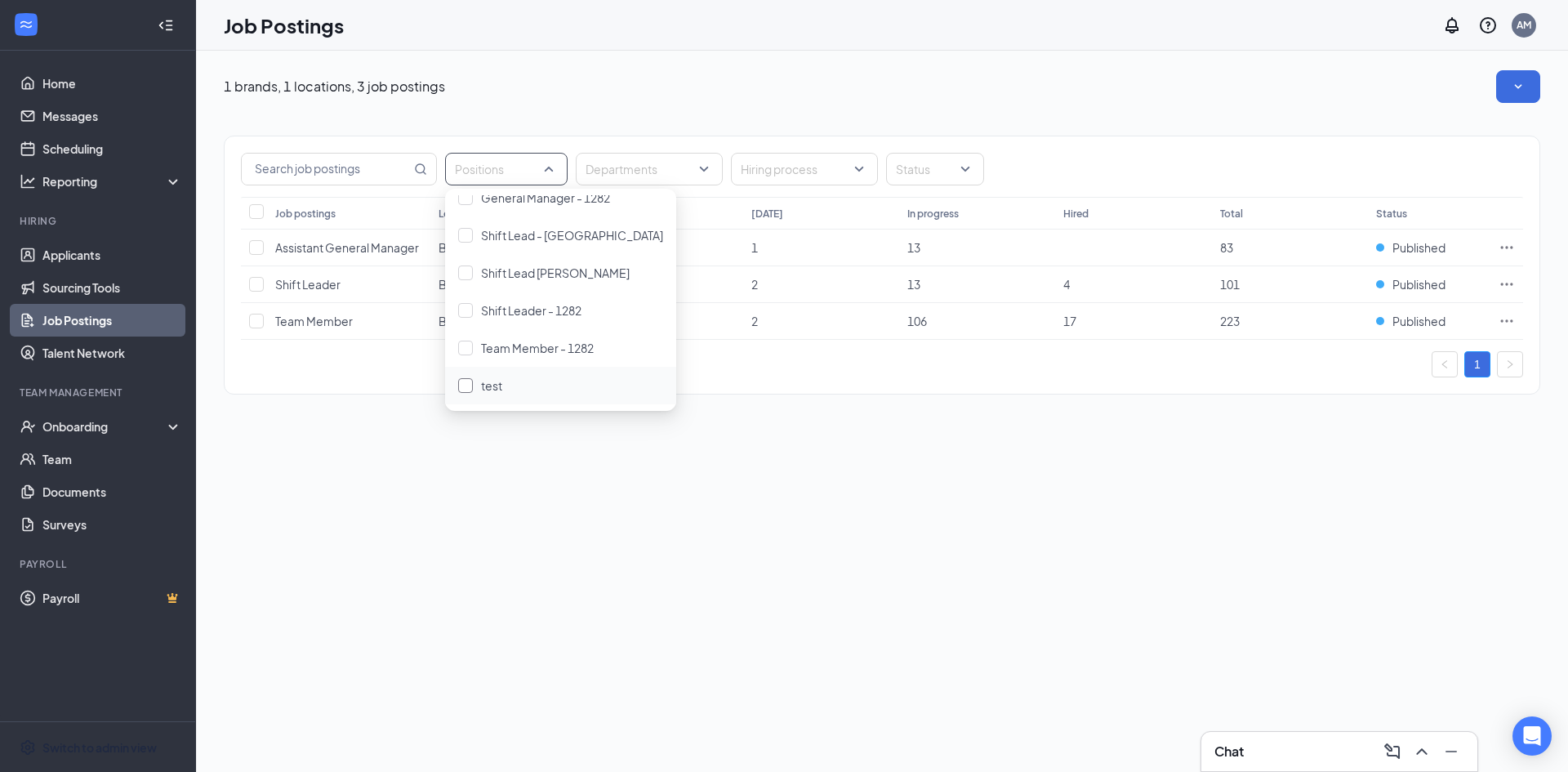
click at [480, 383] on div "test" at bounding box center [561, 386] width 205 height 18
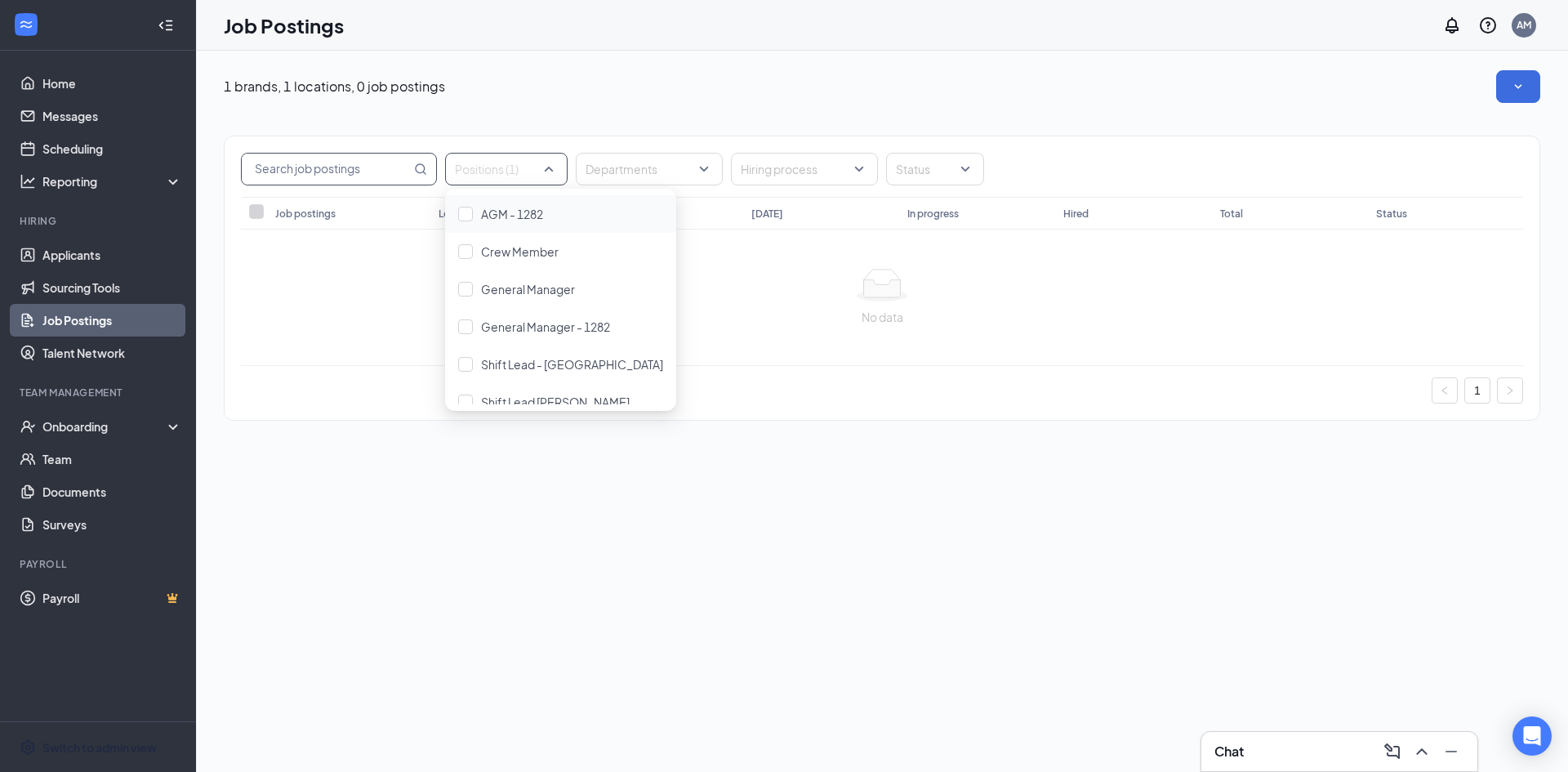
click at [392, 169] on input "text" at bounding box center [326, 168] width 169 height 31
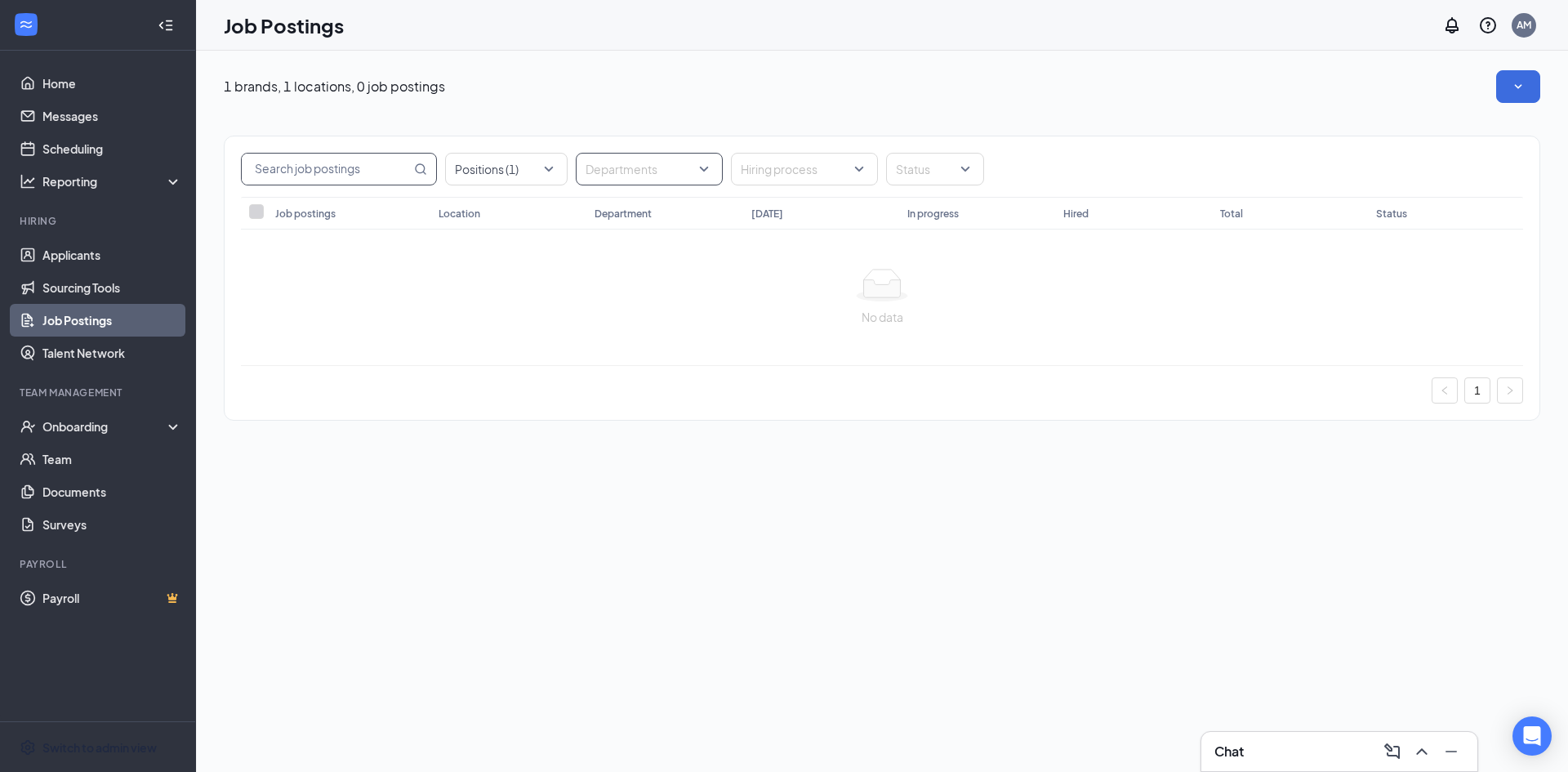
click at [630, 157] on div at bounding box center [641, 168] width 123 height 26
click at [608, 290] on div "Staff" at bounding box center [649, 289] width 121 height 18
click at [1085, 138] on div "Positions (1) Departments (1) Hiring process Status" at bounding box center [882, 167] width 1315 height 61
click at [964, 165] on div at bounding box center [927, 168] width 73 height 26
click at [944, 215] on div "All" at bounding box center [944, 214] width 90 height 18
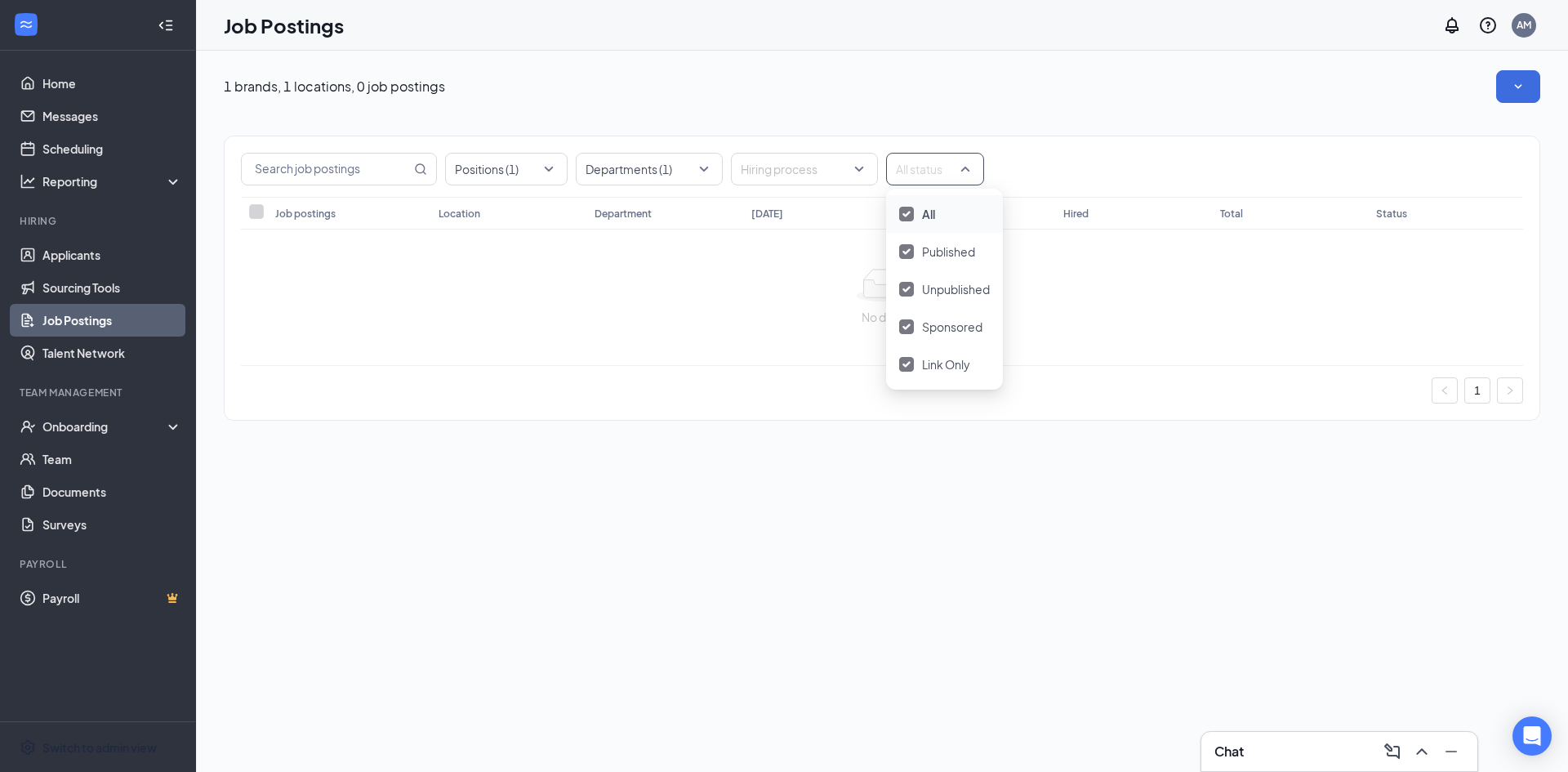
click at [1084, 153] on div "Positions (1) Departments (1) Hiring process All status" at bounding box center [882, 169] width 1282 height 32
click at [826, 165] on div at bounding box center [796, 168] width 123 height 26
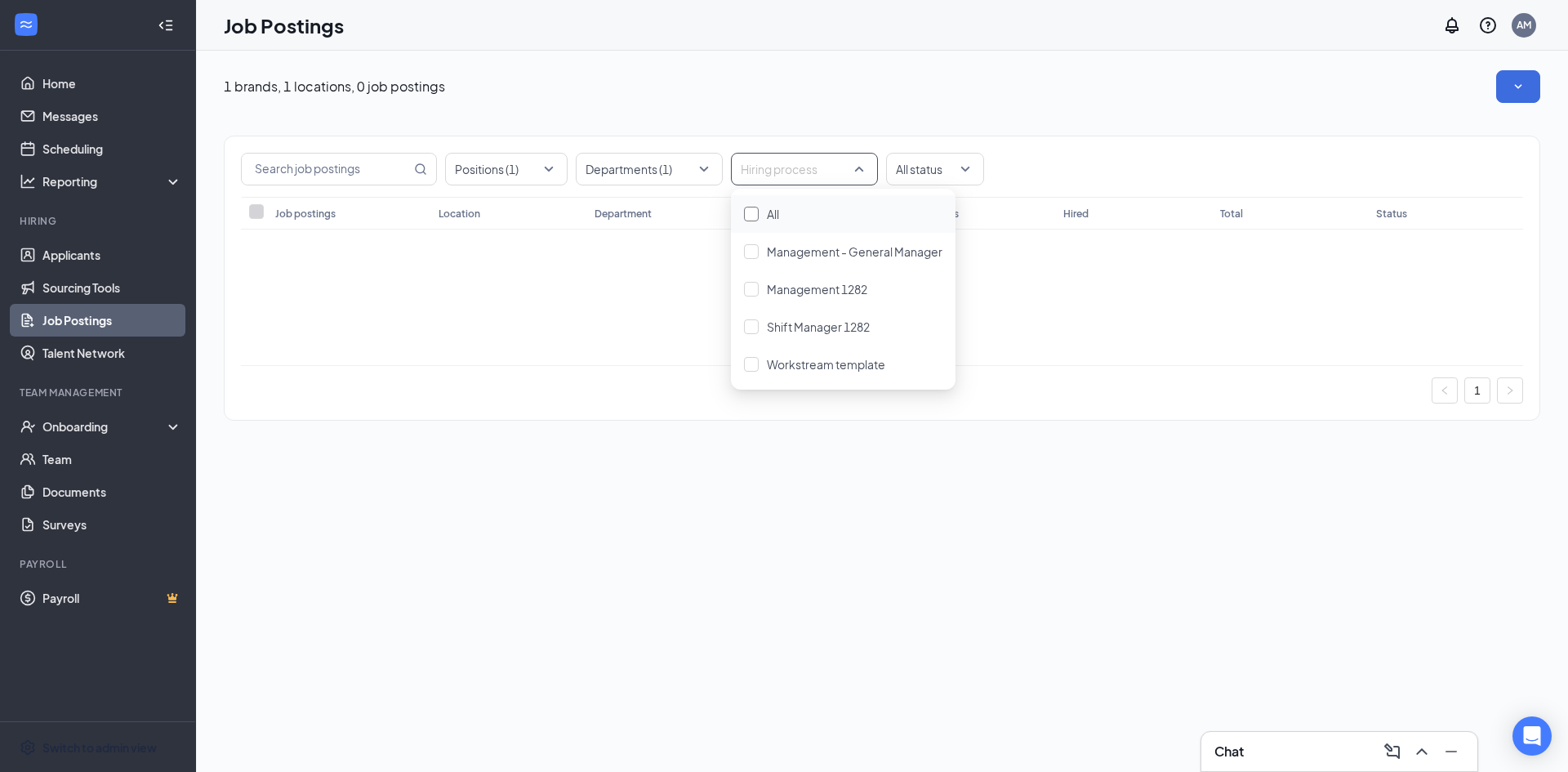
click at [791, 214] on div "All" at bounding box center [844, 214] width 199 height 18
click at [1140, 179] on div "Positions (1) Departments (1) All hiring processes All status" at bounding box center [882, 169] width 1282 height 32
click at [392, 174] on input "text" at bounding box center [326, 168] width 169 height 31
click at [105, 317] on link "Job Postings" at bounding box center [112, 320] width 140 height 32
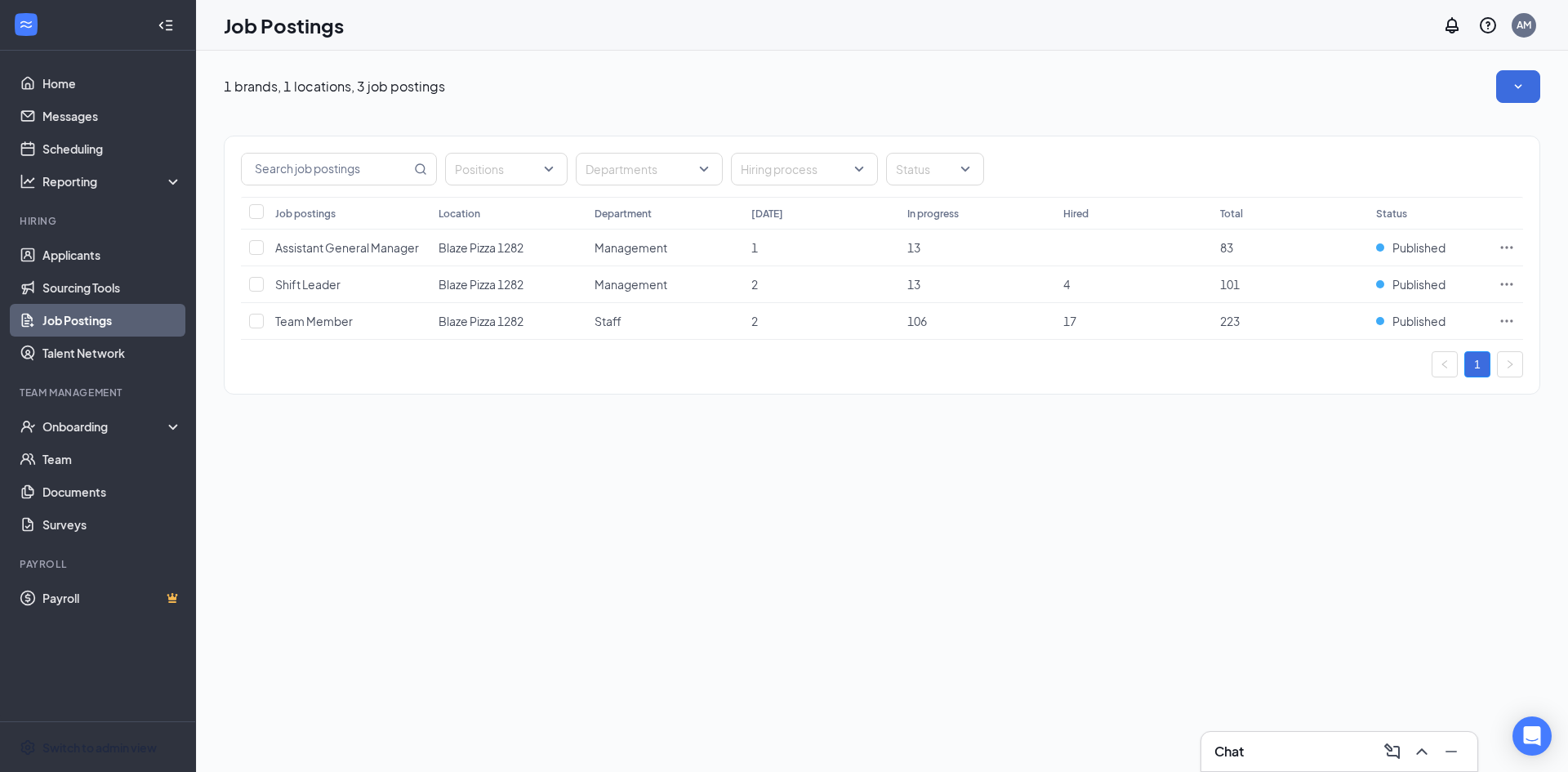
click at [78, 751] on div "Switch to admin view" at bounding box center [99, 748] width 115 height 16
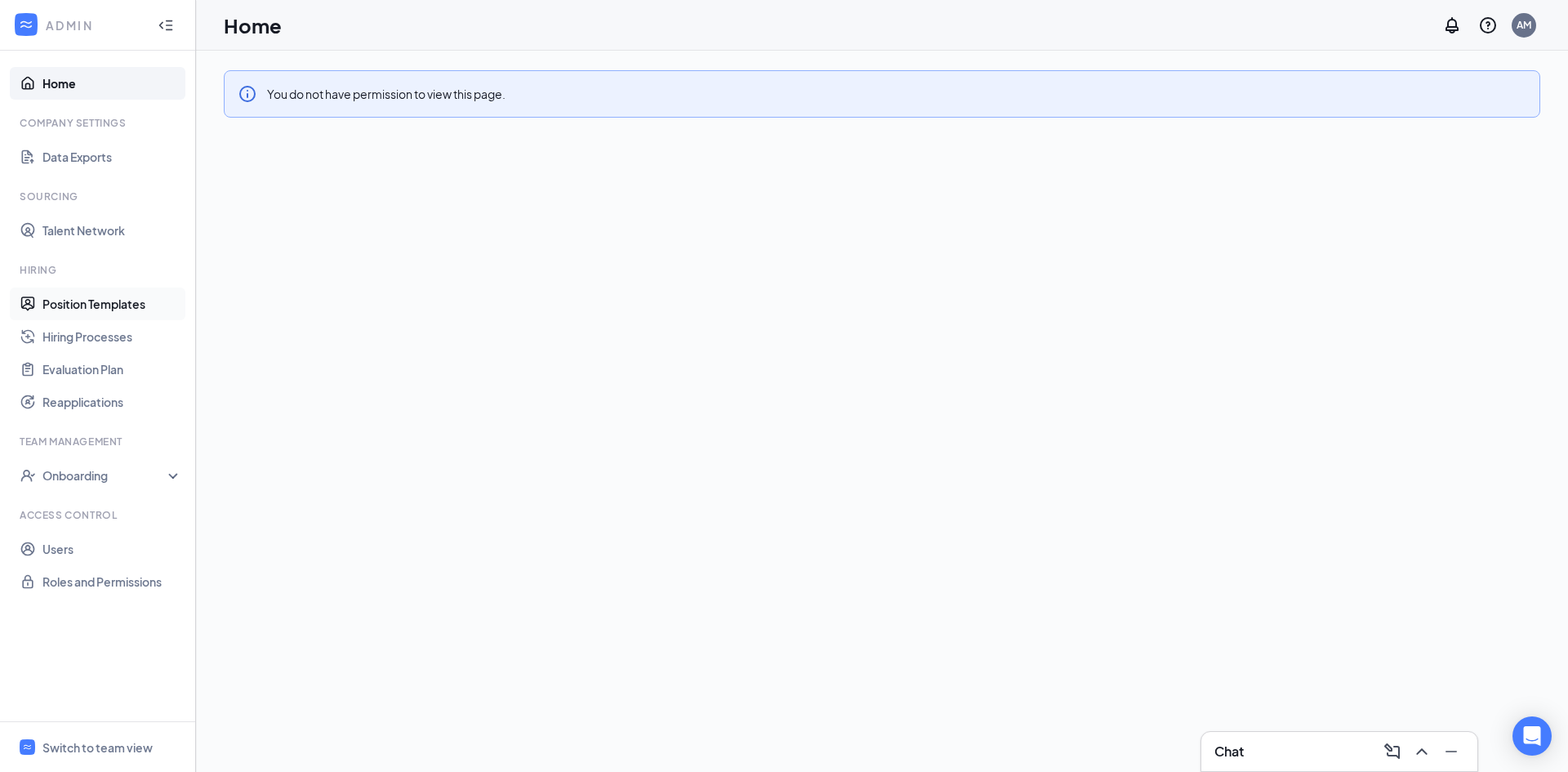
click at [104, 300] on link "Position Templates" at bounding box center [112, 304] width 140 height 32
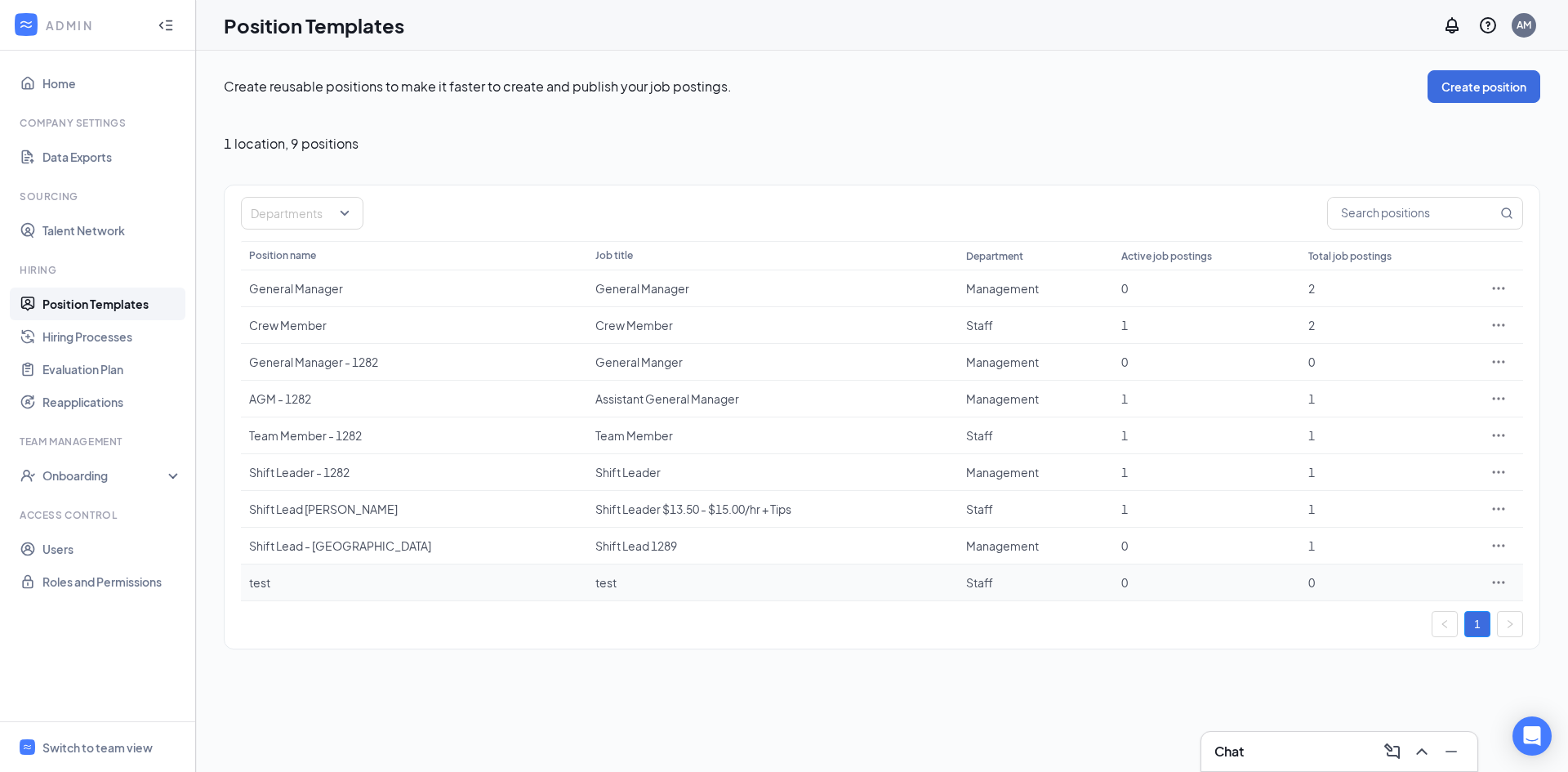
click at [280, 579] on div "test" at bounding box center [414, 582] width 330 height 16
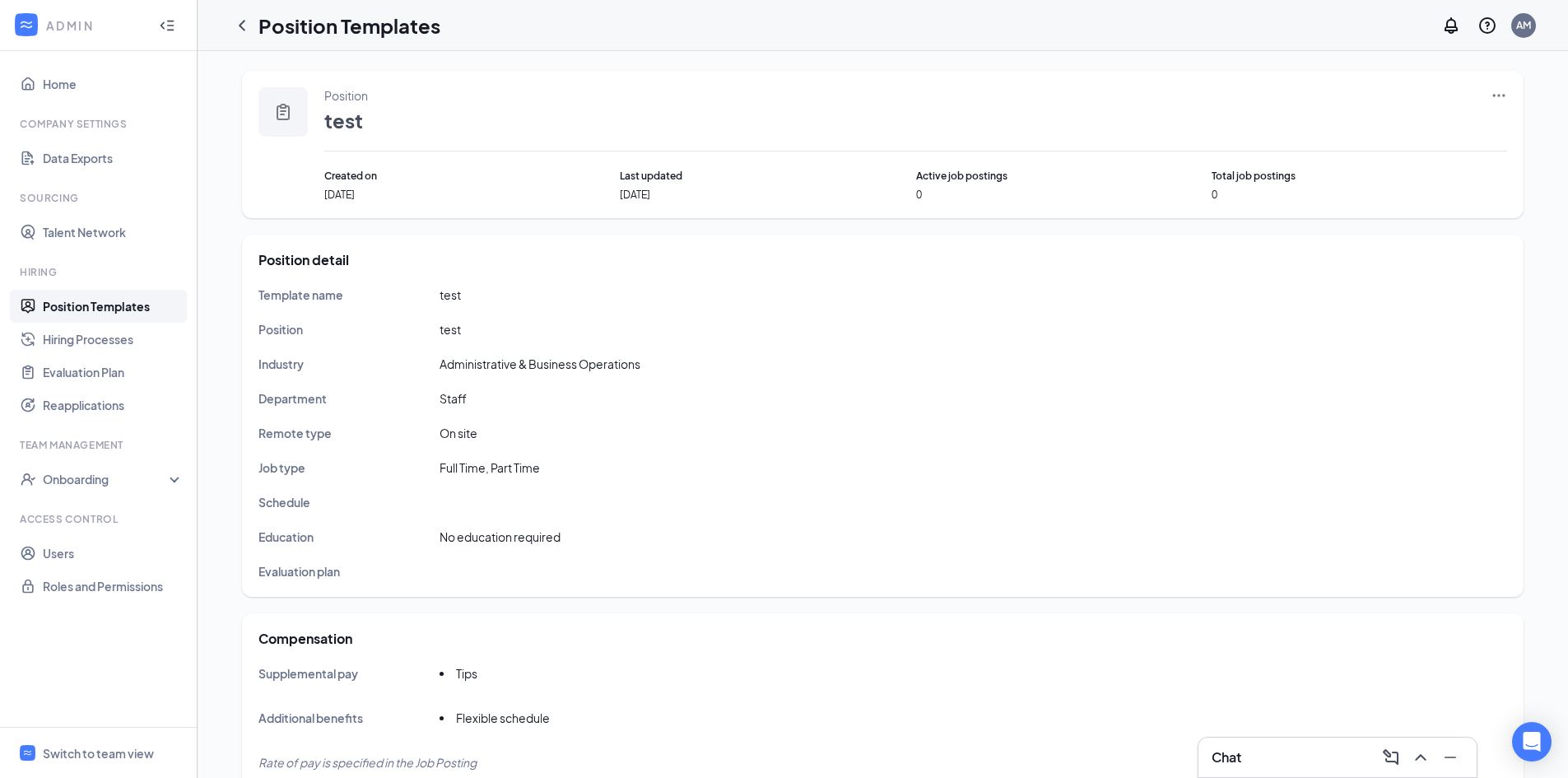
click at [1504, 99] on icon "Ellipses" at bounding box center [1499, 96] width 16 height 16
click at [1419, 130] on span "Edit" at bounding box center [1423, 129] width 142 height 18
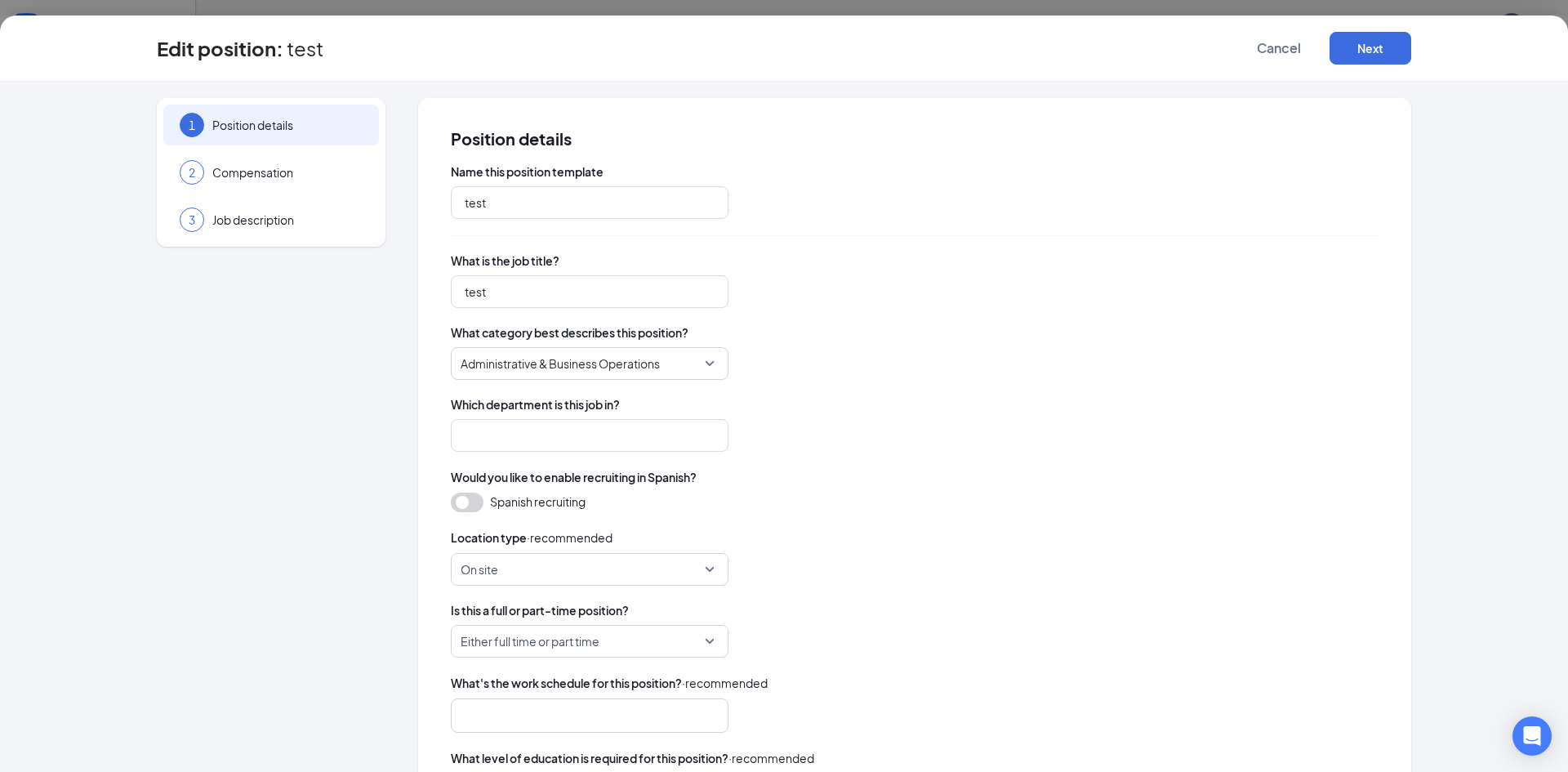
type input "Staff"
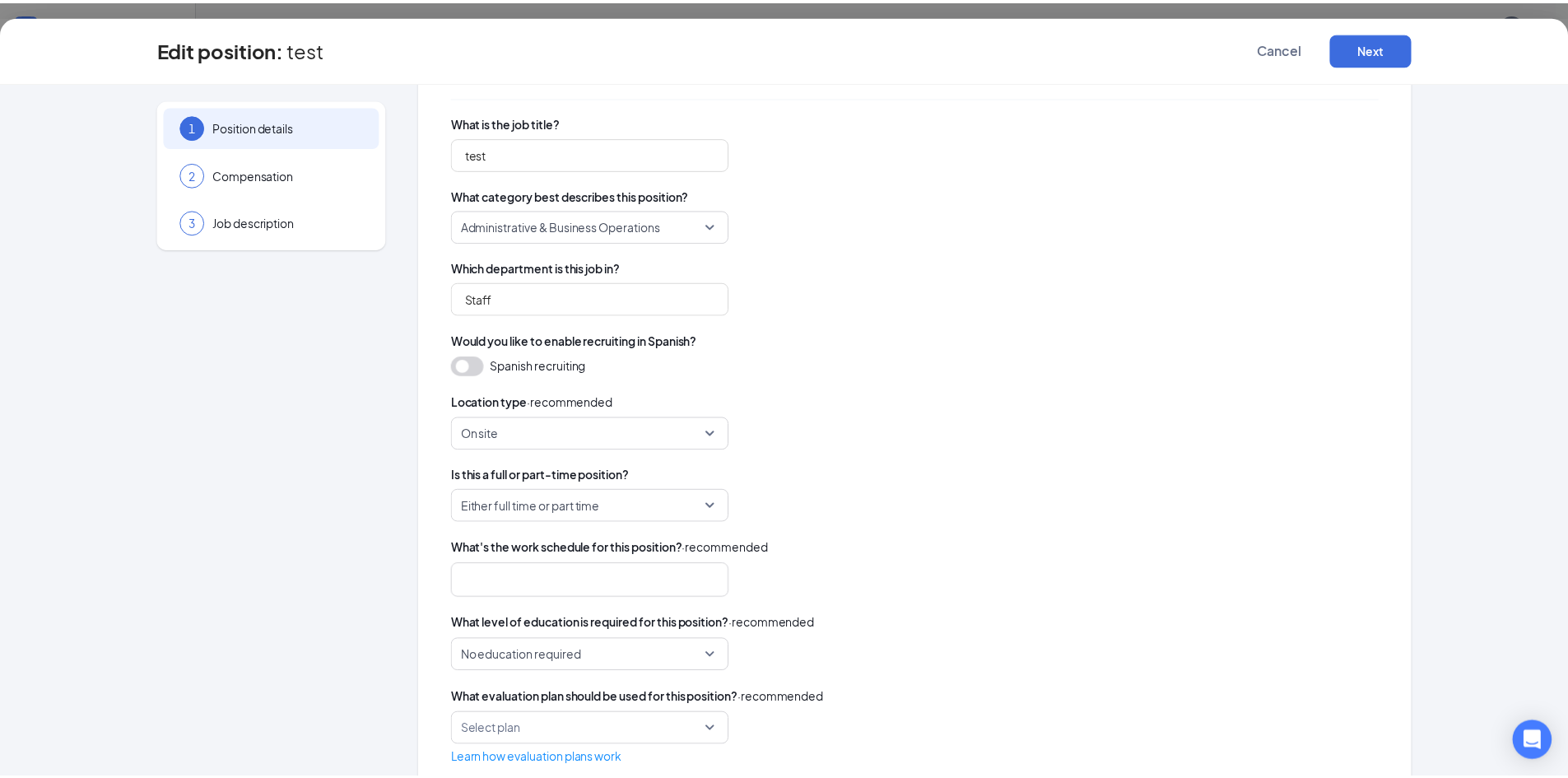
scroll to position [180, 0]
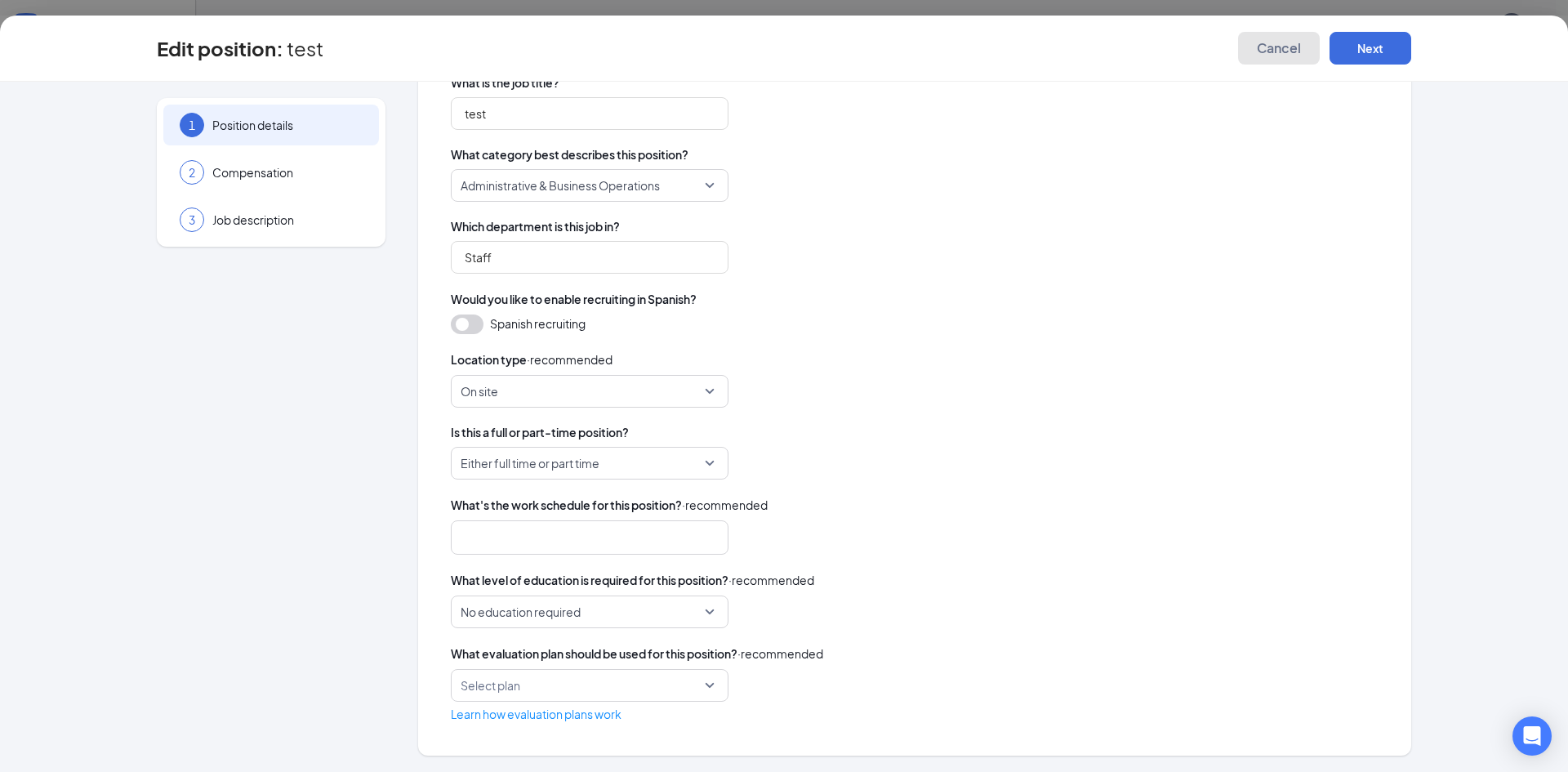
click at [1285, 51] on span "Cancel" at bounding box center [1279, 48] width 44 height 16
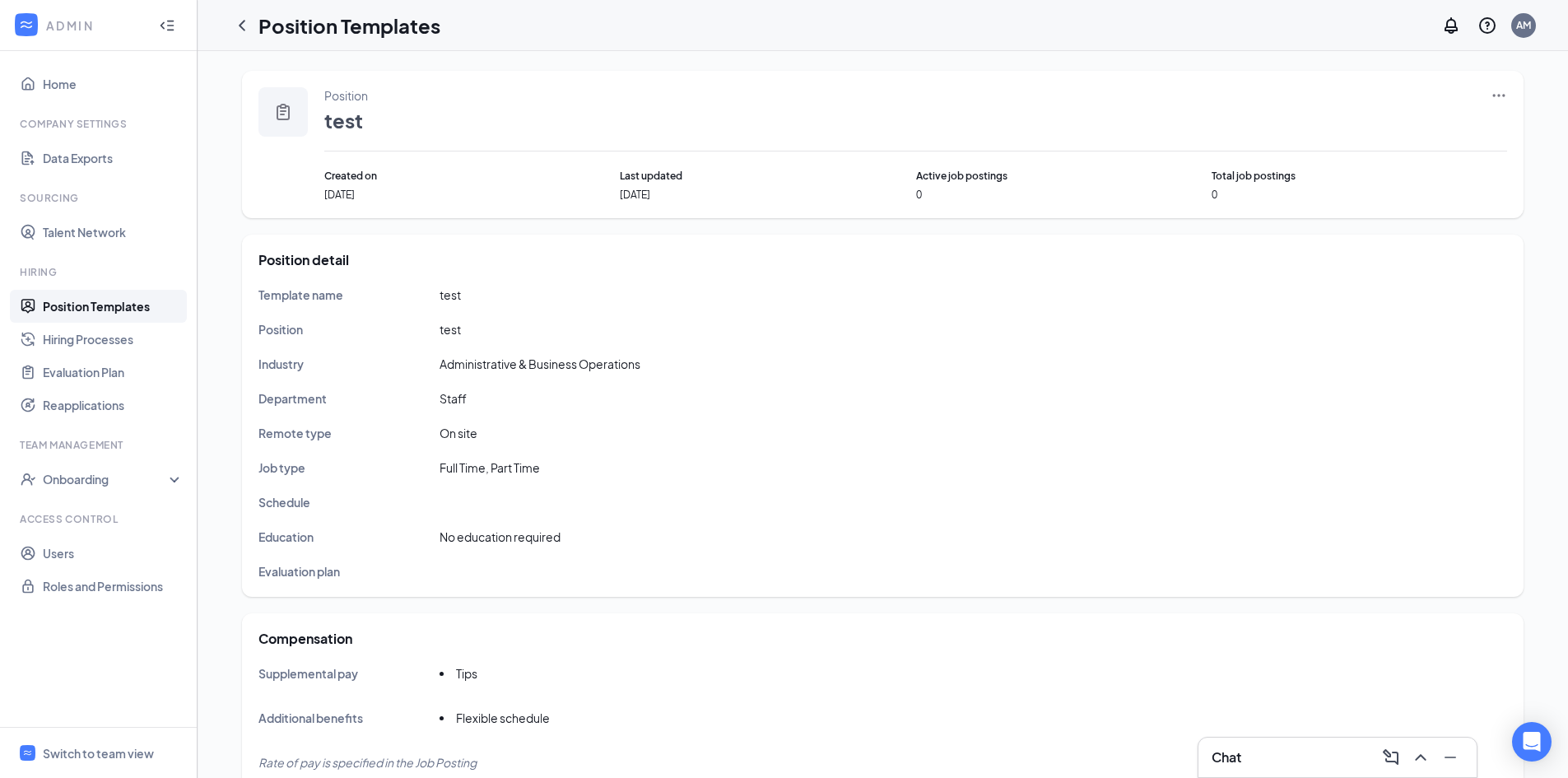
click at [1492, 93] on icon "Ellipses" at bounding box center [1499, 96] width 16 height 16
click at [1386, 246] on span "Delete" at bounding box center [1370, 243] width 37 height 14
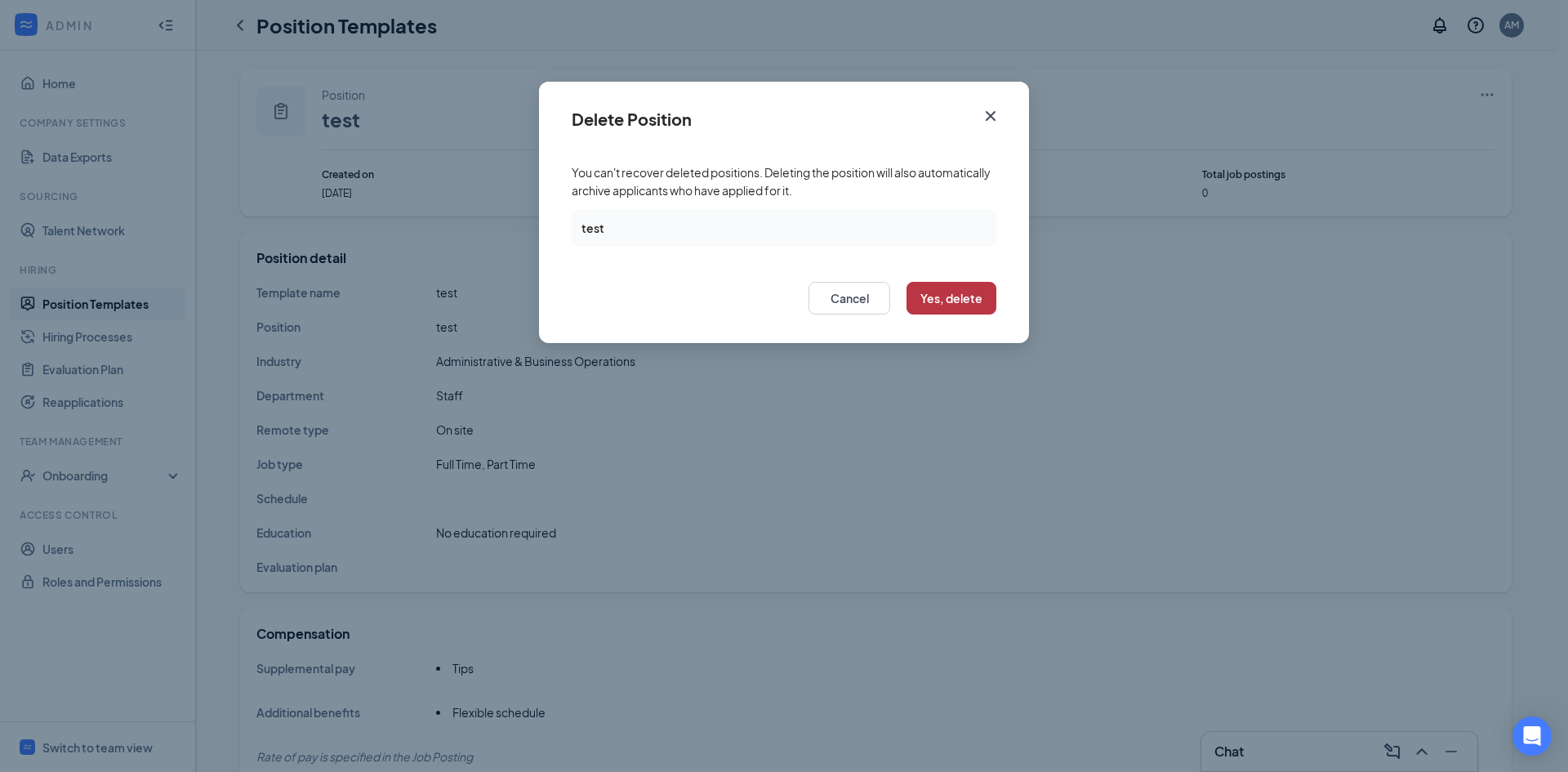
click at [948, 298] on button "Yes, delete" at bounding box center [952, 298] width 90 height 32
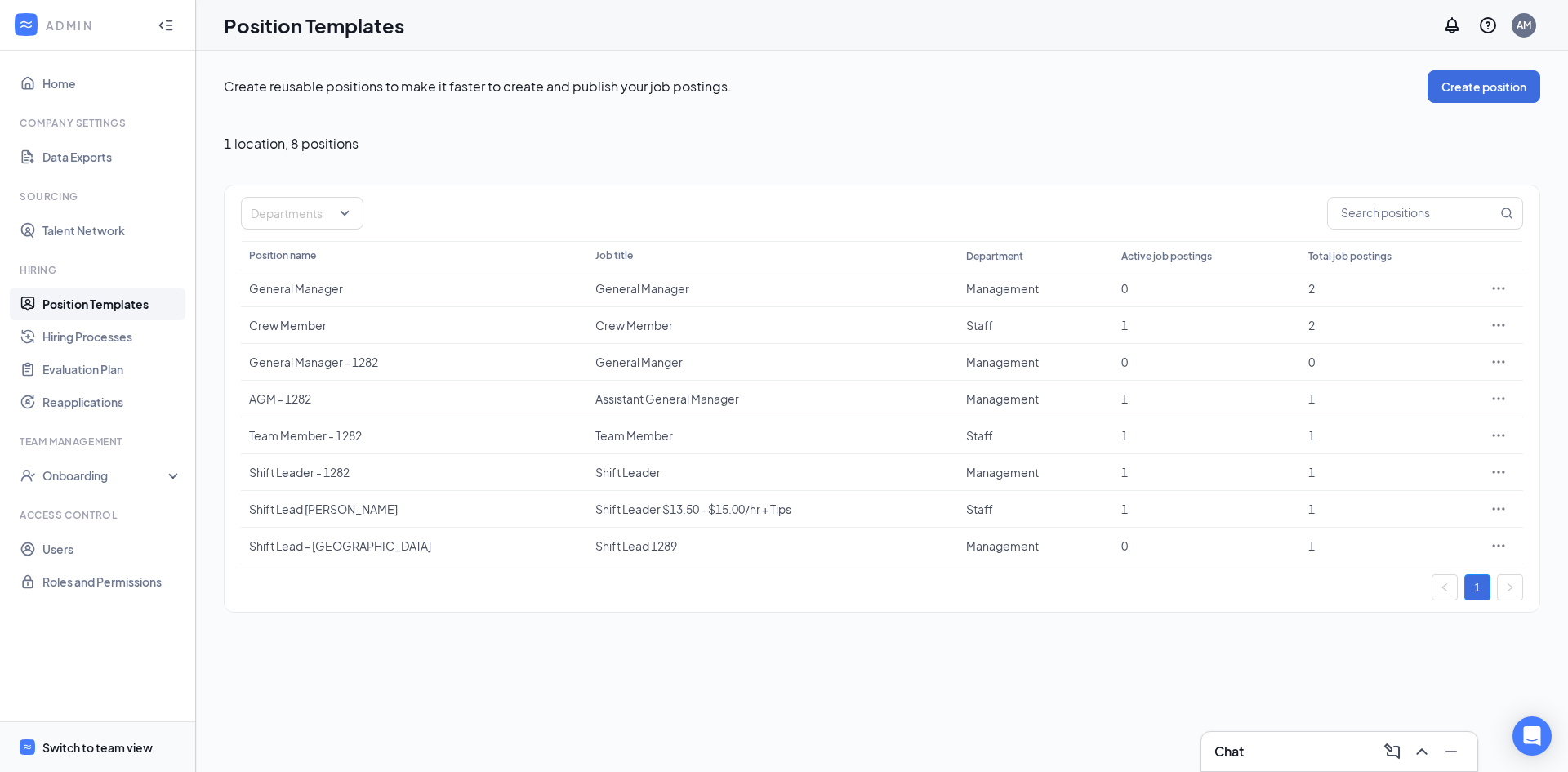
click at [79, 742] on div "Switch to team view" at bounding box center [97, 748] width 110 height 16
